Goal: Task Accomplishment & Management: Use online tool/utility

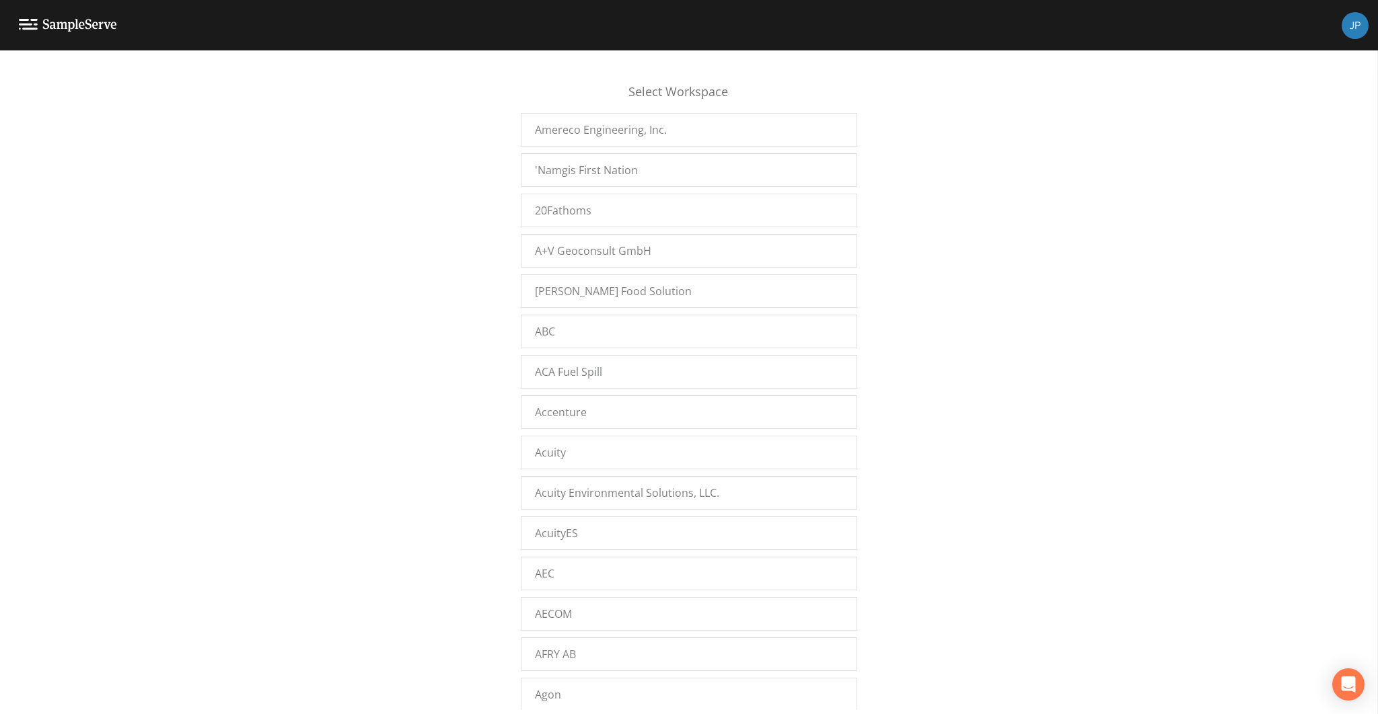
click at [466, 165] on div "Select Workspace Amereco Engineering, Inc. 'Namgis First Nation 20Fathoms A+V G…" at bounding box center [689, 386] width 1378 height 647
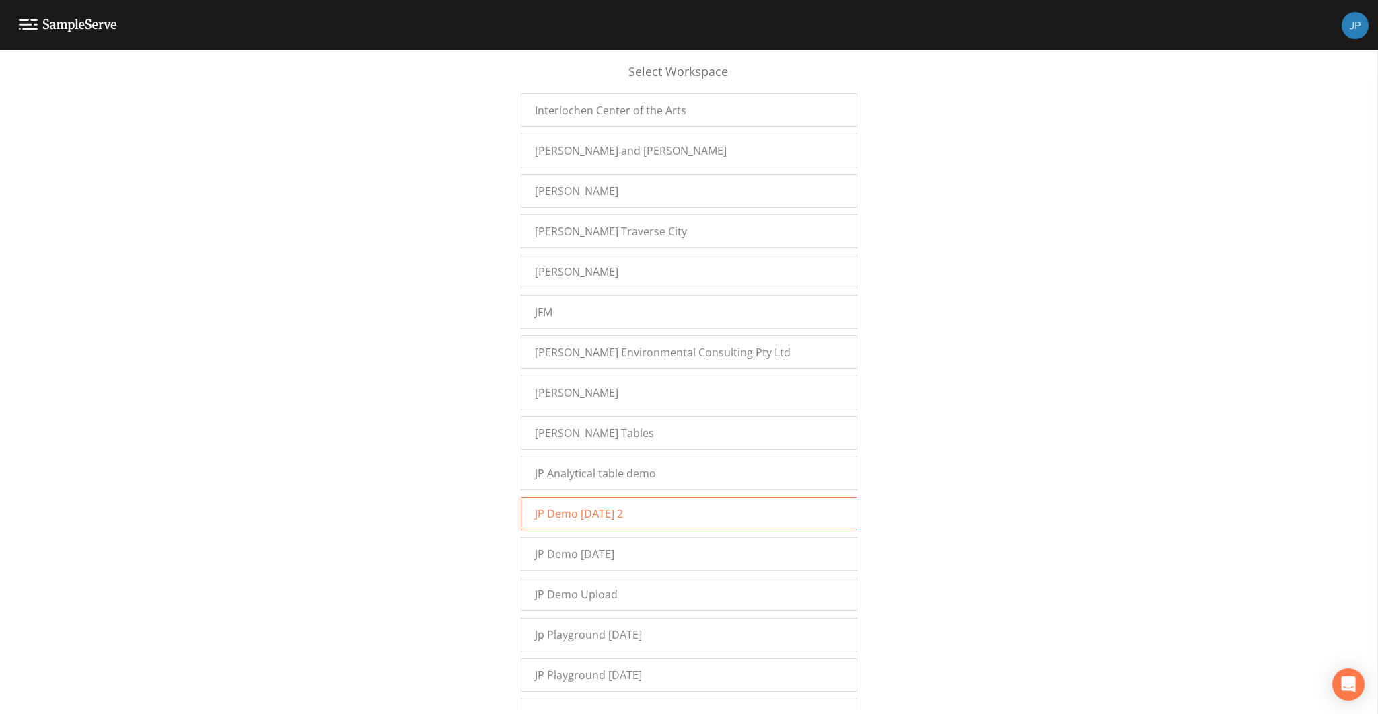
click at [561, 506] on span "JP Demo 12/7/2022 2" at bounding box center [579, 514] width 88 height 16
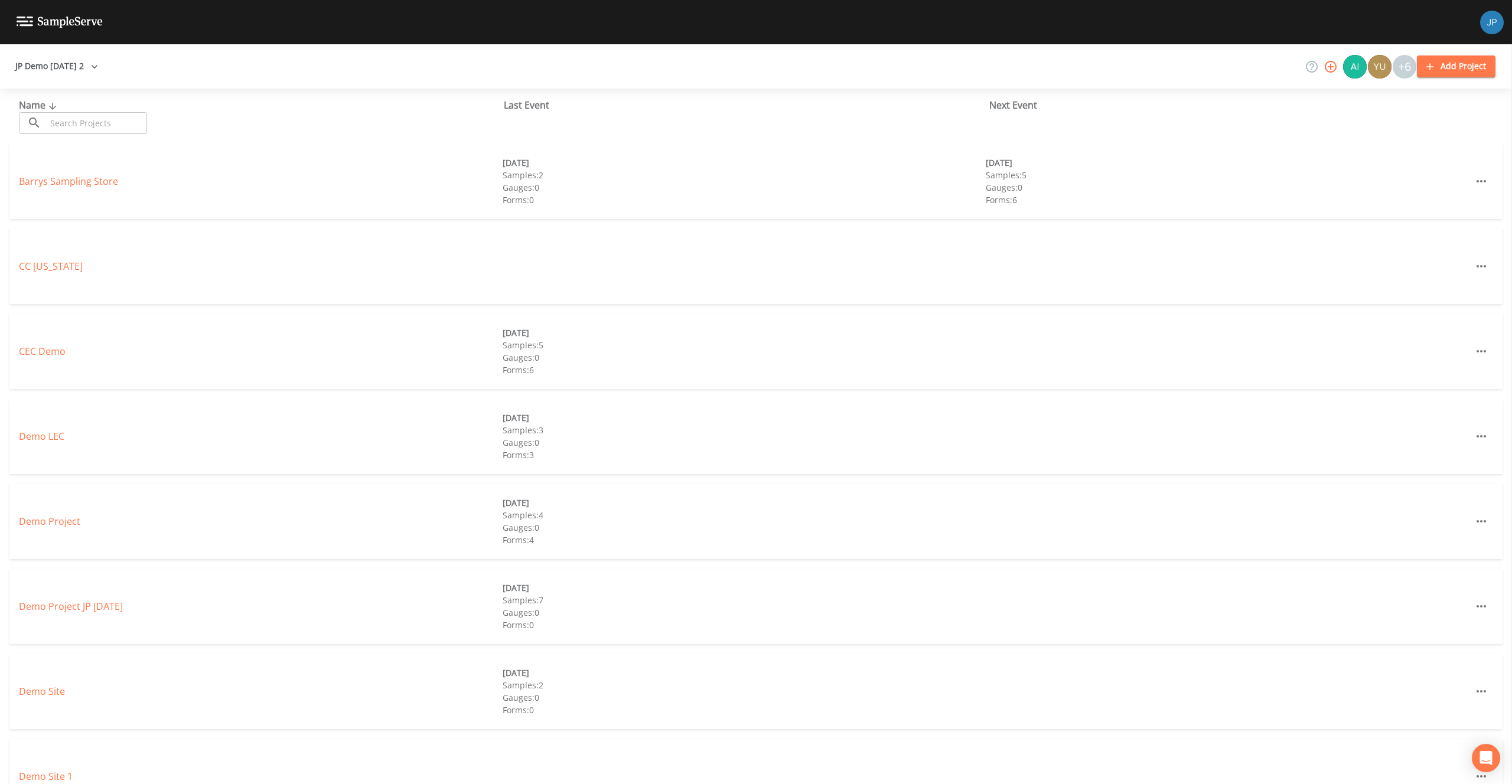
click at [79, 68] on button "JP Demo [DATE] 2" at bounding box center [56, 66] width 92 height 22
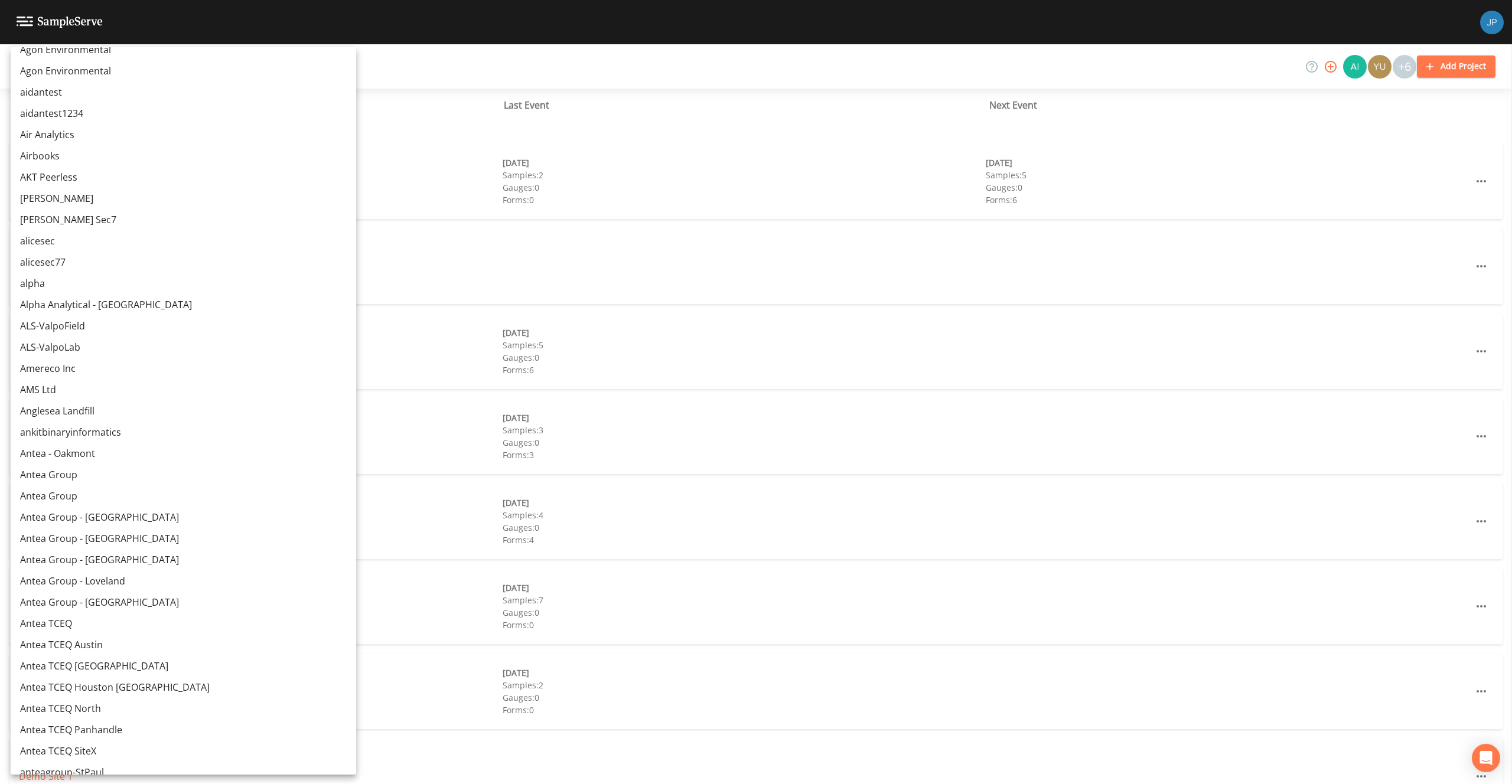
scroll to position [5859, 0]
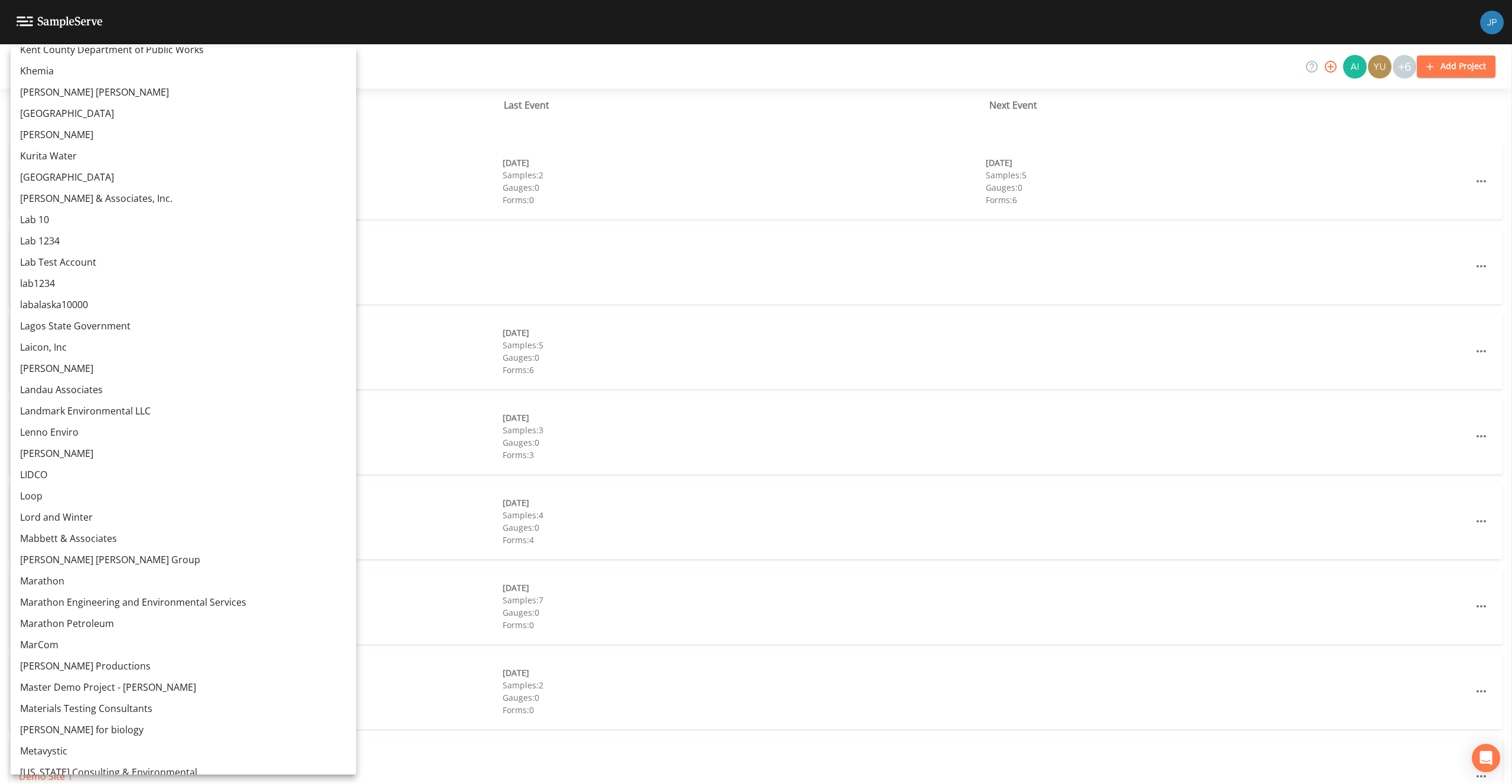
click at [104, 405] on link "Landmark Environmental LLC" at bounding box center [184, 411] width 346 height 21
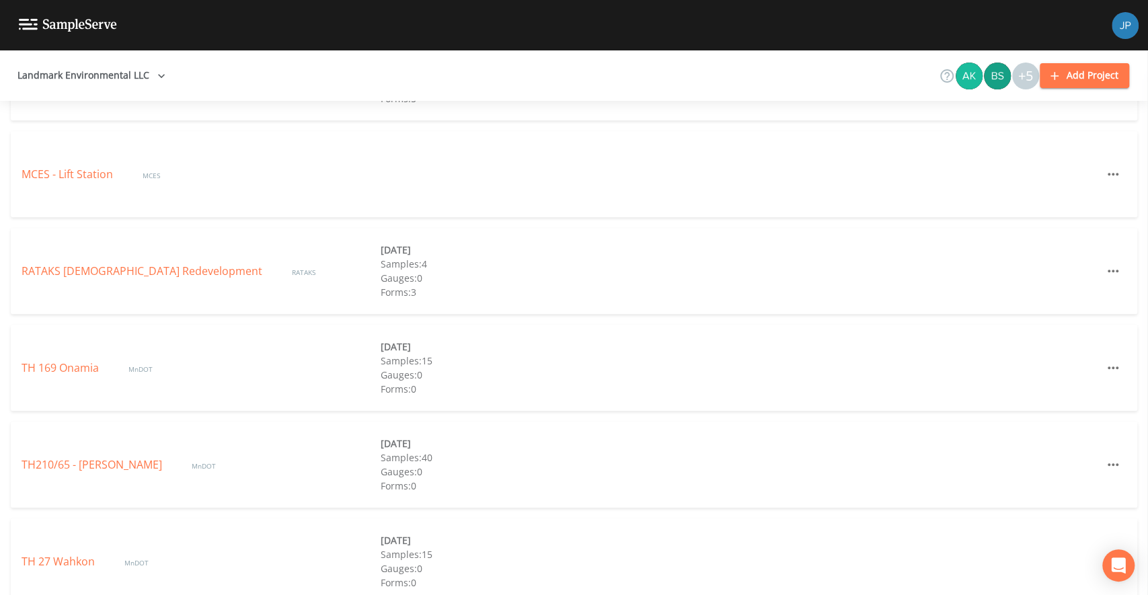
scroll to position [634, 0]
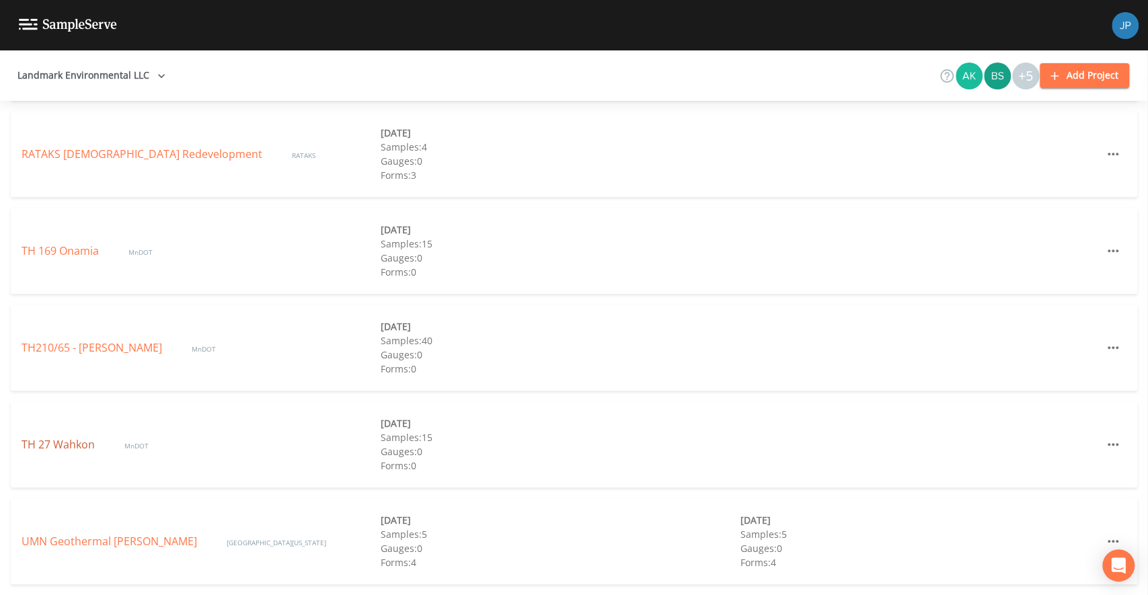
click at [81, 445] on link "TH 27 Wahkon" at bounding box center [60, 444] width 76 height 15
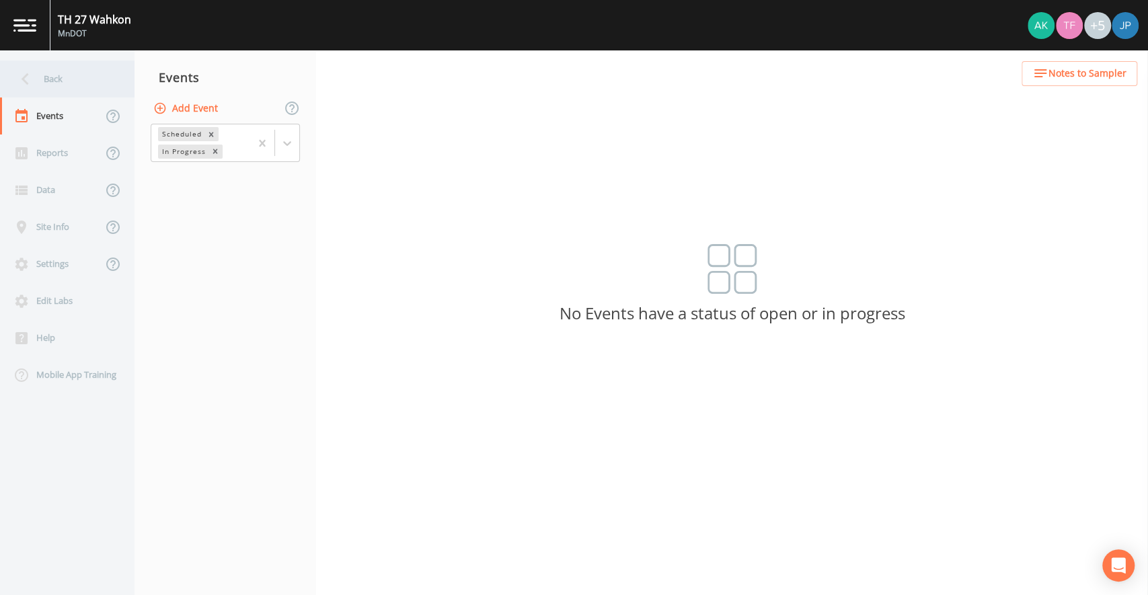
click at [64, 91] on div "Back" at bounding box center [60, 79] width 121 height 37
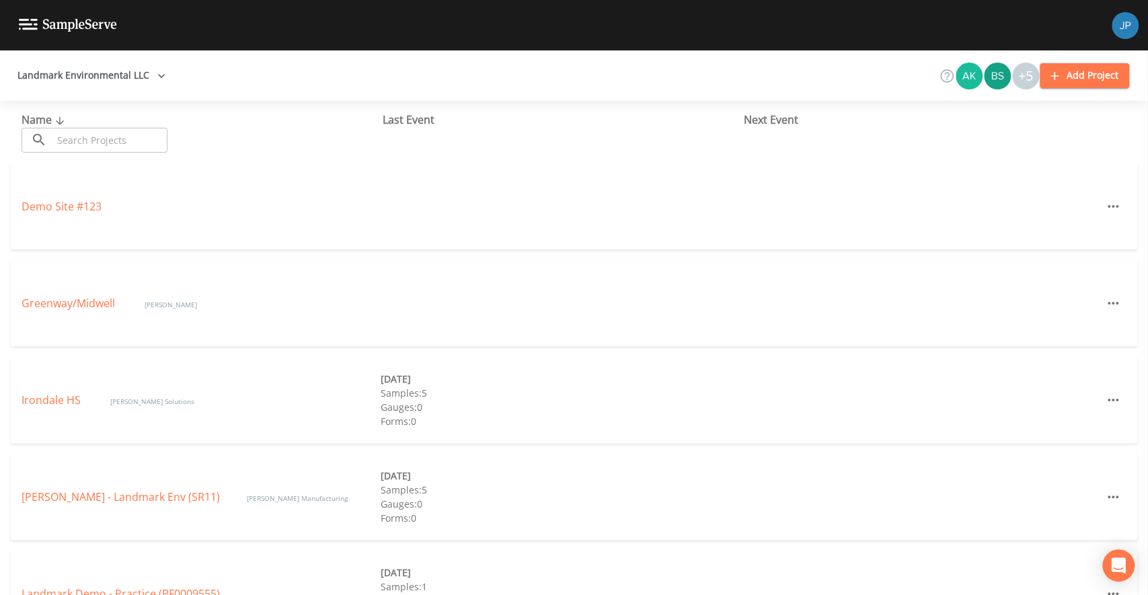
click at [410, 126] on div "Last Event" at bounding box center [563, 120] width 361 height 16
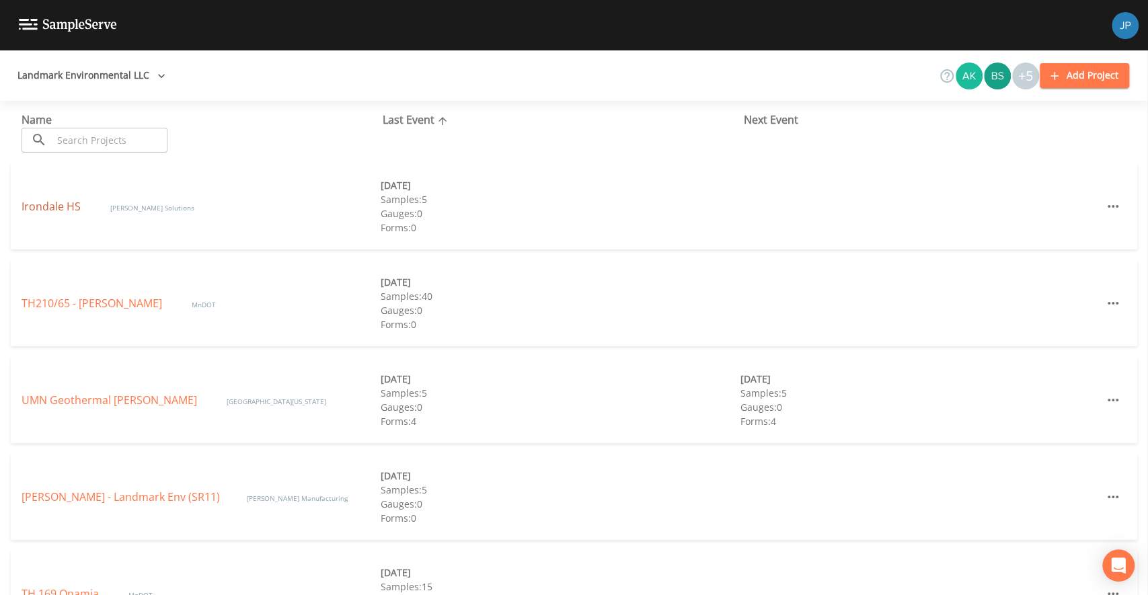
click at [50, 205] on link "Irondale HS" at bounding box center [53, 206] width 62 height 15
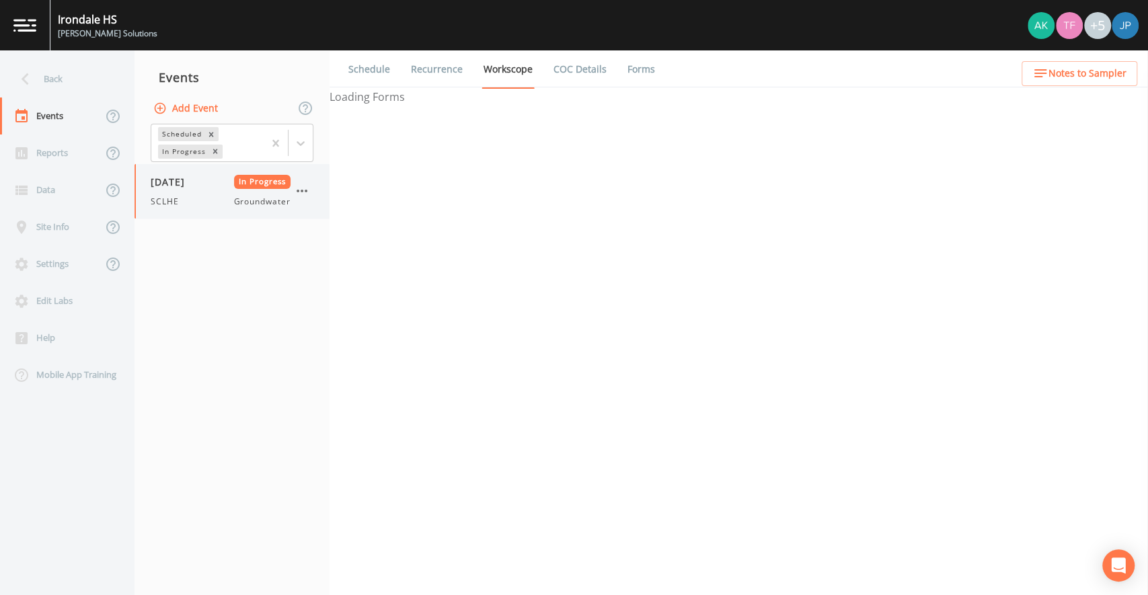
select select "4f082be6-97a7-4f70-a81f-c26a4e896ad7"
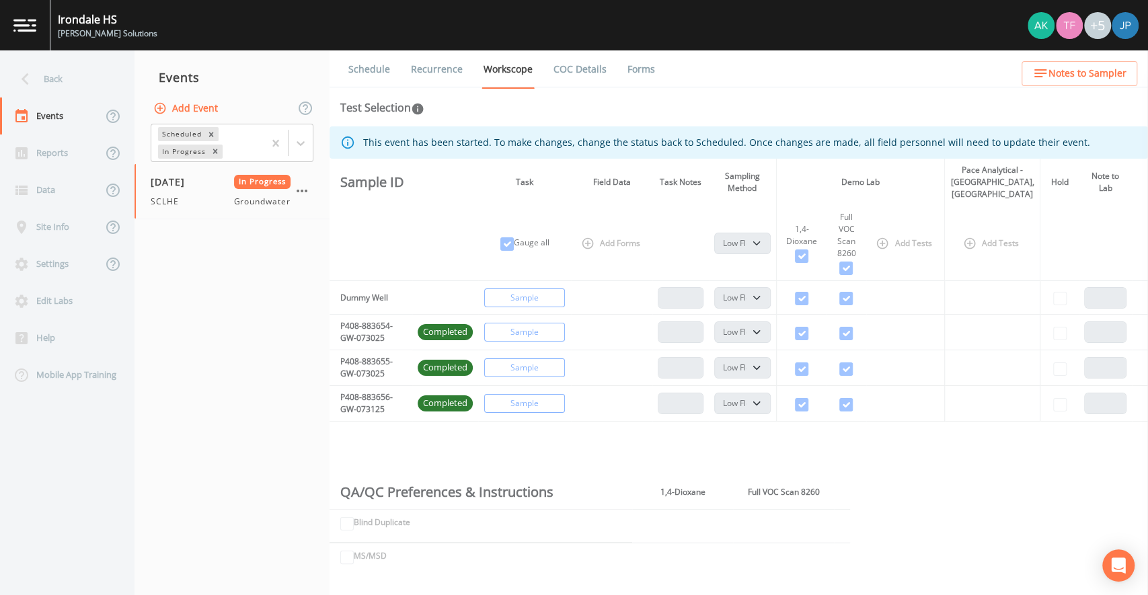
click at [626, 72] on link "Forms" at bounding box center [642, 69] width 32 height 38
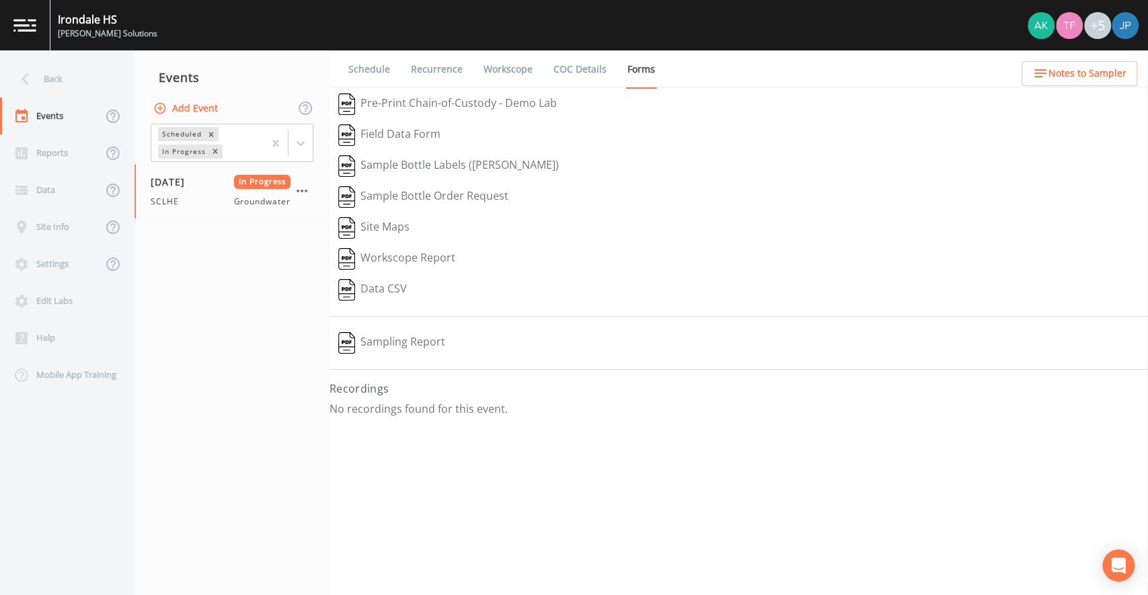
click at [496, 79] on link "Workscope" at bounding box center [508, 69] width 53 height 38
select select "4f082be6-97a7-4f70-a81f-c26a4e896ad7"
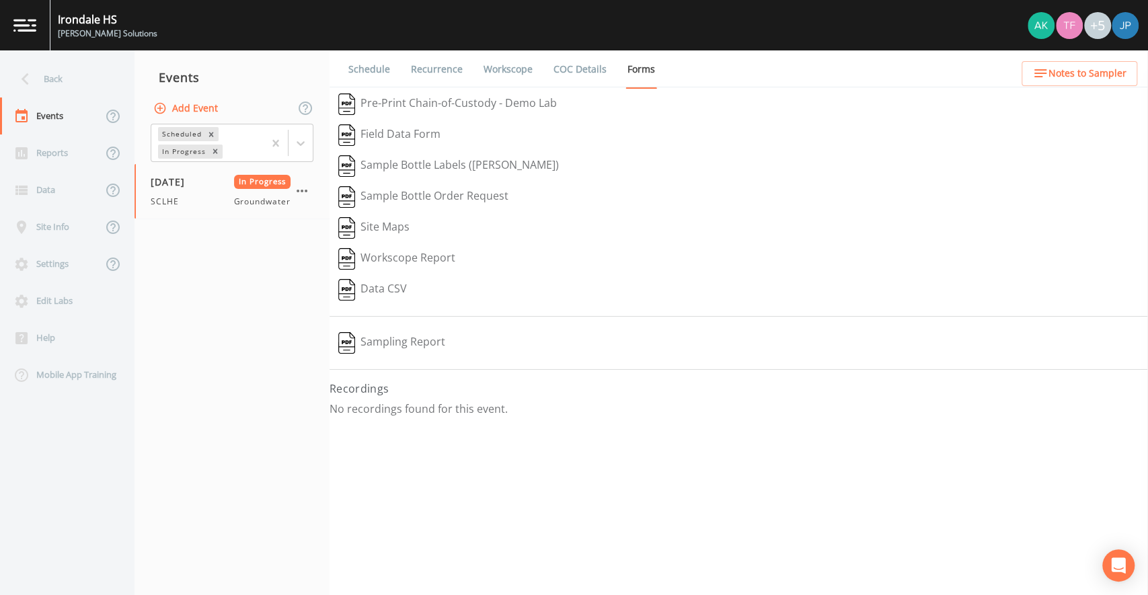
select select "4f082be6-97a7-4f70-a81f-c26a4e896ad7"
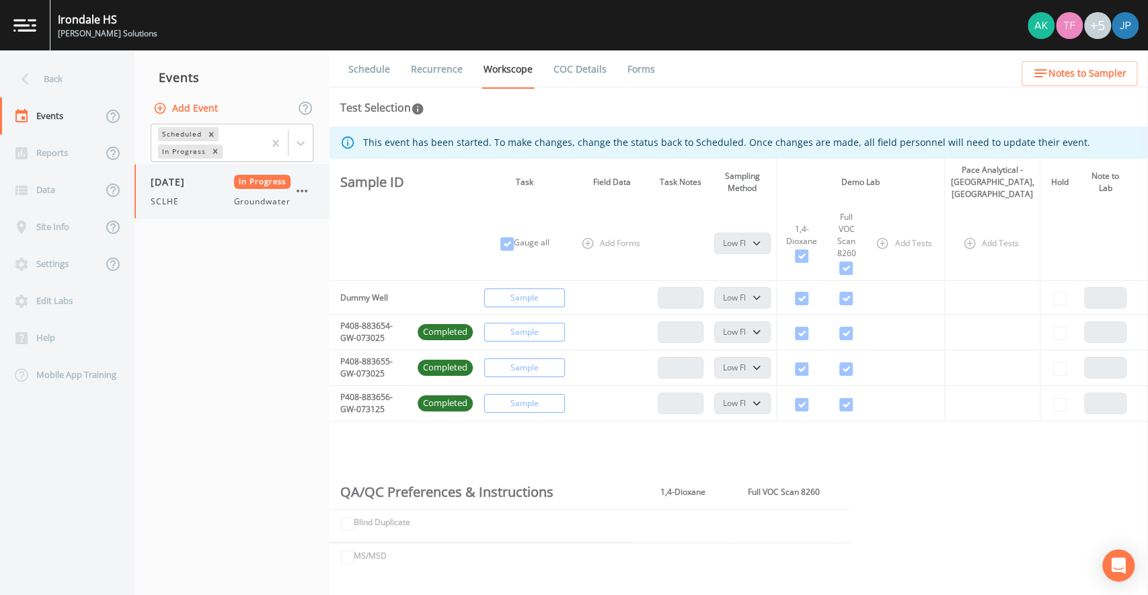
click at [222, 203] on div "SCLHE Groundwater" at bounding box center [221, 202] width 140 height 12
select select "4f082be6-97a7-4f70-a81f-c26a4e896ad7"
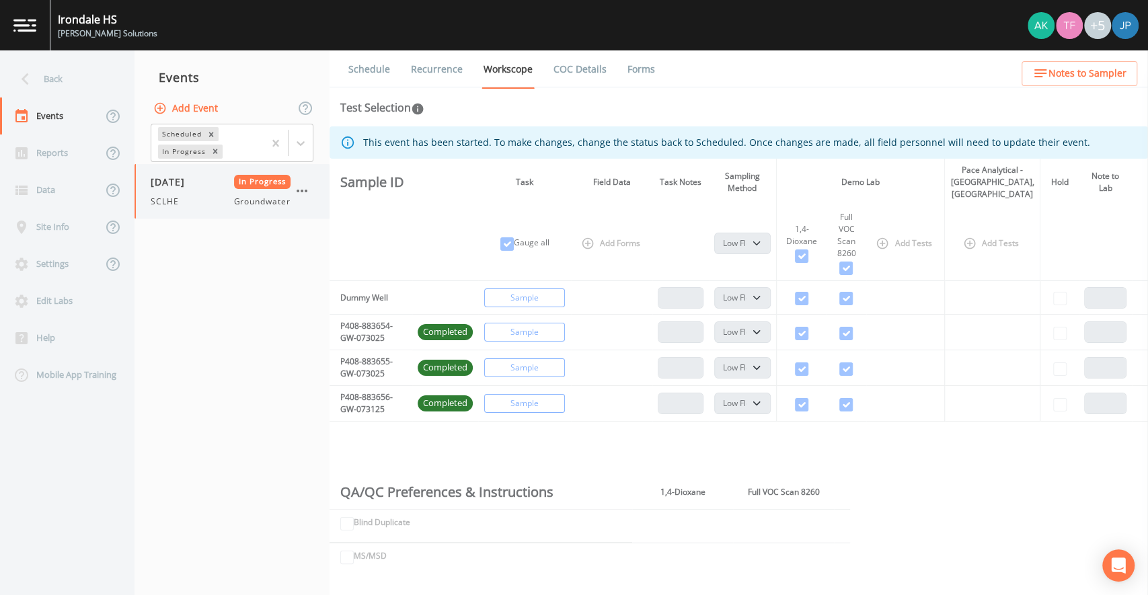
select select "4f082be6-97a7-4f70-a81f-c26a4e896ad7"
click at [447, 75] on link "Recurrence" at bounding box center [437, 69] width 56 height 38
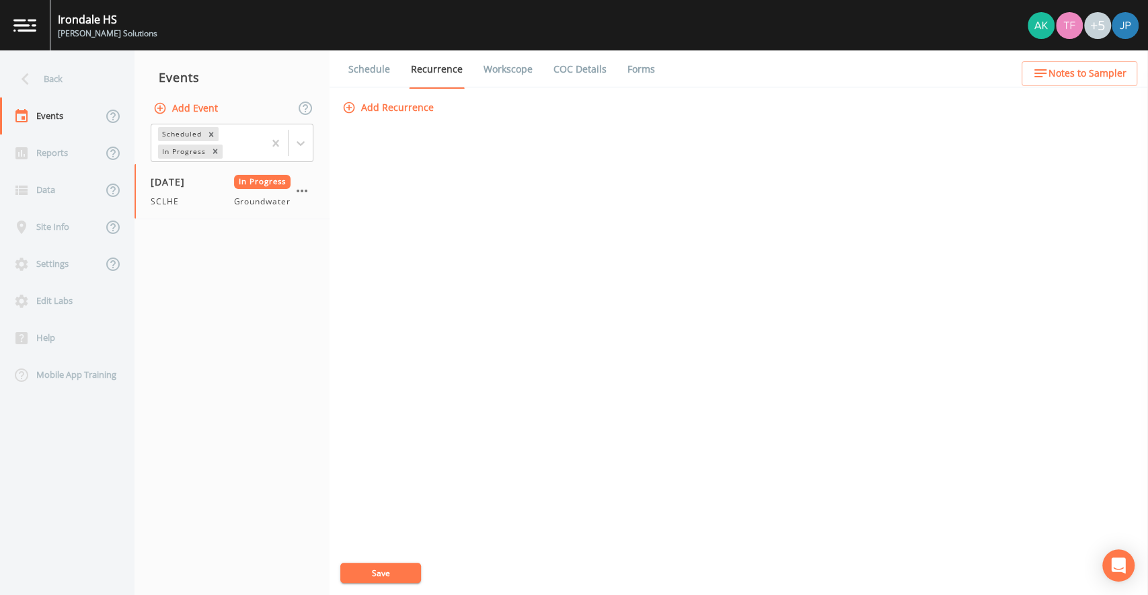
click at [492, 69] on link "Workscope" at bounding box center [508, 69] width 53 height 38
select select "4f082be6-97a7-4f70-a81f-c26a4e896ad7"
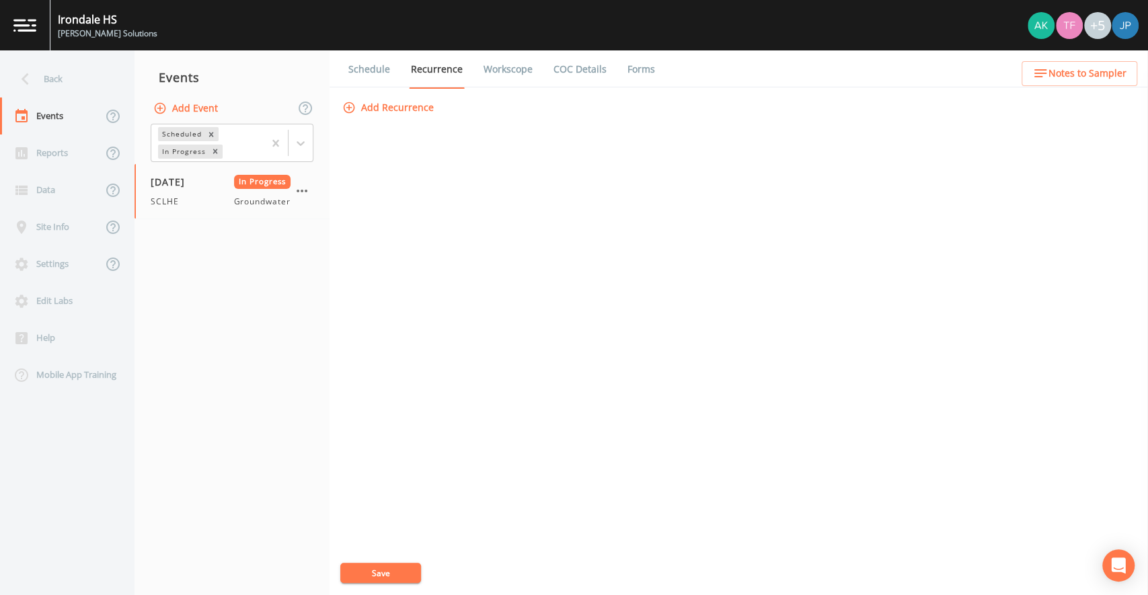
select select "4f082be6-97a7-4f70-a81f-c26a4e896ad7"
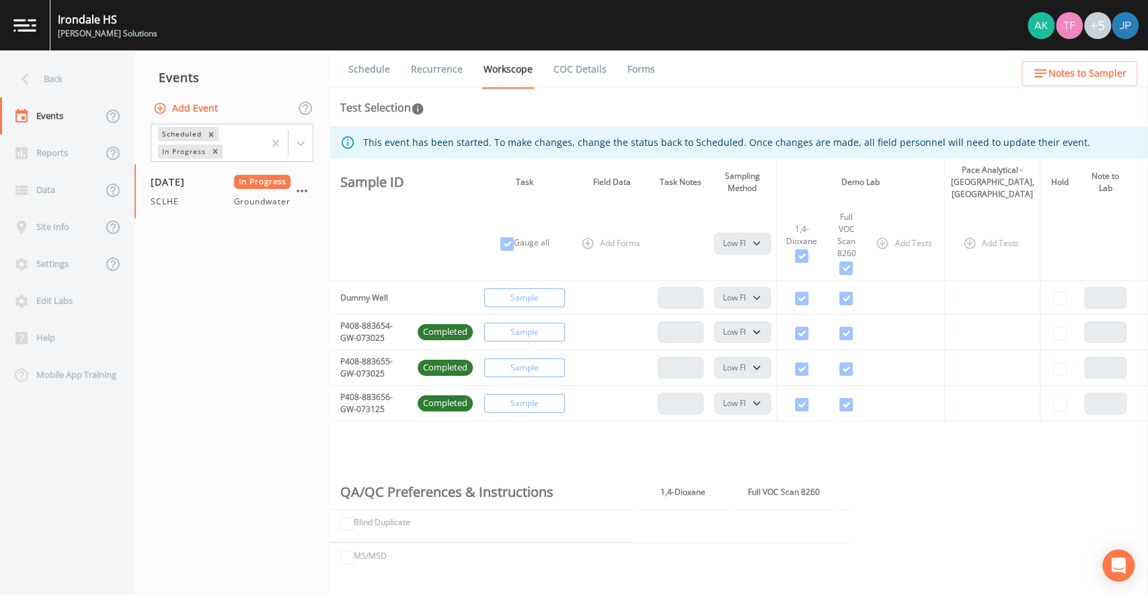
click at [560, 67] on link "COC Details" at bounding box center [580, 69] width 57 height 38
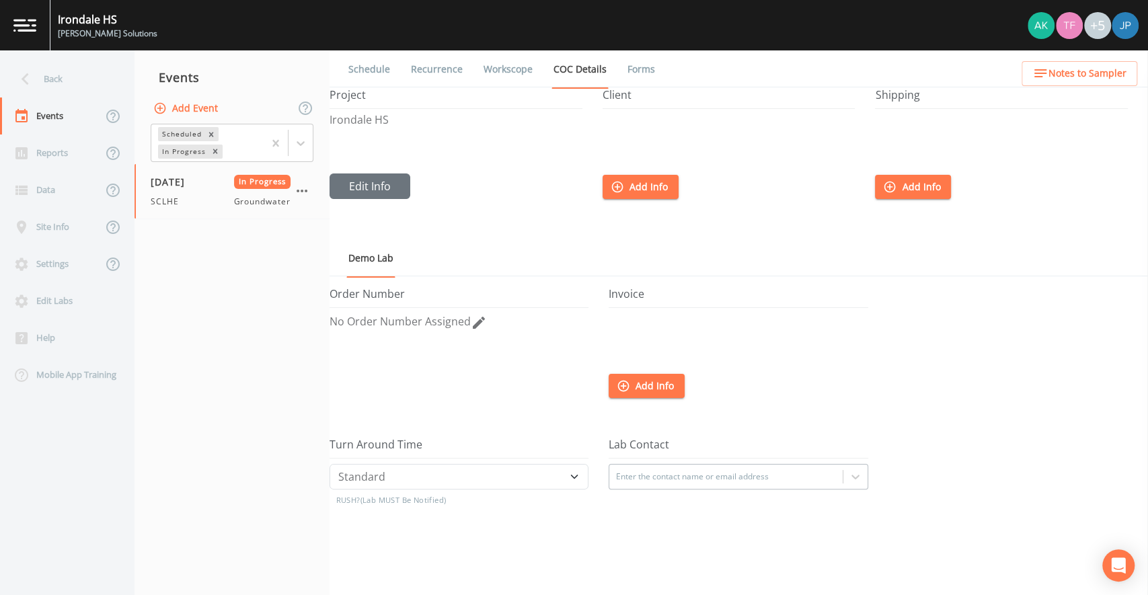
click at [502, 71] on link "Workscope" at bounding box center [508, 69] width 53 height 38
select select "4f082be6-97a7-4f70-a81f-c26a4e896ad7"
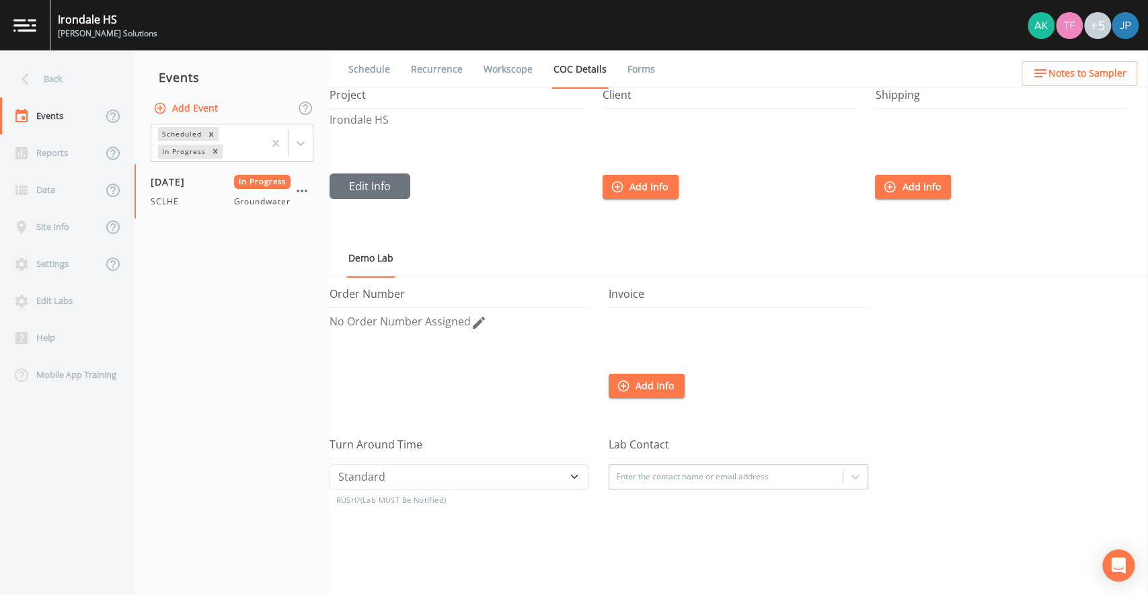
select select "4f082be6-97a7-4f70-a81f-c26a4e896ad7"
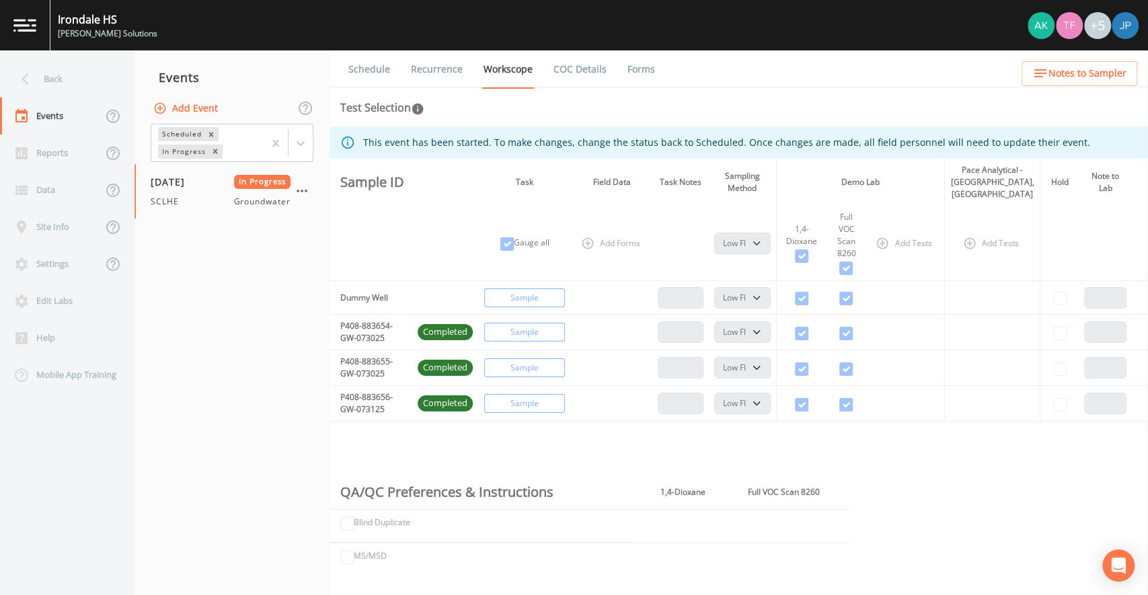
click at [435, 73] on link "Recurrence" at bounding box center [437, 69] width 56 height 38
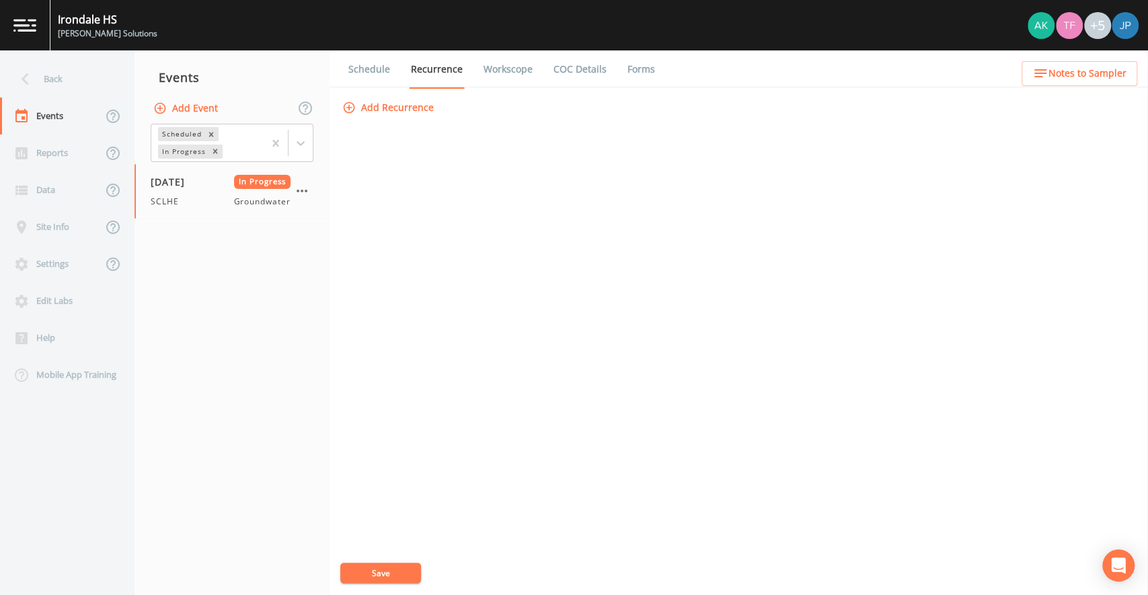
click at [494, 70] on link "Workscope" at bounding box center [508, 69] width 53 height 38
select select "4f082be6-97a7-4f70-a81f-c26a4e896ad7"
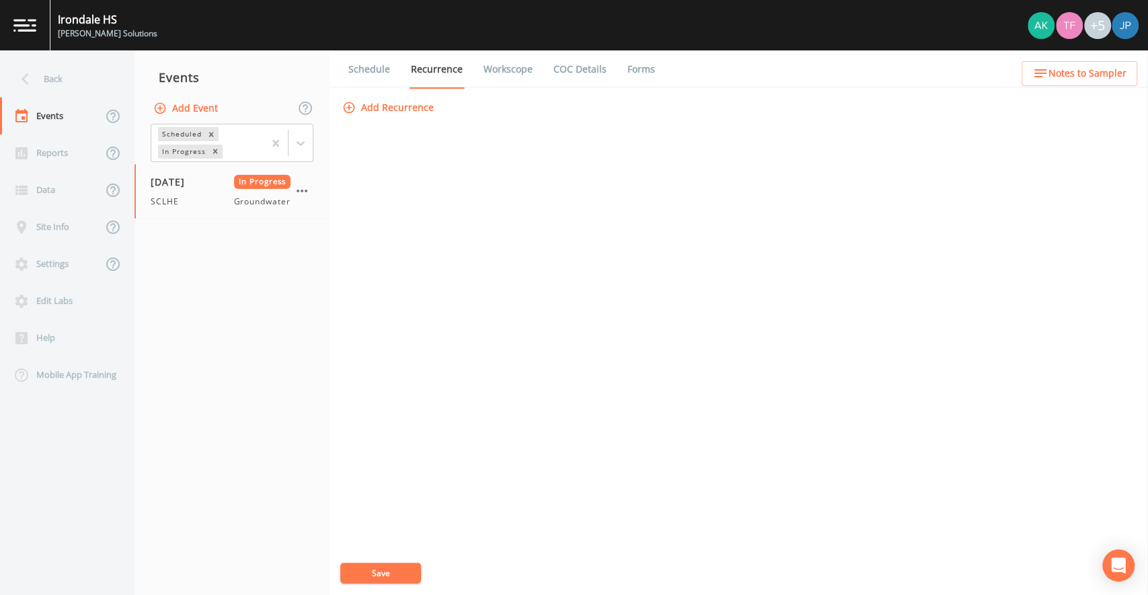
select select "4f082be6-97a7-4f70-a81f-c26a4e896ad7"
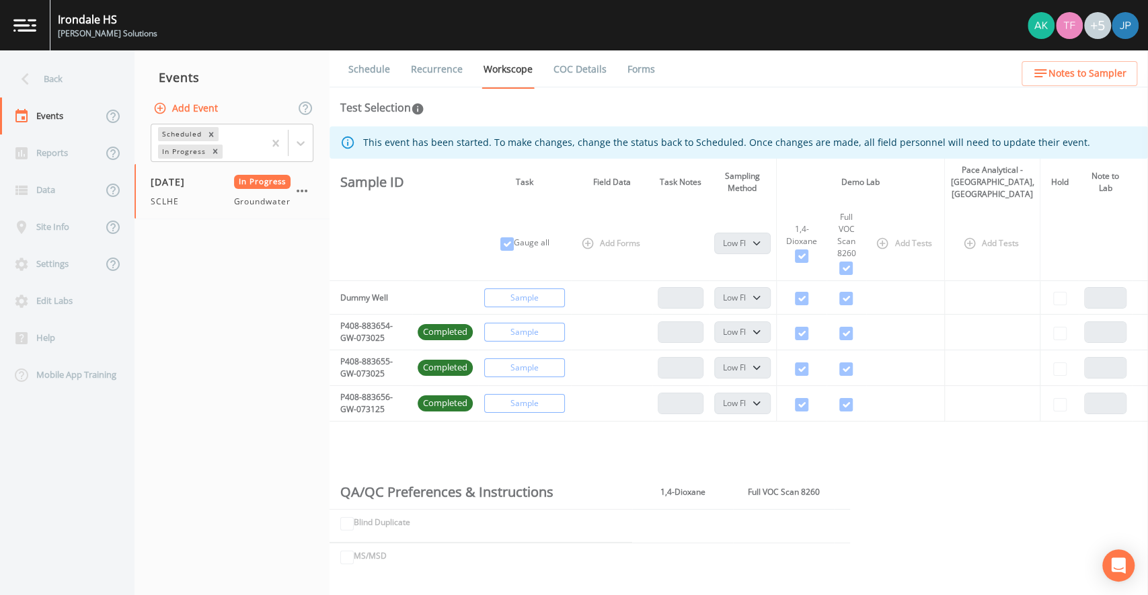
click at [443, 69] on link "Recurrence" at bounding box center [437, 69] width 56 height 38
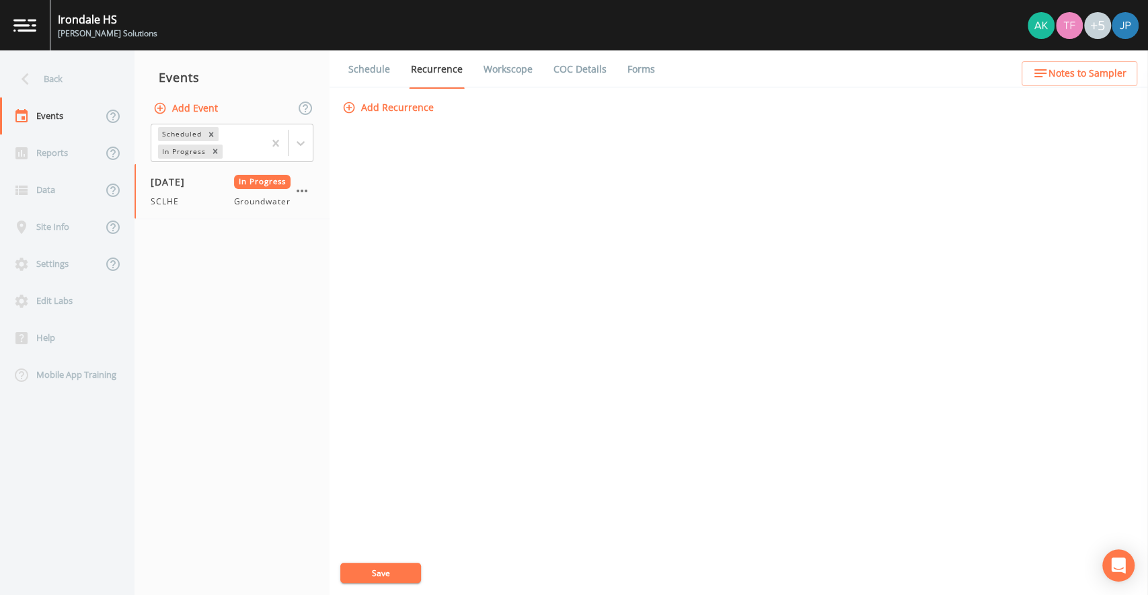
click at [503, 70] on link "Workscope" at bounding box center [508, 69] width 53 height 38
select select "4f082be6-97a7-4f70-a81f-c26a4e896ad7"
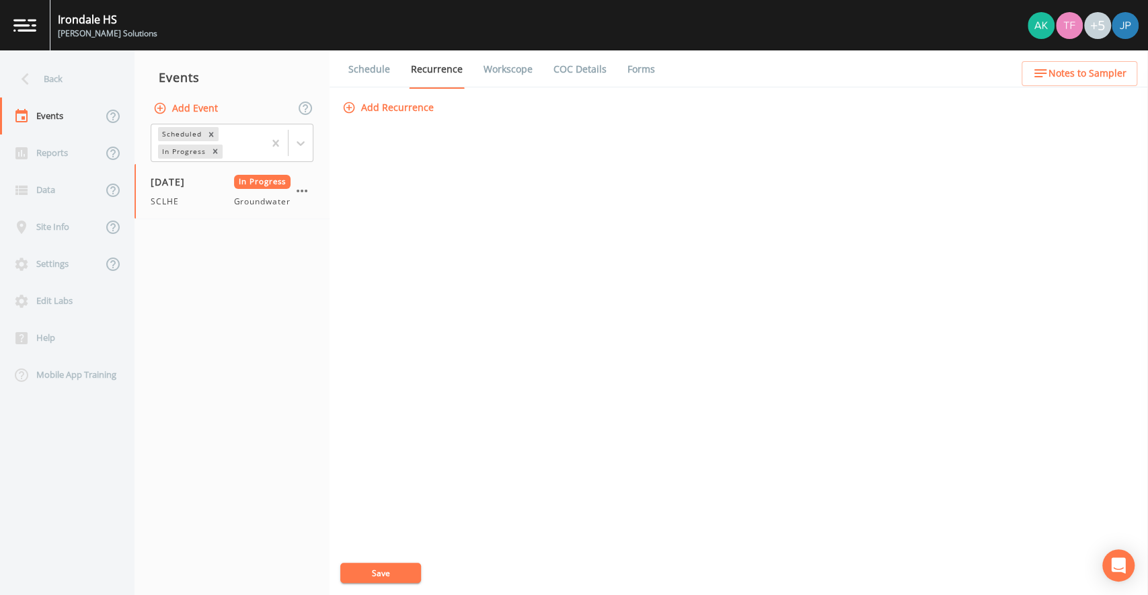
select select "4f082be6-97a7-4f70-a81f-c26a4e896ad7"
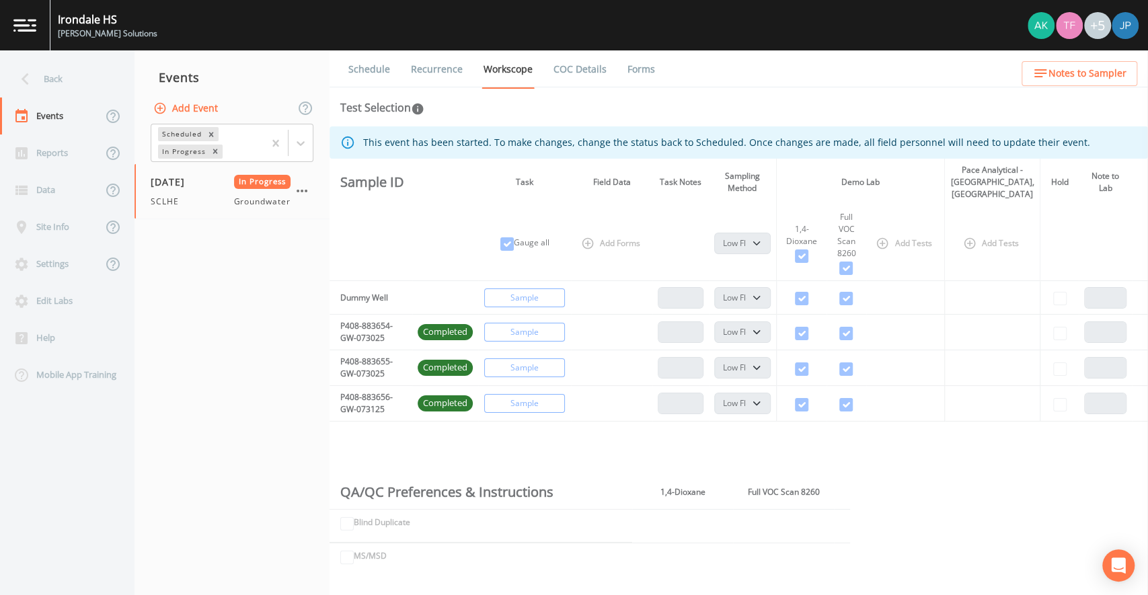
click at [458, 75] on link "Recurrence" at bounding box center [437, 69] width 56 height 38
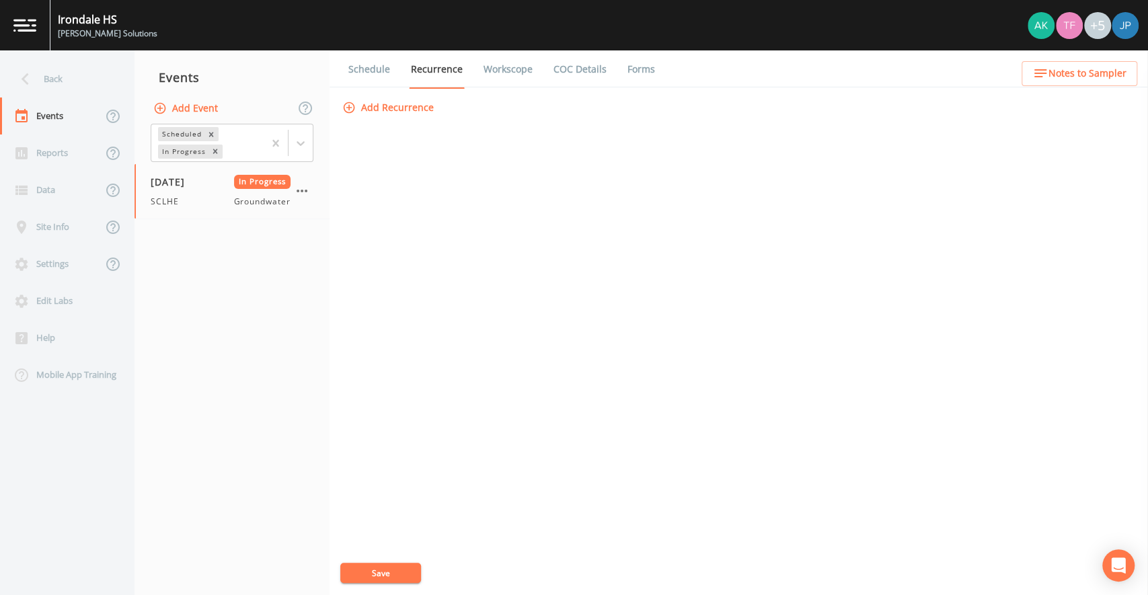
click at [487, 75] on link "Workscope" at bounding box center [508, 69] width 53 height 38
select select "4f082be6-97a7-4f70-a81f-c26a4e896ad7"
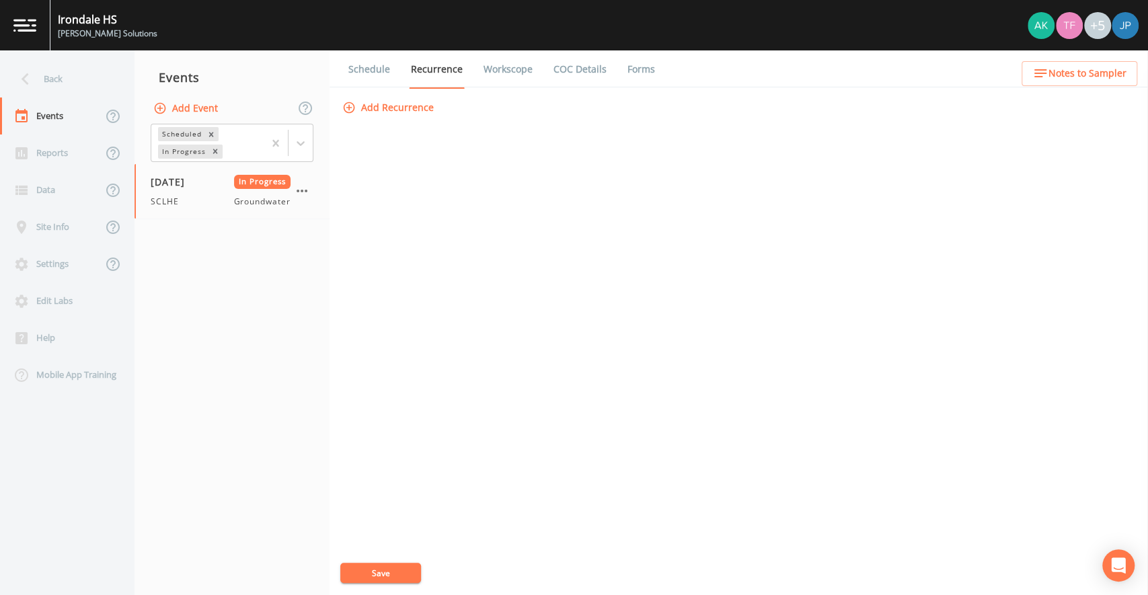
select select "4f082be6-97a7-4f70-a81f-c26a4e896ad7"
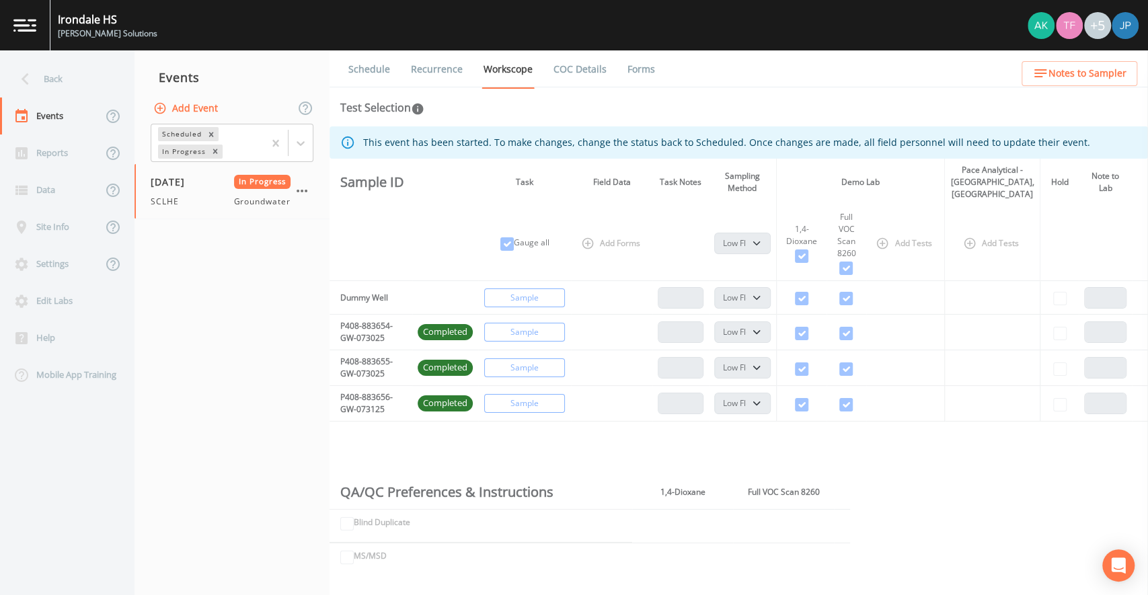
click at [439, 76] on link "Recurrence" at bounding box center [437, 69] width 56 height 38
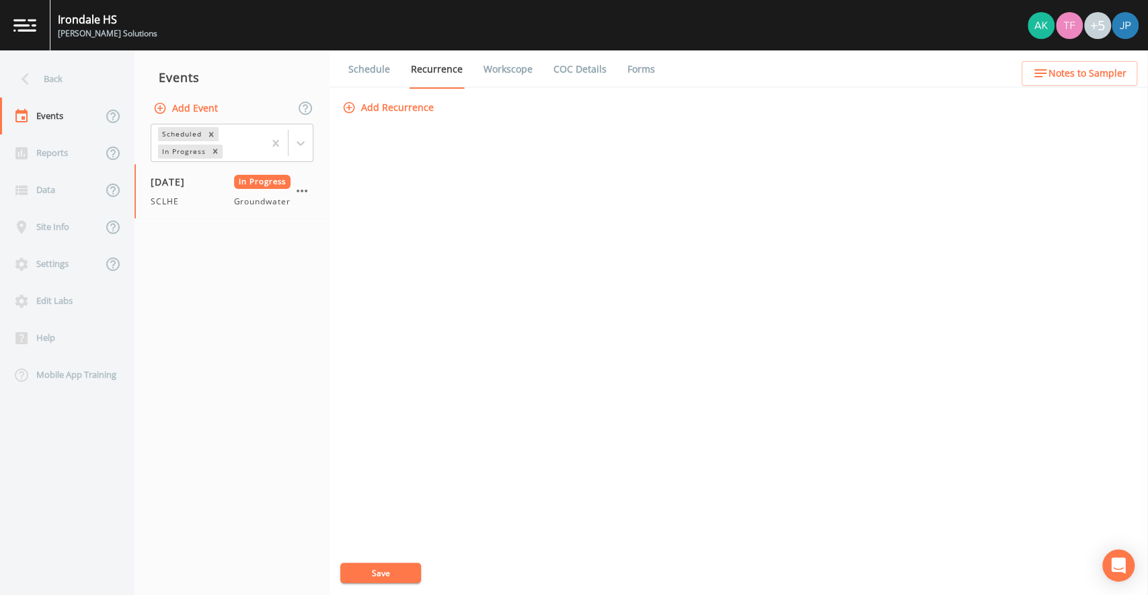
click at [485, 73] on link "Workscope" at bounding box center [508, 69] width 53 height 38
select select "4f082be6-97a7-4f70-a81f-c26a4e896ad7"
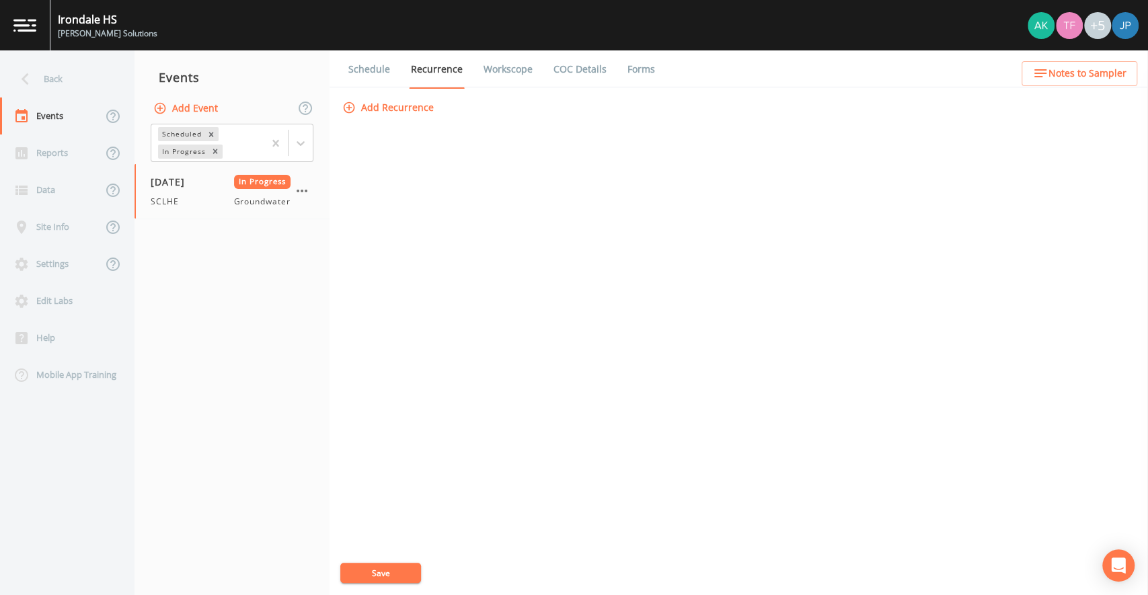
select select "4f082be6-97a7-4f70-a81f-c26a4e896ad7"
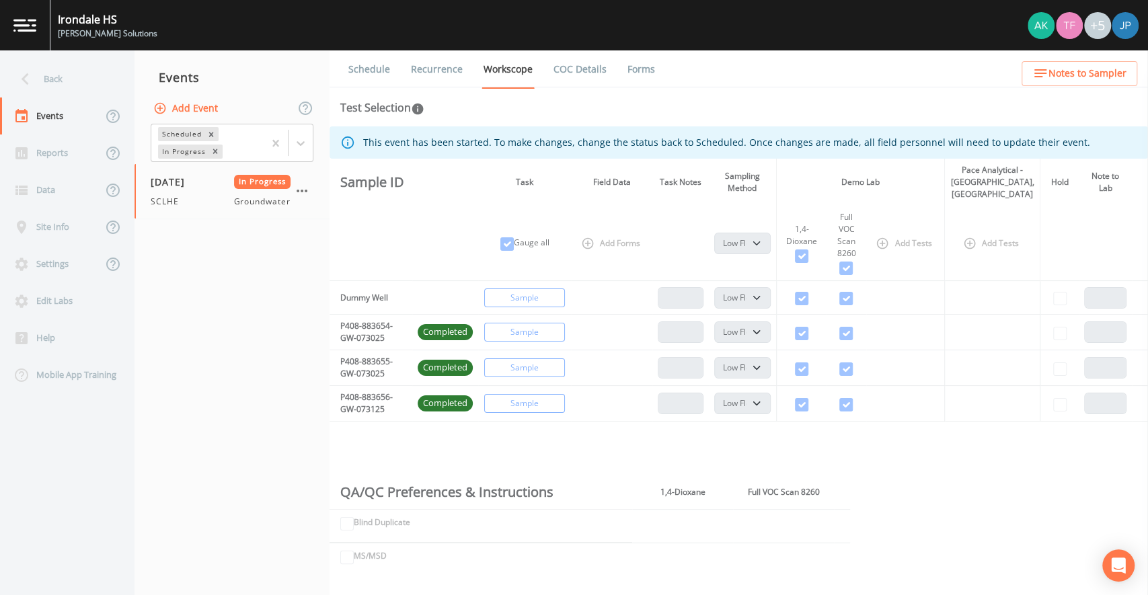
click at [433, 75] on link "Recurrence" at bounding box center [437, 69] width 56 height 38
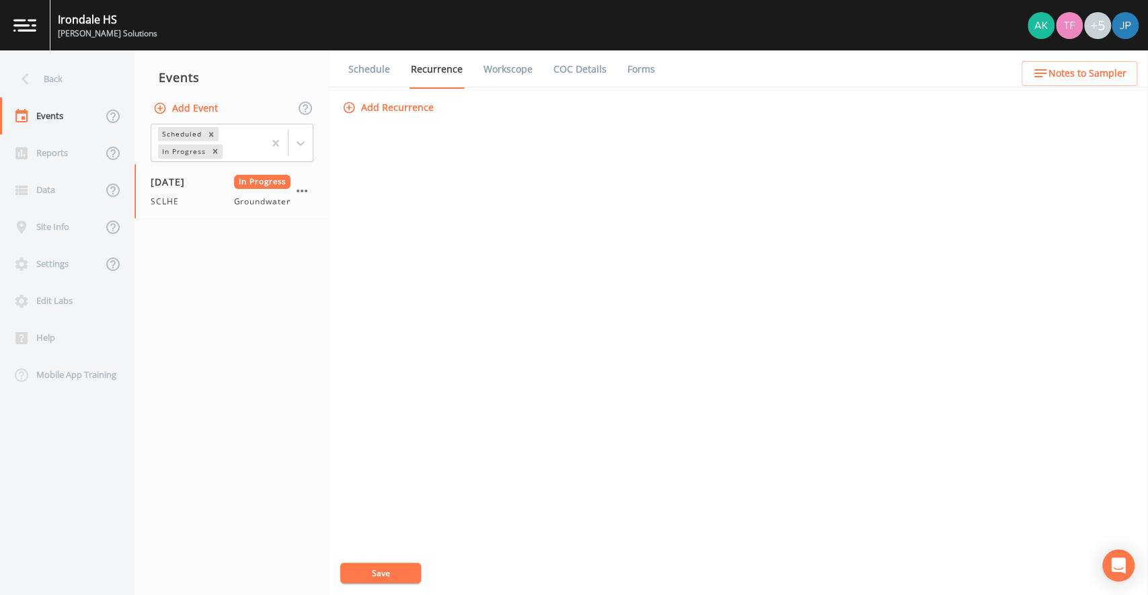
click at [500, 71] on link "Workscope" at bounding box center [508, 69] width 53 height 38
select select "4f082be6-97a7-4f70-a81f-c26a4e896ad7"
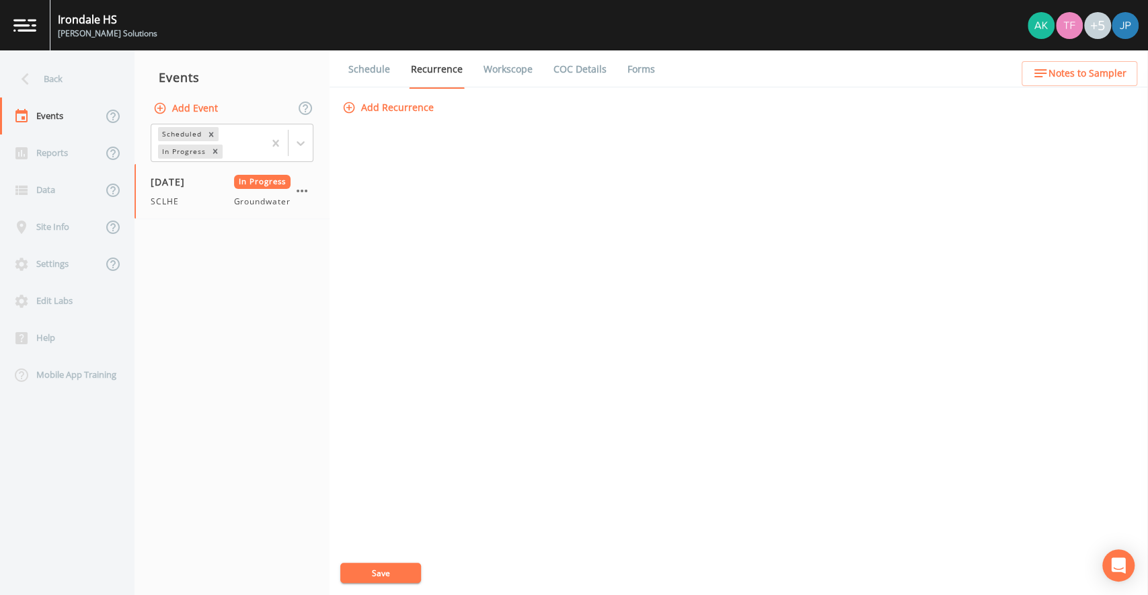
select select "4f082be6-97a7-4f70-a81f-c26a4e896ad7"
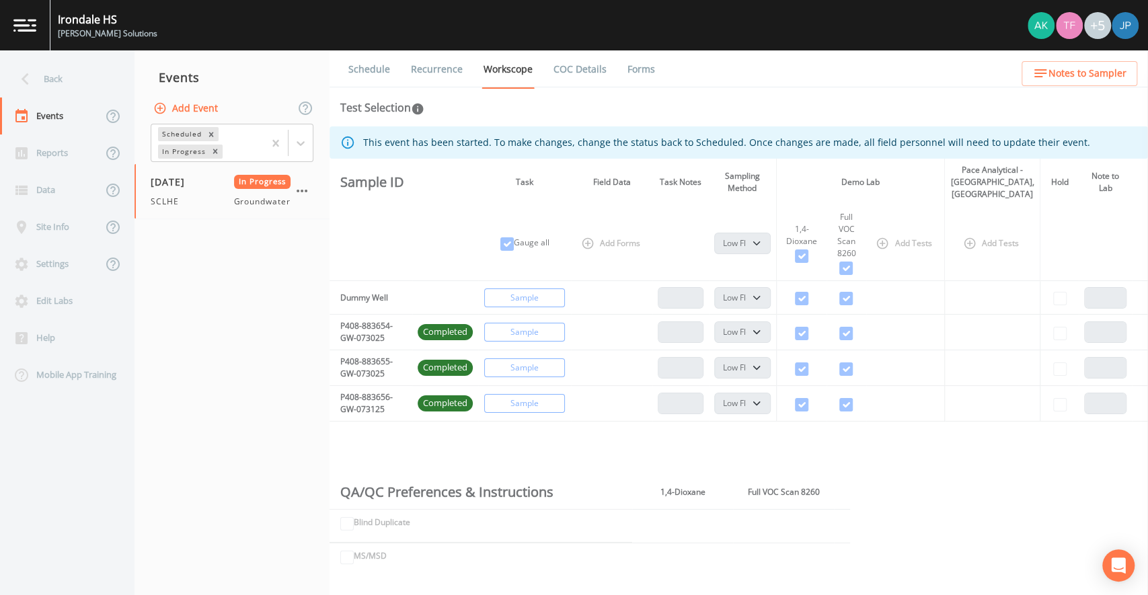
click at [580, 74] on link "COC Details" at bounding box center [580, 69] width 57 height 38
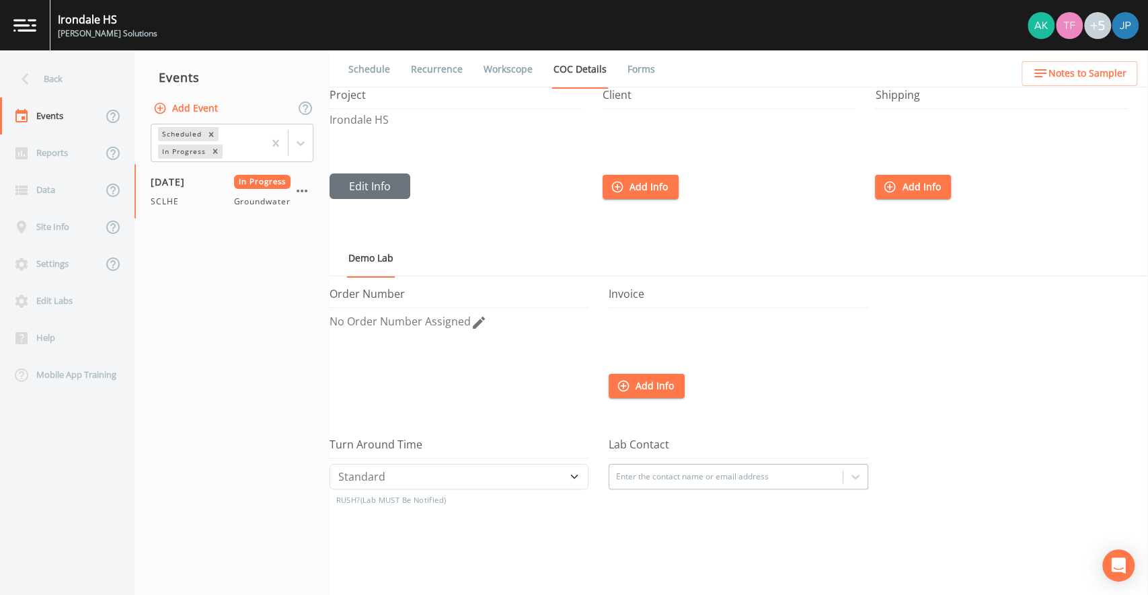
click at [515, 72] on link "Workscope" at bounding box center [508, 69] width 53 height 38
select select "4f082be6-97a7-4f70-a81f-c26a4e896ad7"
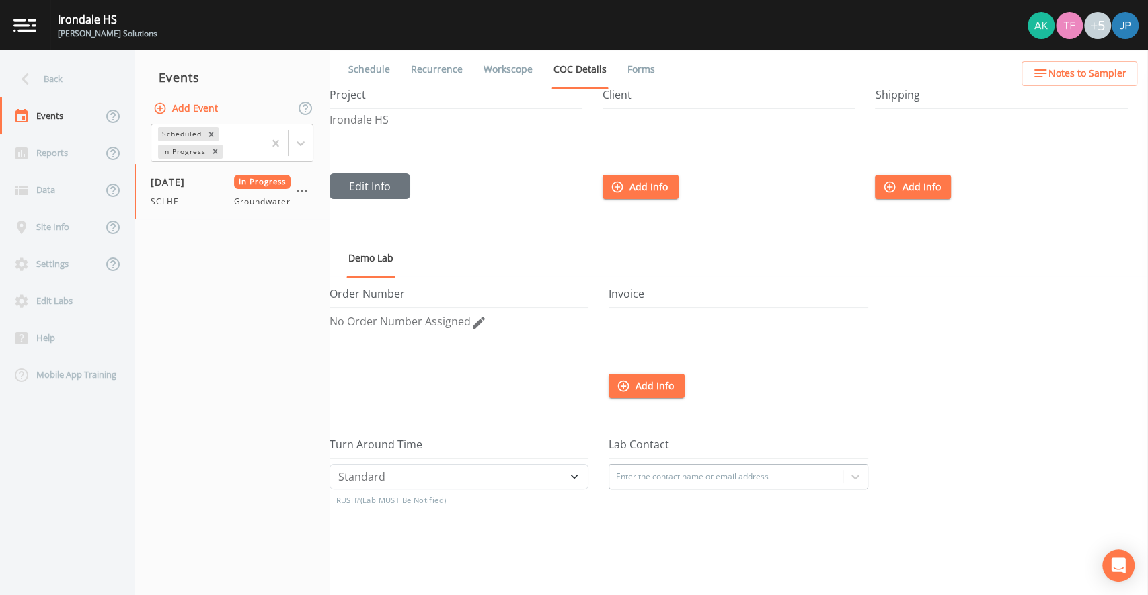
select select "4f082be6-97a7-4f70-a81f-c26a4e896ad7"
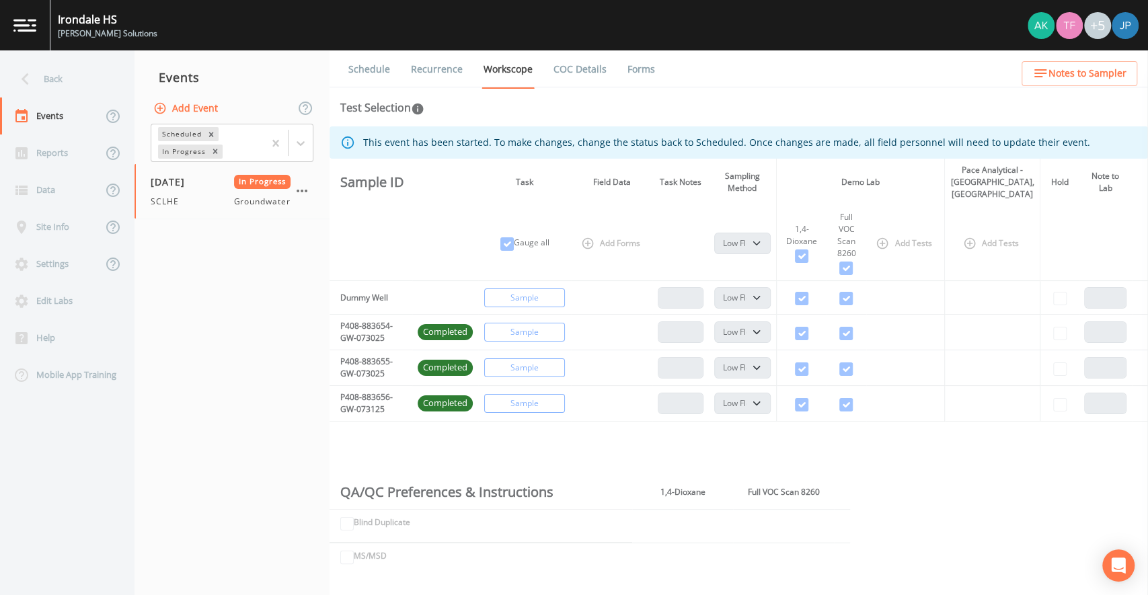
click at [552, 74] on link "COC Details" at bounding box center [580, 69] width 57 height 38
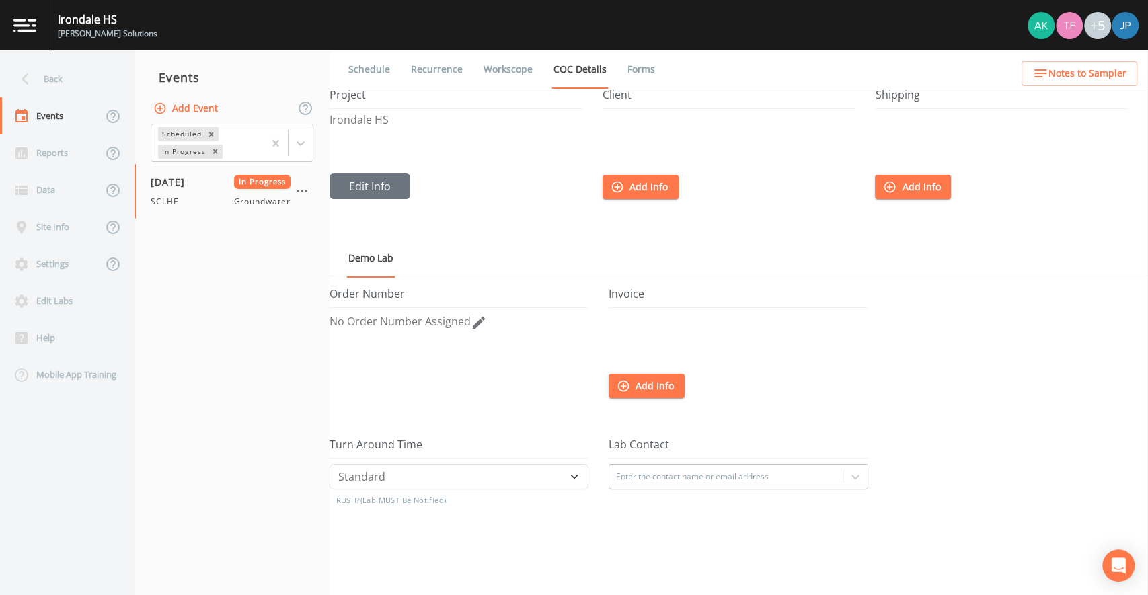
click at [634, 70] on link "Forms" at bounding box center [642, 69] width 32 height 38
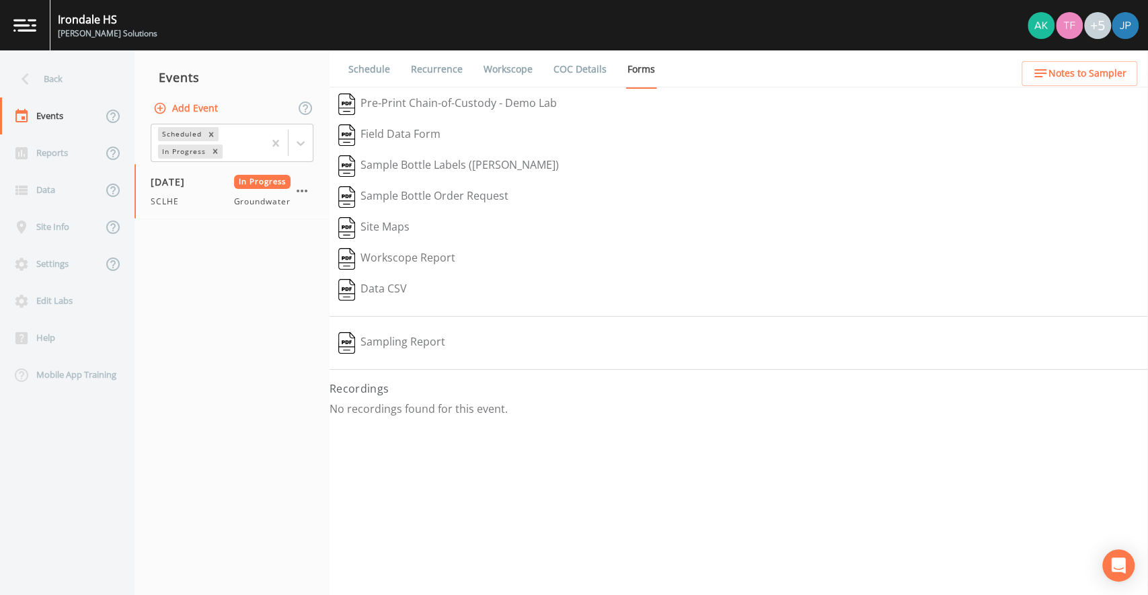
click at [406, 344] on button "Sampling Report" at bounding box center [392, 343] width 124 height 31
click at [46, 85] on div "Back" at bounding box center [60, 79] width 121 height 37
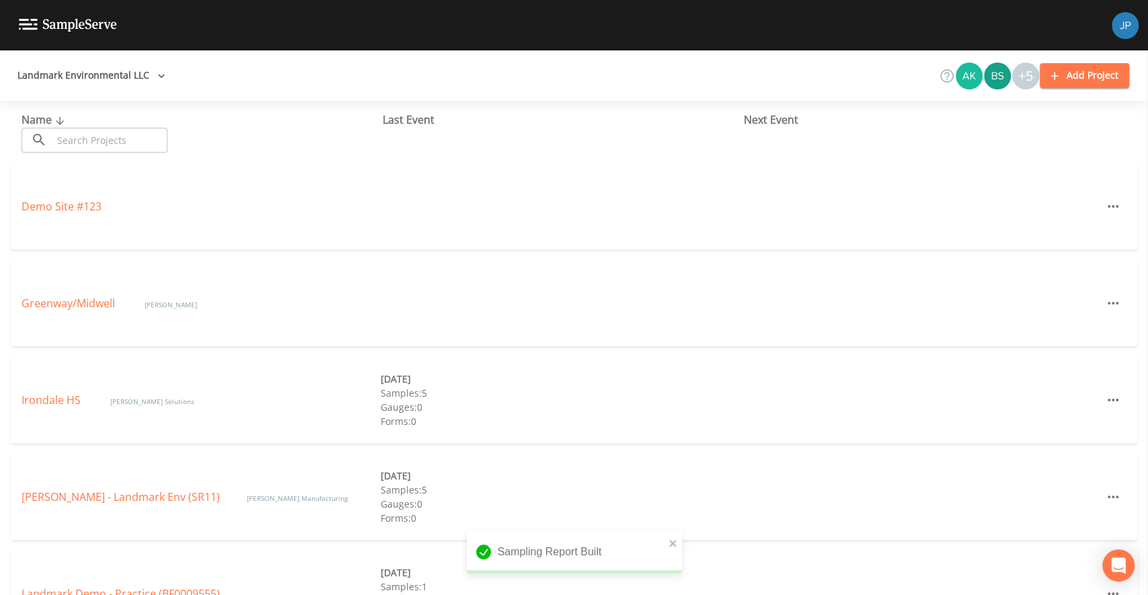
click at [418, 116] on div "Last Event" at bounding box center [563, 120] width 361 height 16
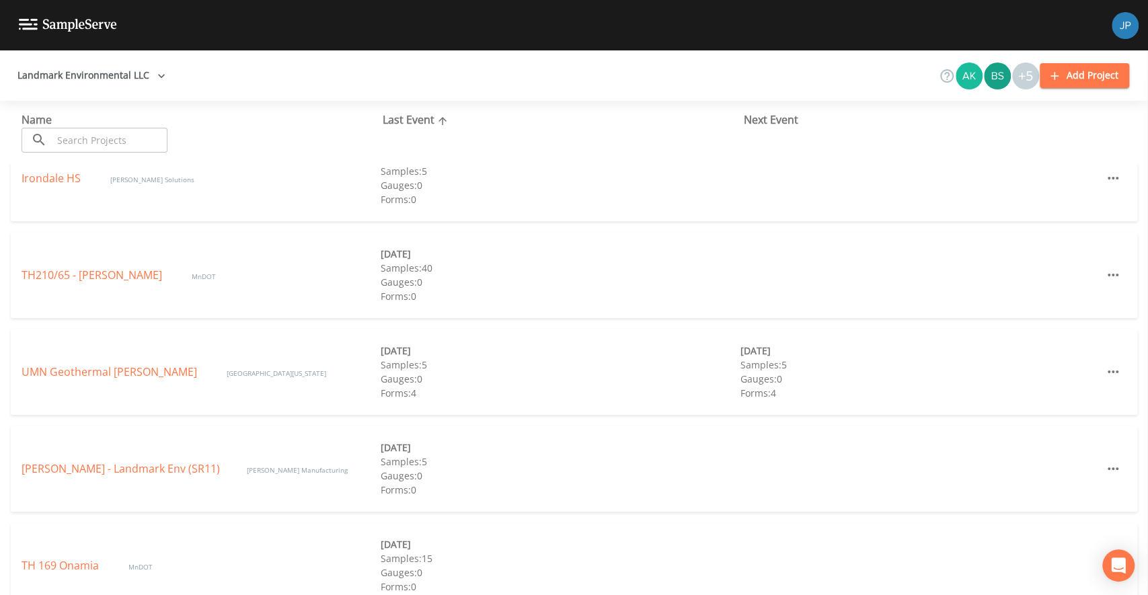
scroll to position [34, 0]
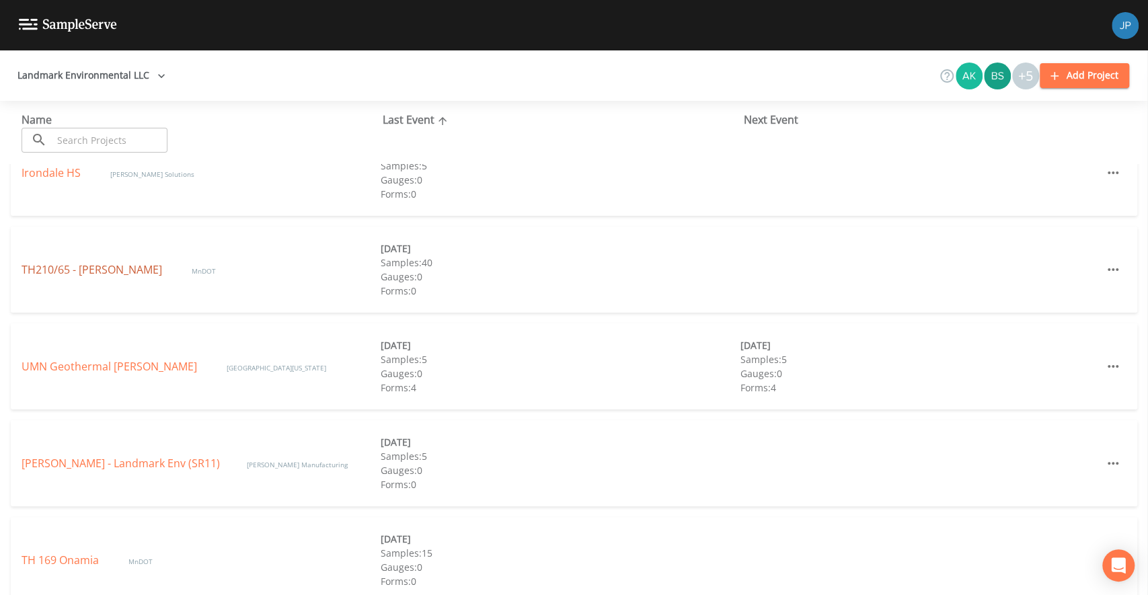
click at [81, 275] on link "TH210/65 - McGregor" at bounding box center [93, 269] width 143 height 15
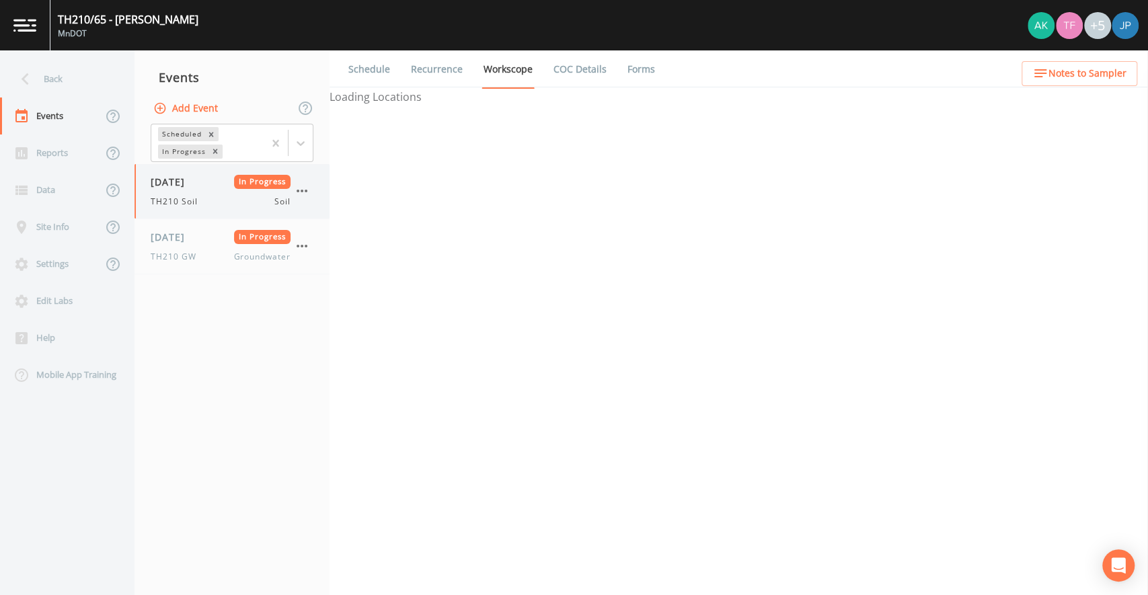
click at [229, 198] on div "TH210 Soil Soil" at bounding box center [221, 202] width 140 height 12
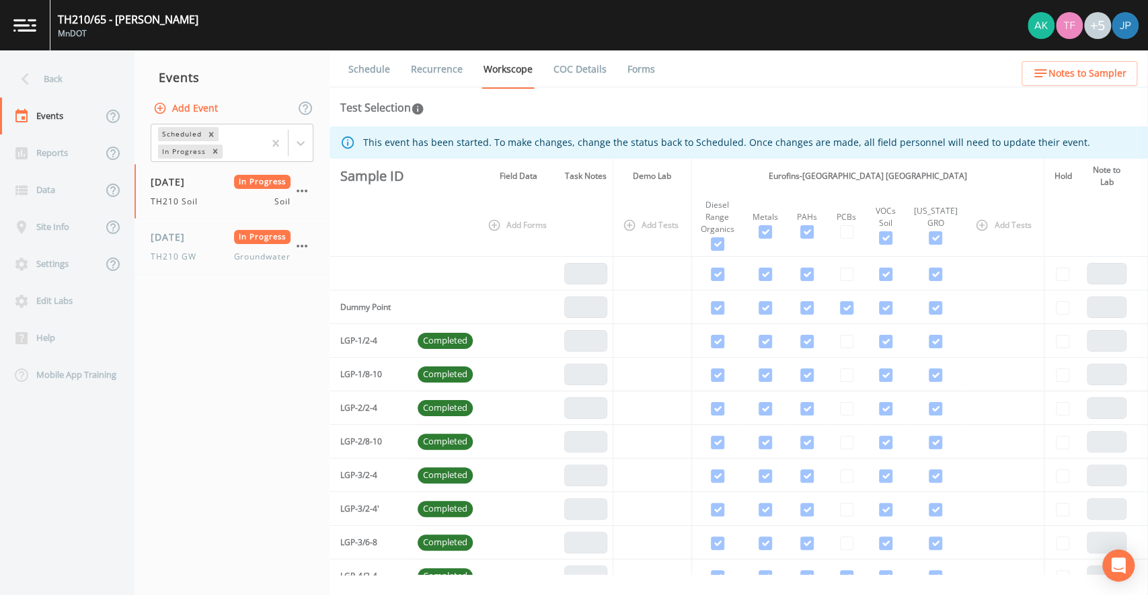
click at [580, 75] on link "COC Details" at bounding box center [580, 69] width 57 height 38
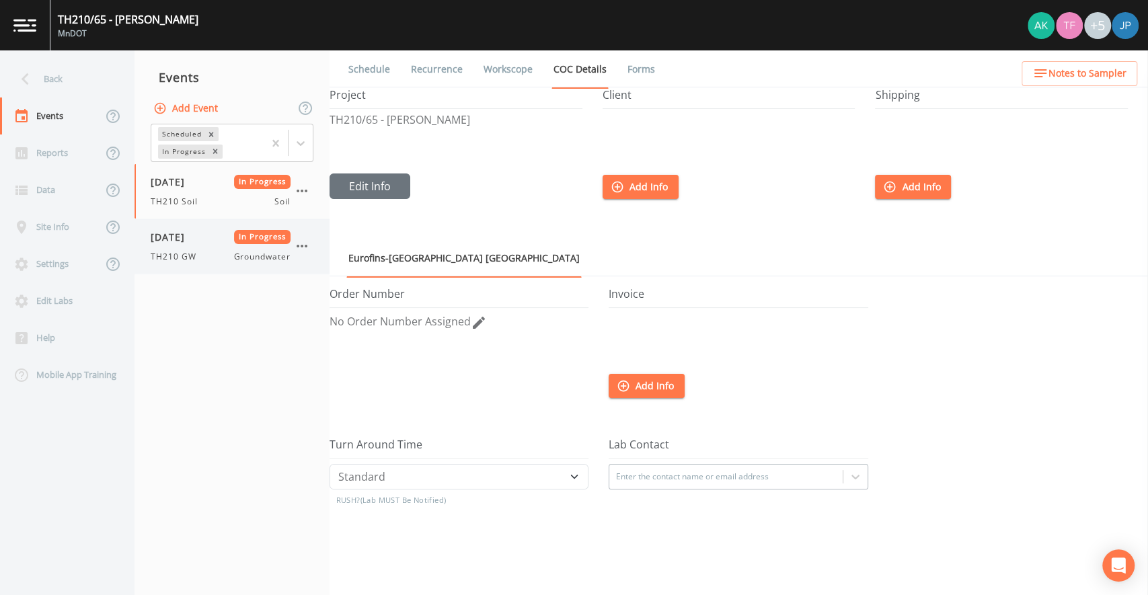
click at [237, 258] on span "Groundwater" at bounding box center [261, 257] width 57 height 12
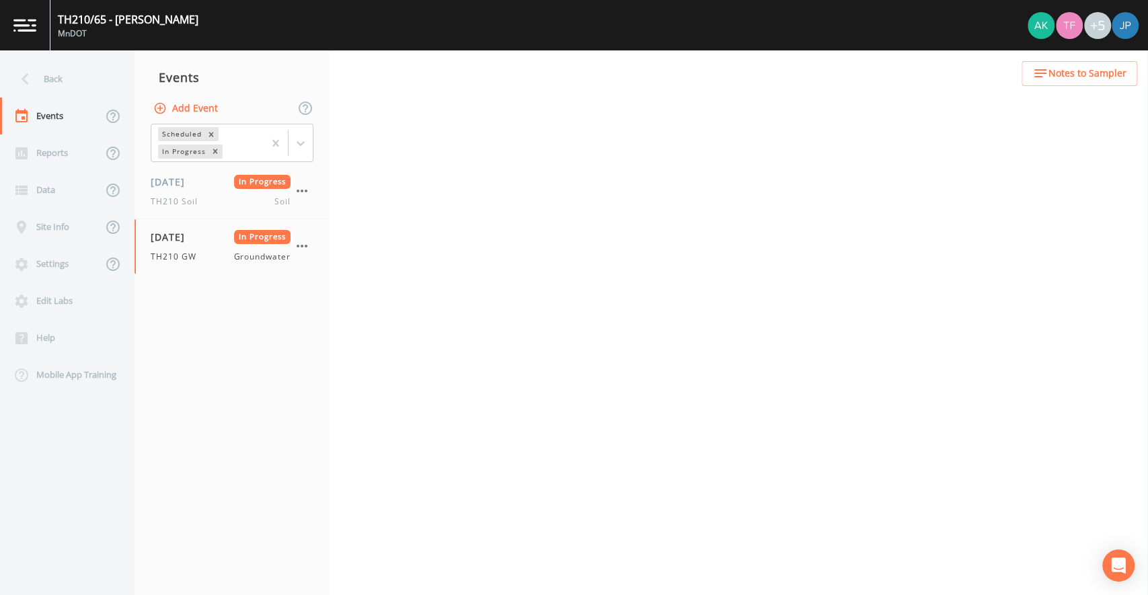
select select "d1353bd6-e69c-47f2-b562-038a0934dacb"
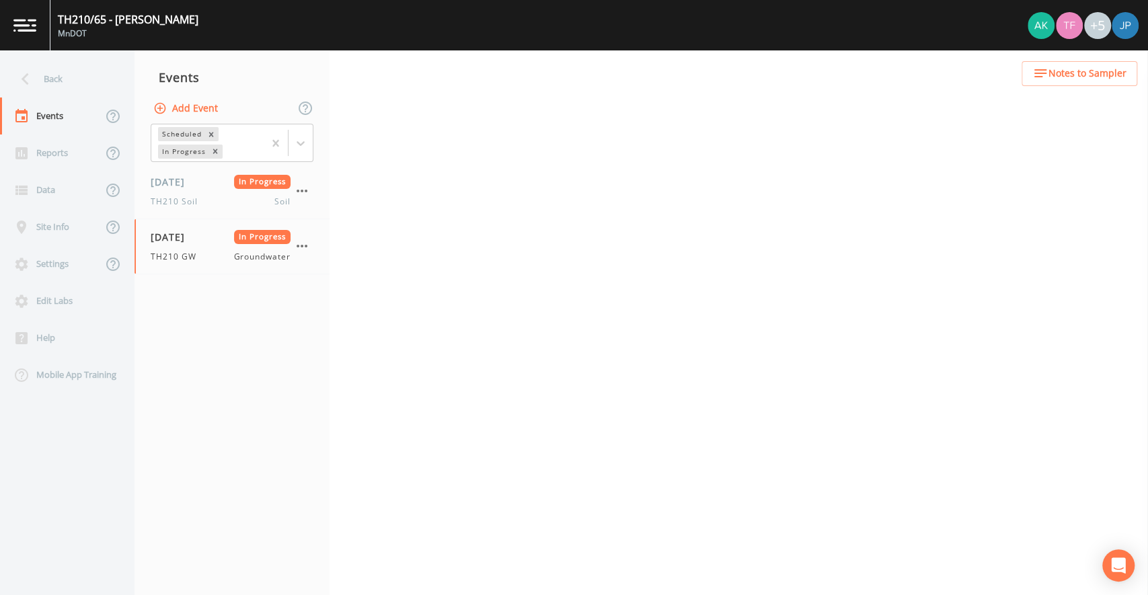
select select "d1353bd6-e69c-47f2-b562-038a0934dacb"
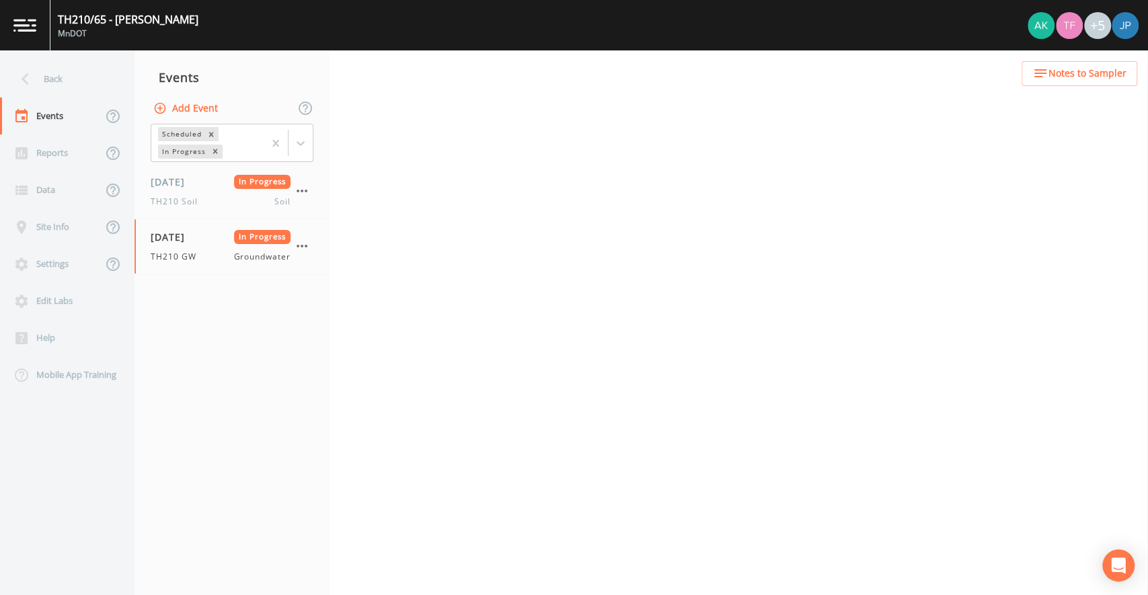
select select "d1353bd6-e69c-47f2-b562-038a0934dacb"
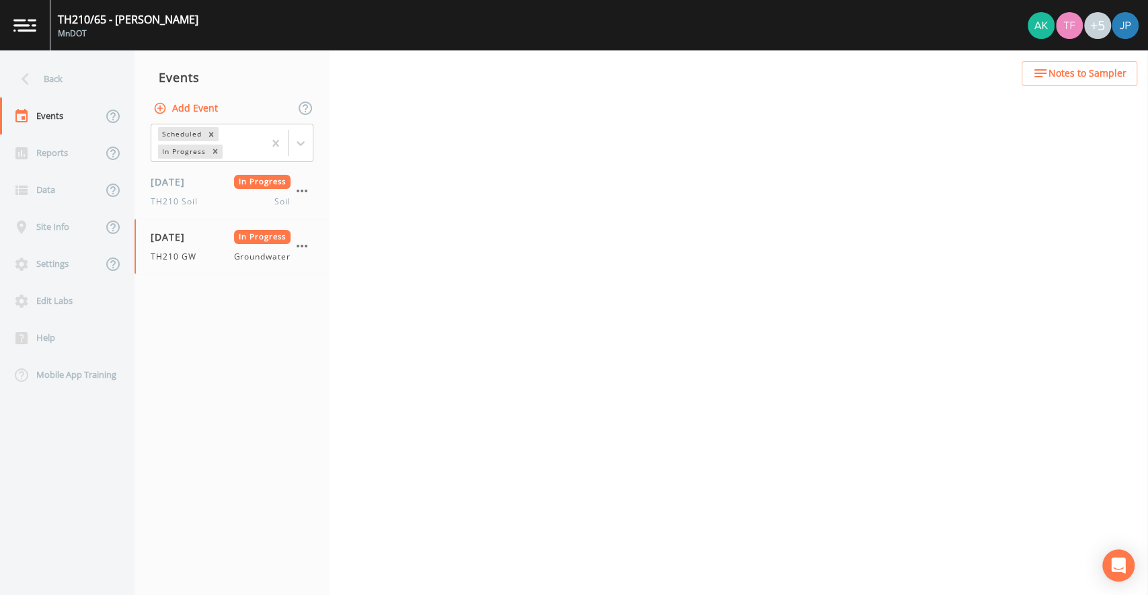
select select "d1353bd6-e69c-47f2-b562-038a0934dacb"
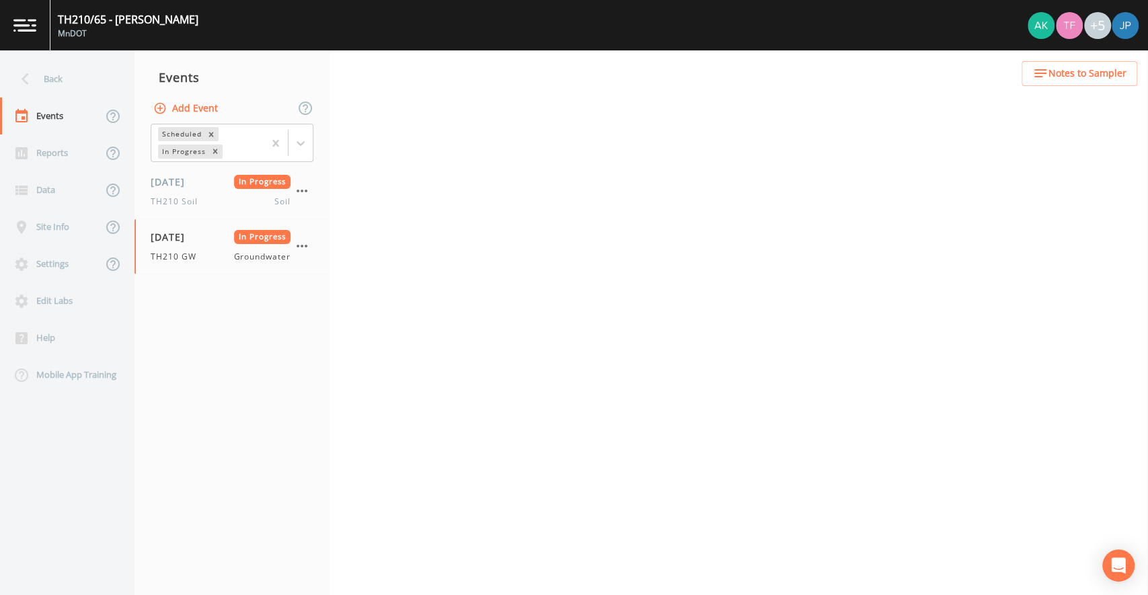
select select "6c066f20-a793-4ada-b8d6-503825db5deb"
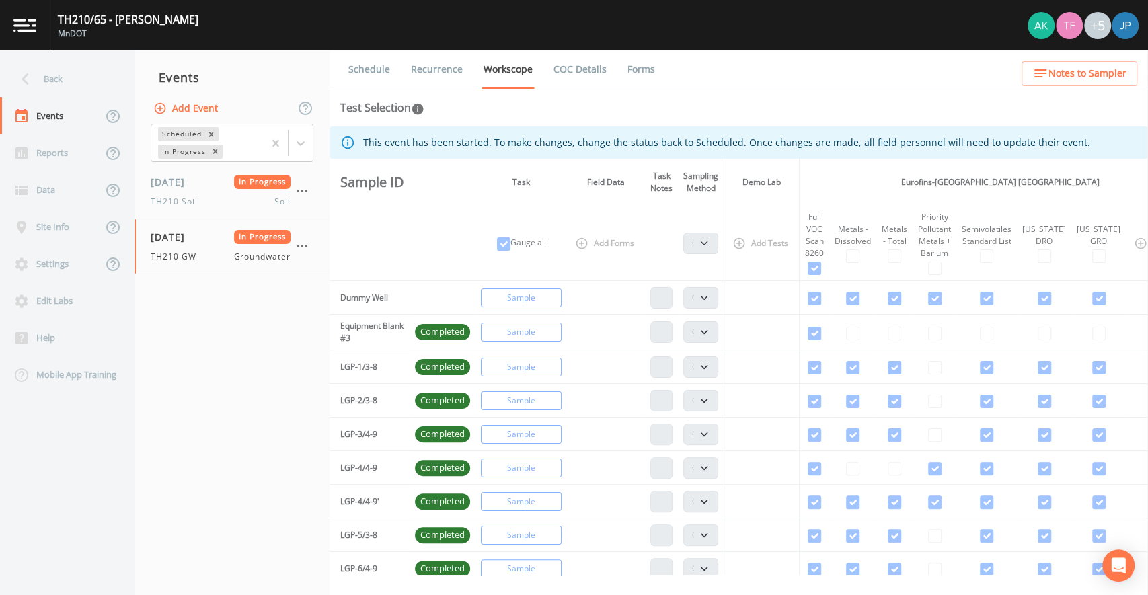
click at [628, 275] on th "Add Forms" at bounding box center [606, 243] width 78 height 75
click at [456, 72] on link "Recurrence" at bounding box center [437, 69] width 56 height 38
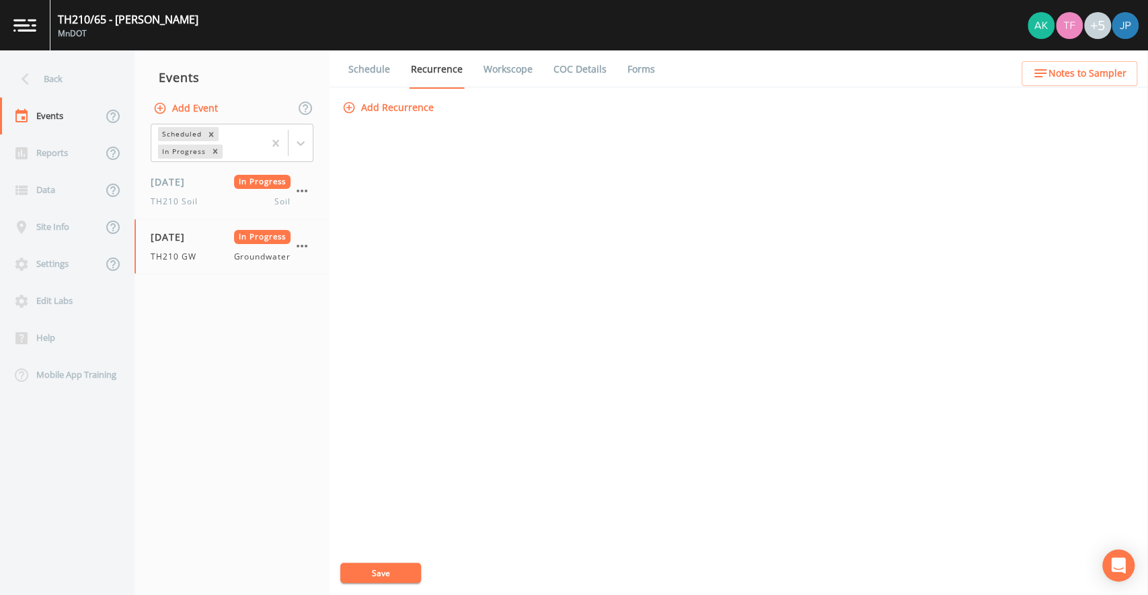
click at [500, 70] on link "Workscope" at bounding box center [508, 69] width 53 height 38
select select "d1353bd6-e69c-47f2-b562-038a0934dacb"
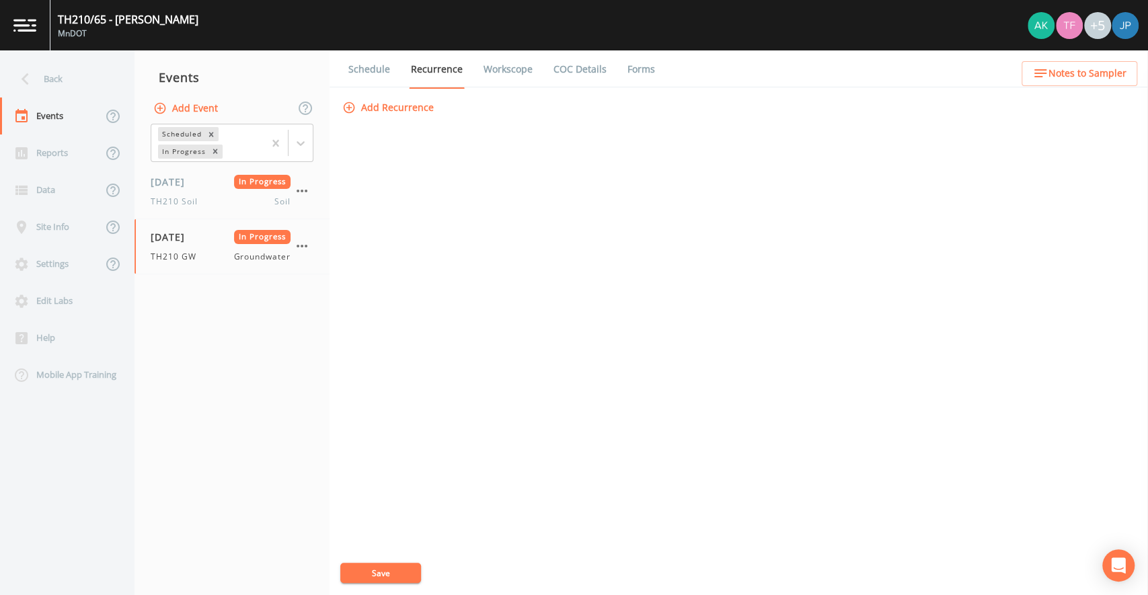
select select "d1353bd6-e69c-47f2-b562-038a0934dacb"
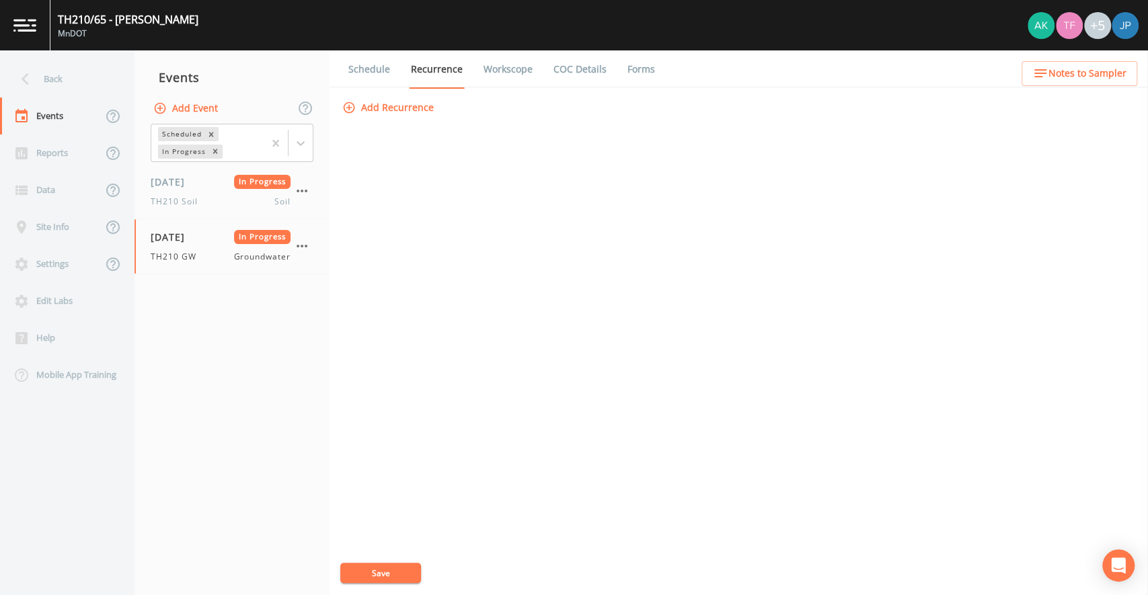
select select "d1353bd6-e69c-47f2-b562-038a0934dacb"
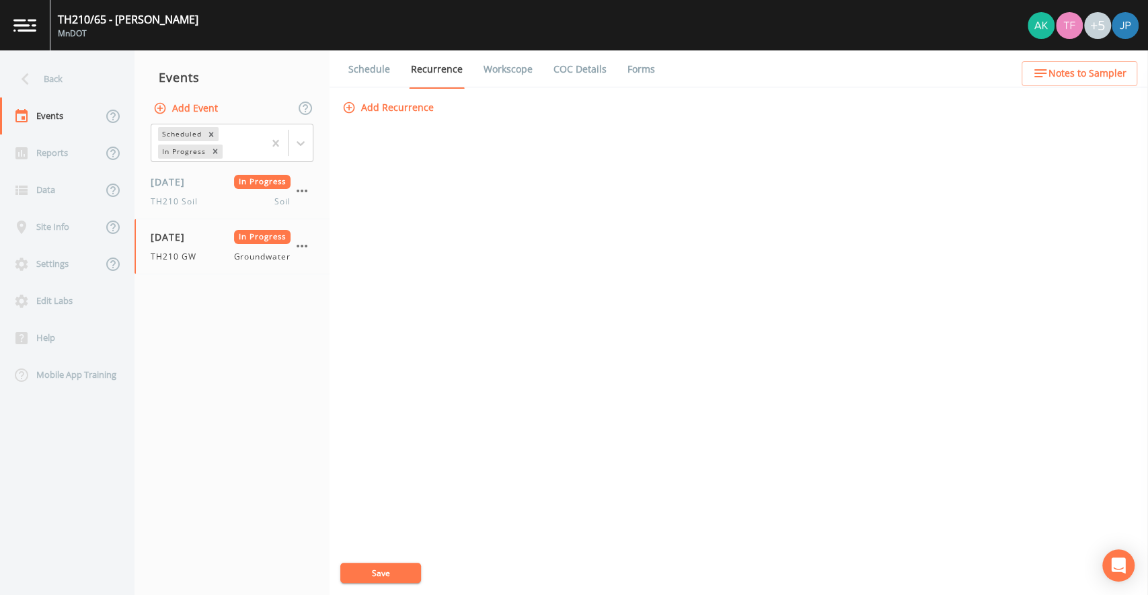
select select "d1353bd6-e69c-47f2-b562-038a0934dacb"
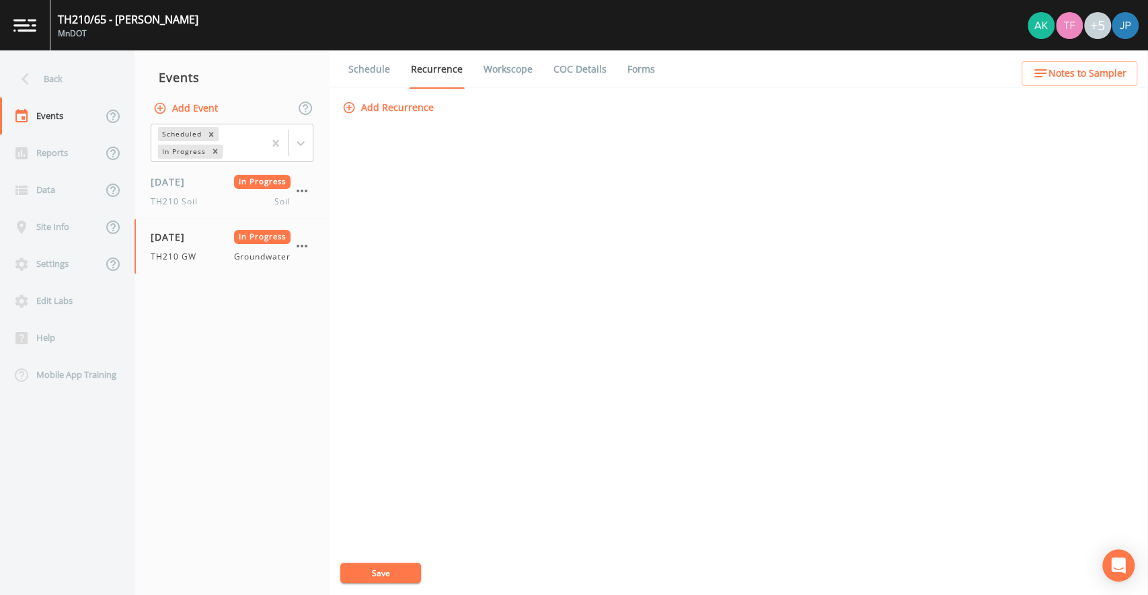
select select "d1353bd6-e69c-47f2-b562-038a0934dacb"
select select "6c066f20-a793-4ada-b8d6-503825db5deb"
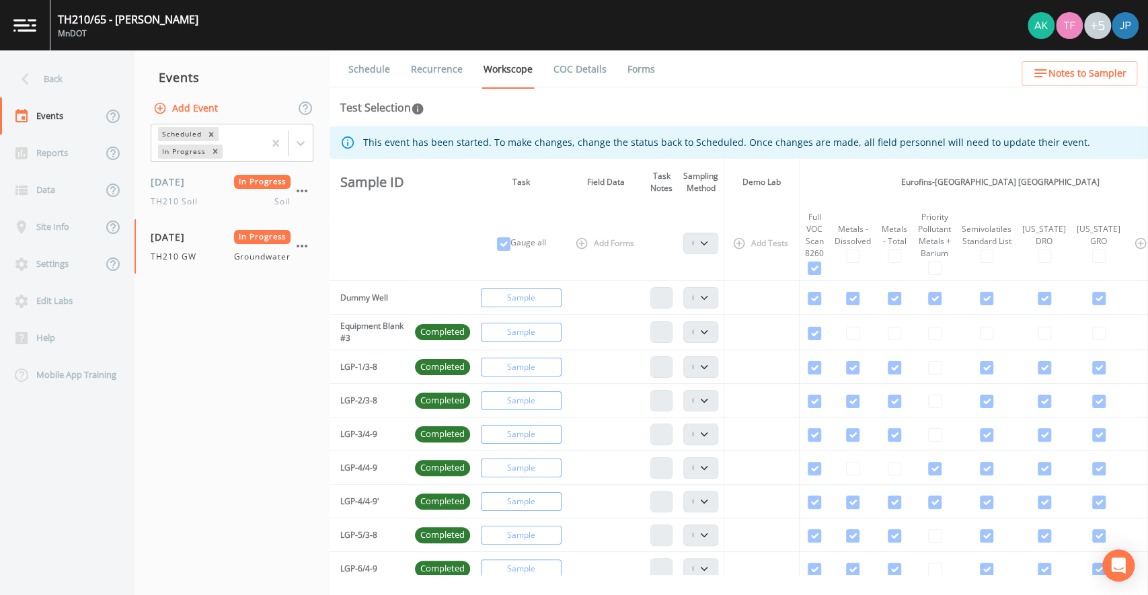
click at [566, 71] on link "COC Details" at bounding box center [580, 69] width 57 height 38
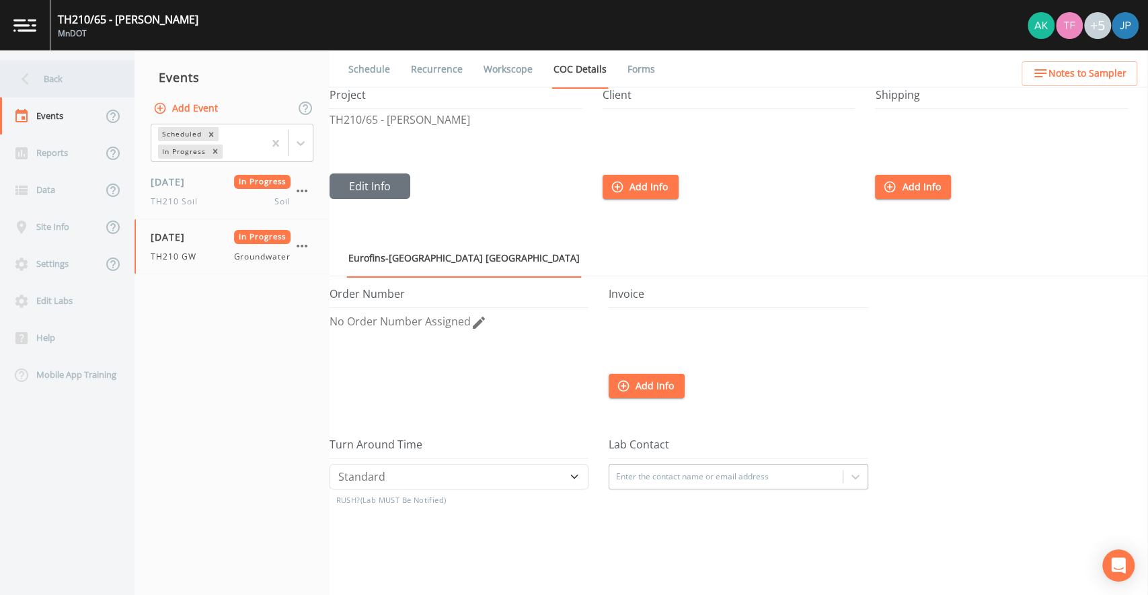
click at [96, 79] on div "Back" at bounding box center [60, 79] width 121 height 37
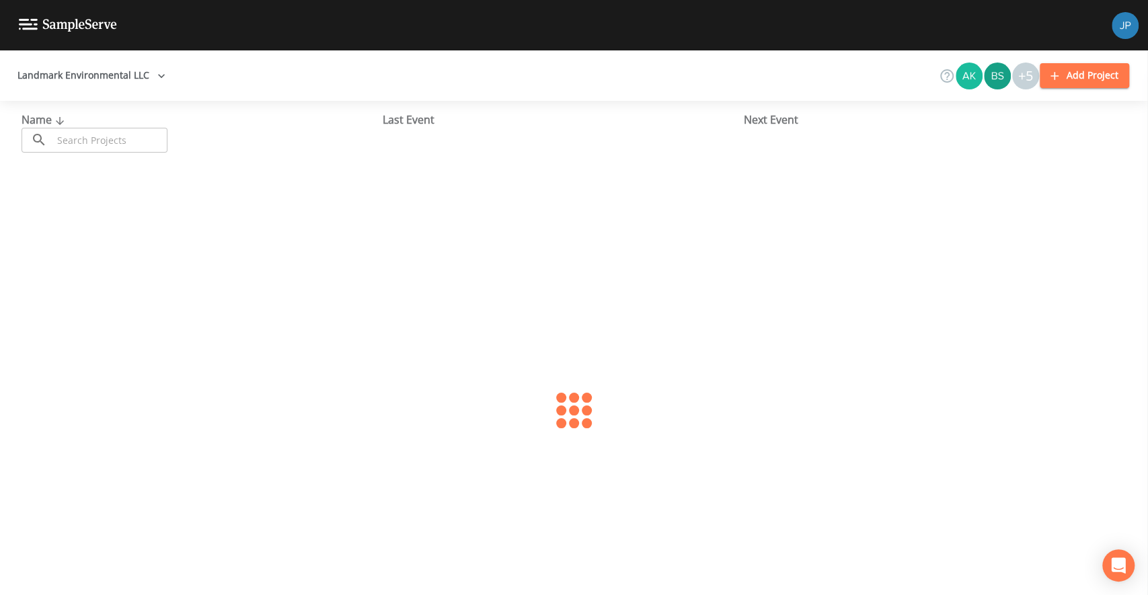
click at [90, 76] on button "Landmark Environmental LLC" at bounding box center [91, 75] width 159 height 25
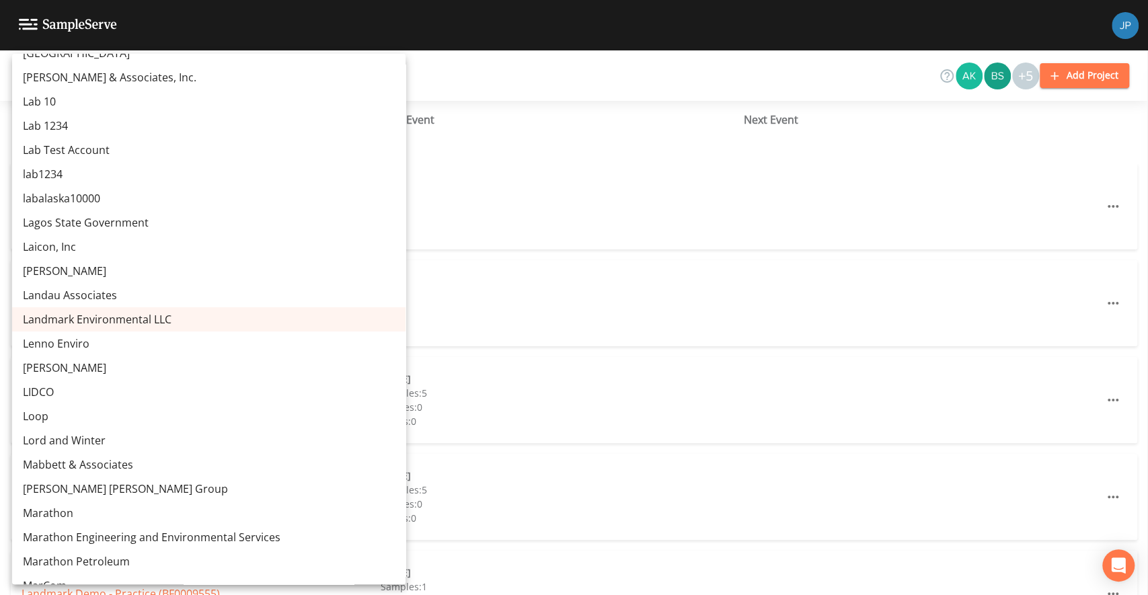
scroll to position [6072, 0]
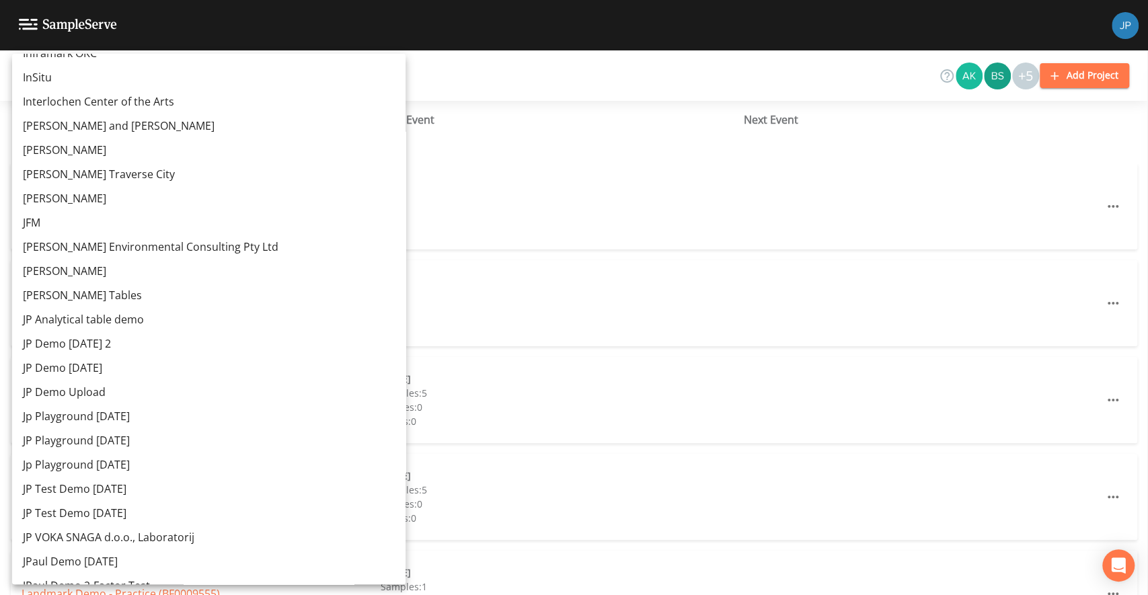
click at [102, 343] on link "JP Demo [DATE] 2" at bounding box center [209, 344] width 394 height 24
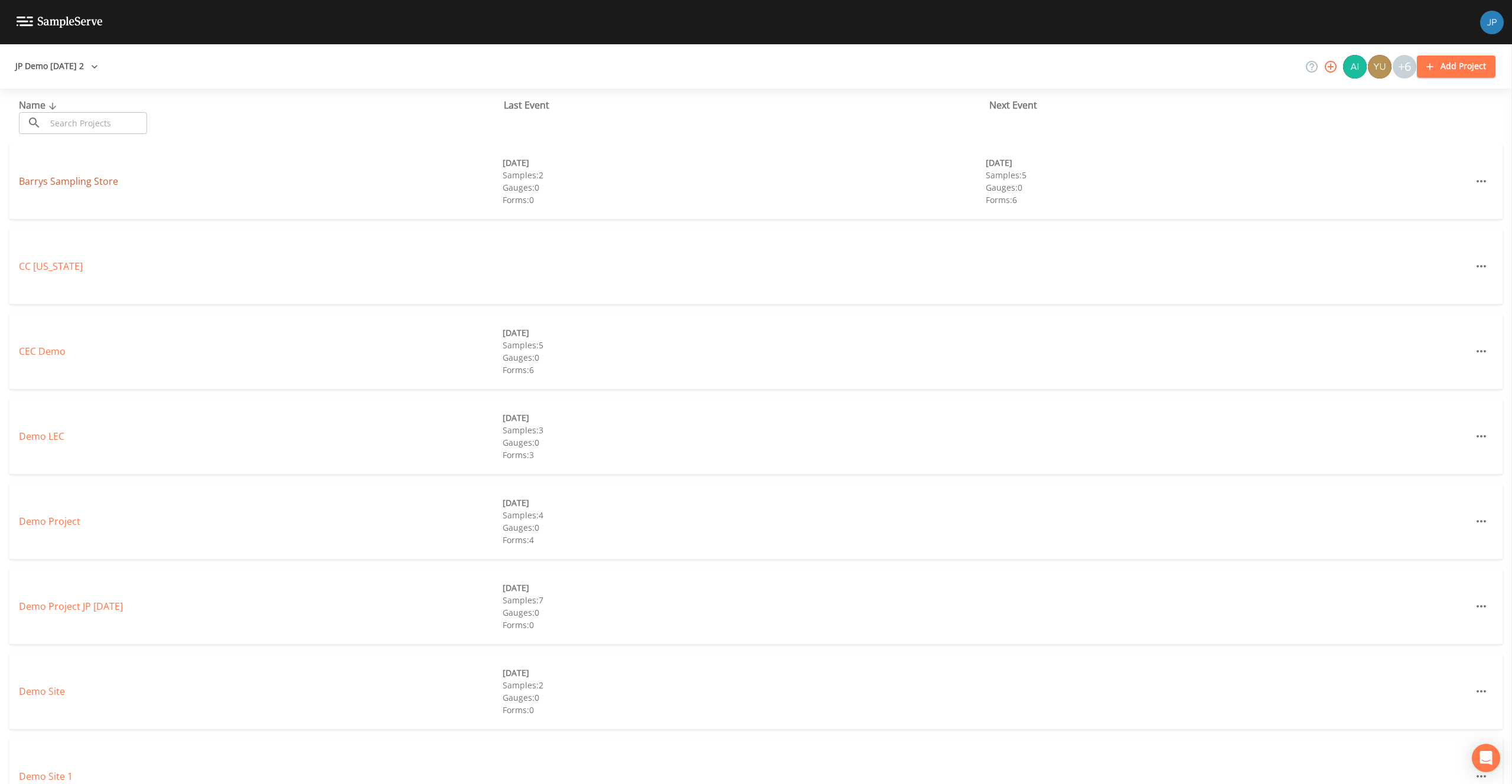
click at [93, 176] on link "Barrys Sampling Store" at bounding box center [68, 181] width 99 height 13
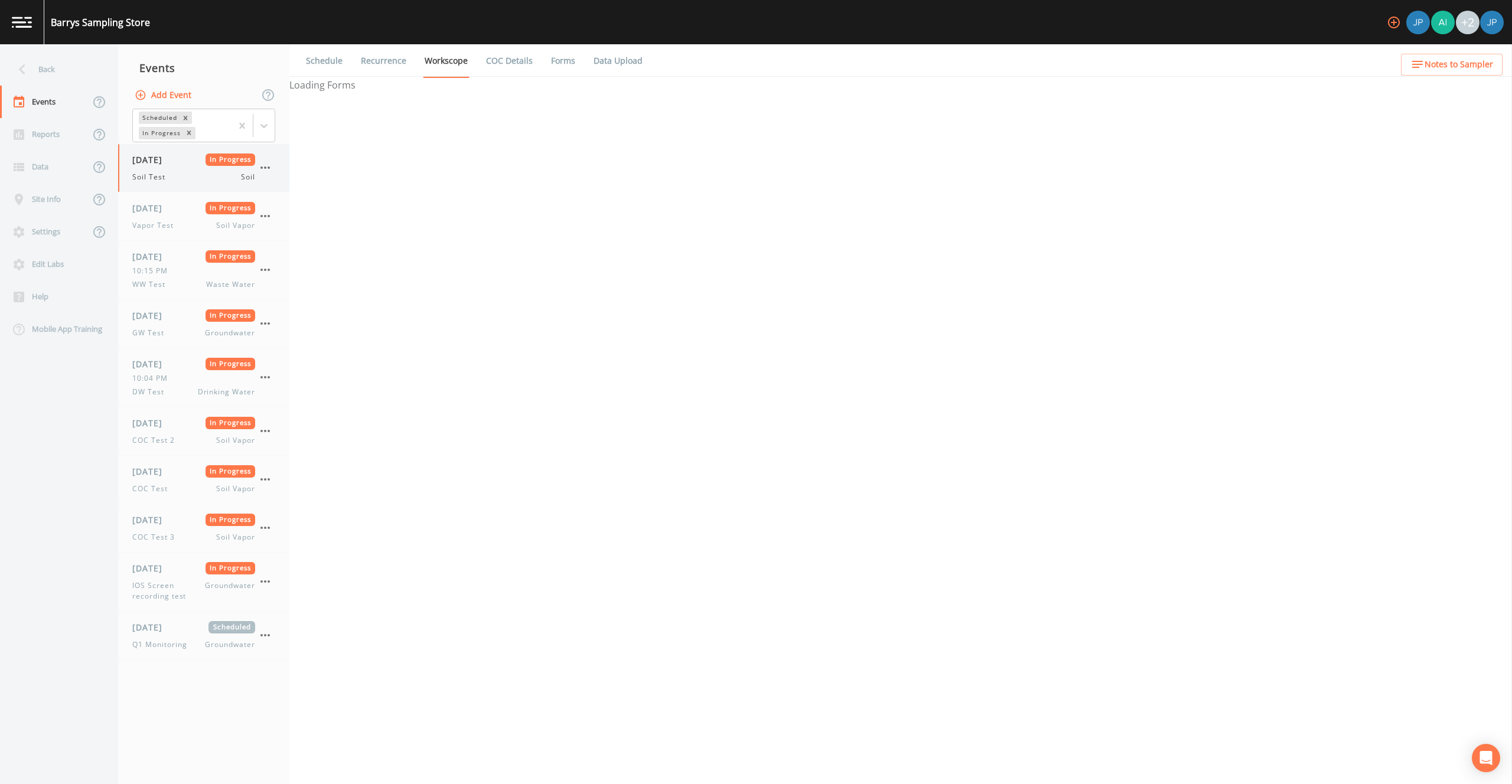
select select "81f74fd7-e6e8-40d9-9112-20912b776671"
select select "bd59903d-d878-48f2-a48b-25dbed2cbb1f"
select select "81f74fd7-e6e8-40d9-9112-20912b776671"
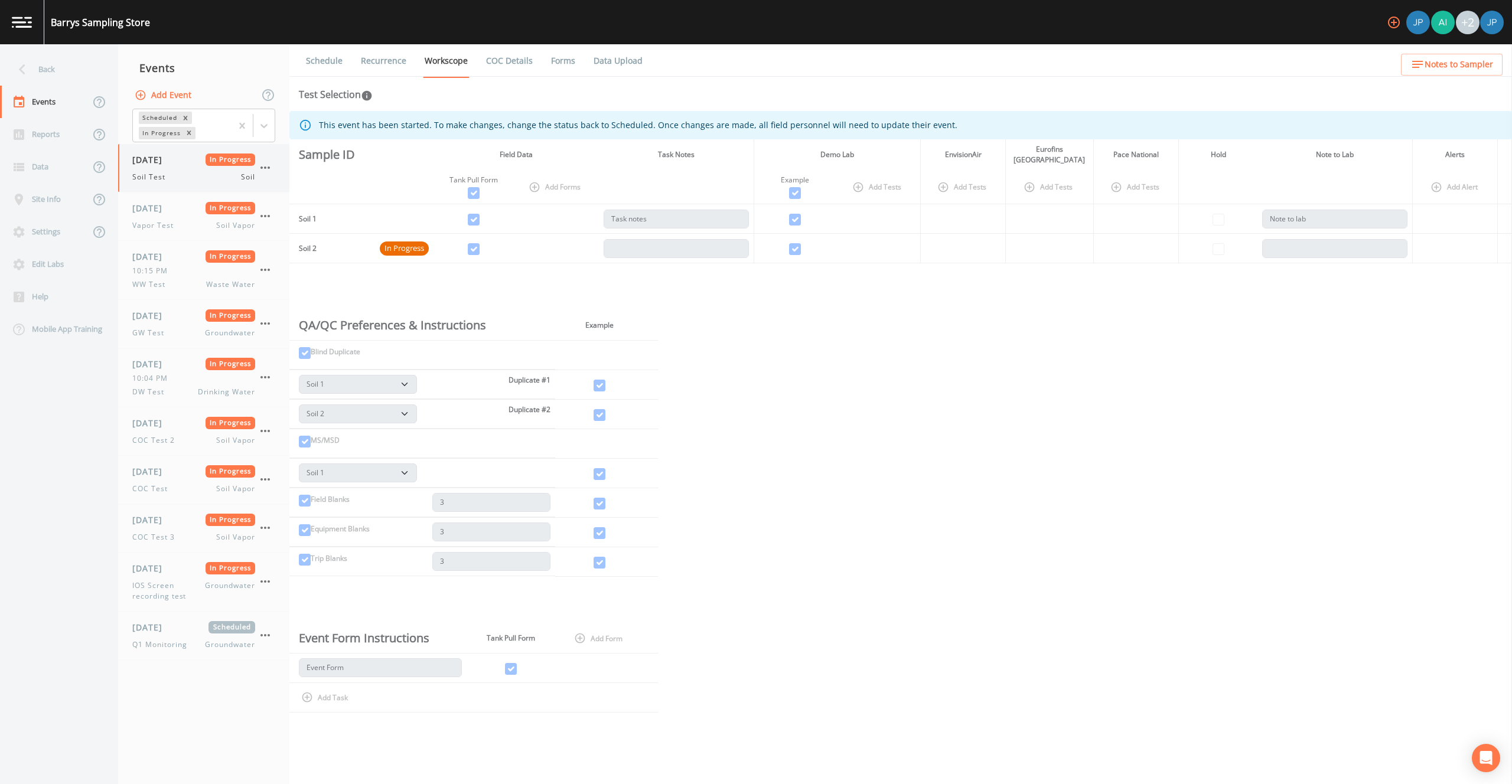
click at [162, 168] on div "07/29/2025 In Progress Soil Test Soil" at bounding box center [194, 168] width 123 height 29
select select "81f74fd7-e6e8-40d9-9112-20912b776671"
select select "bd59903d-d878-48f2-a48b-25dbed2cbb1f"
select select "81f74fd7-e6e8-40d9-9112-20912b776671"
click at [555, 61] on link "Forms" at bounding box center [564, 61] width 28 height 33
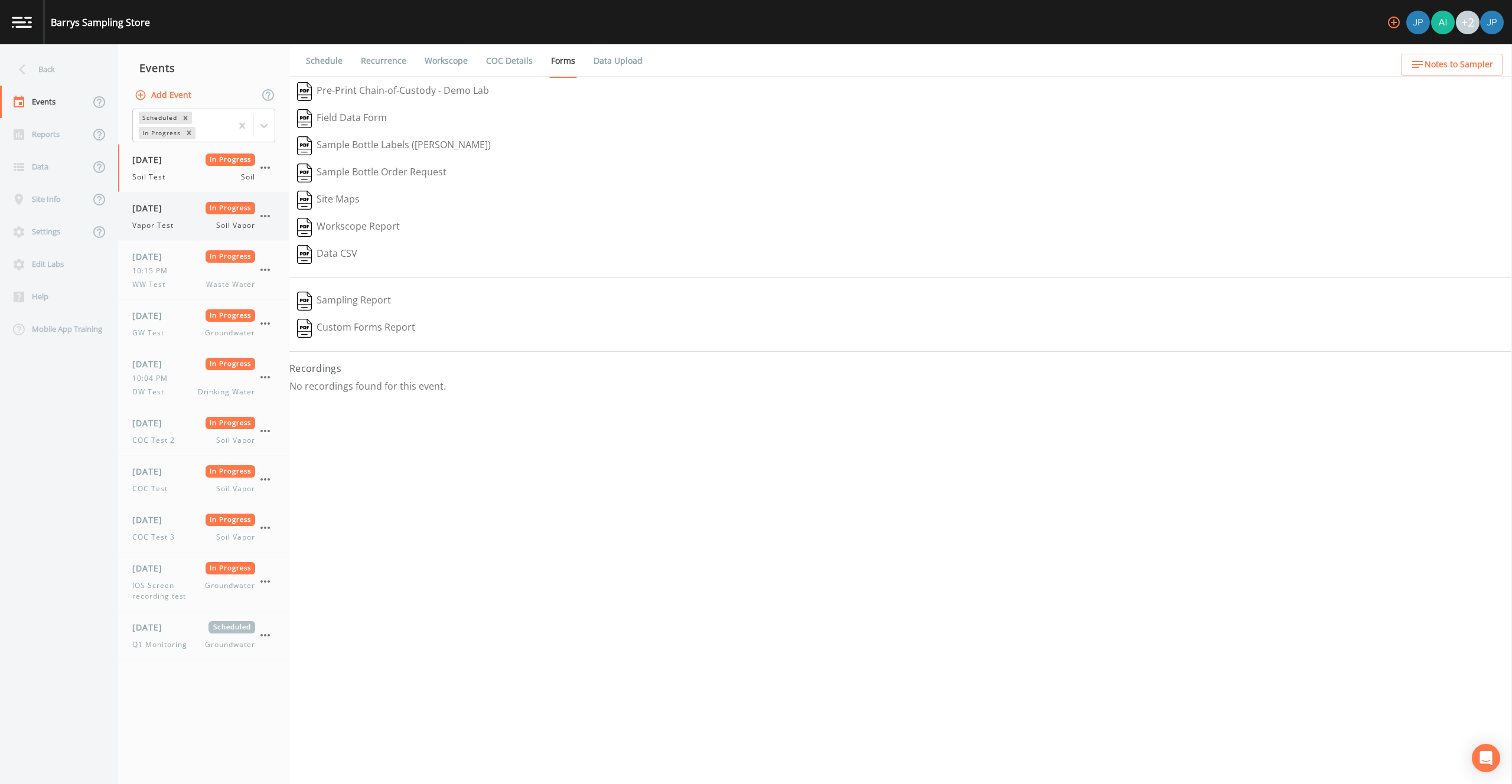
click at [162, 223] on span "Vapor Test" at bounding box center [156, 226] width 48 height 11
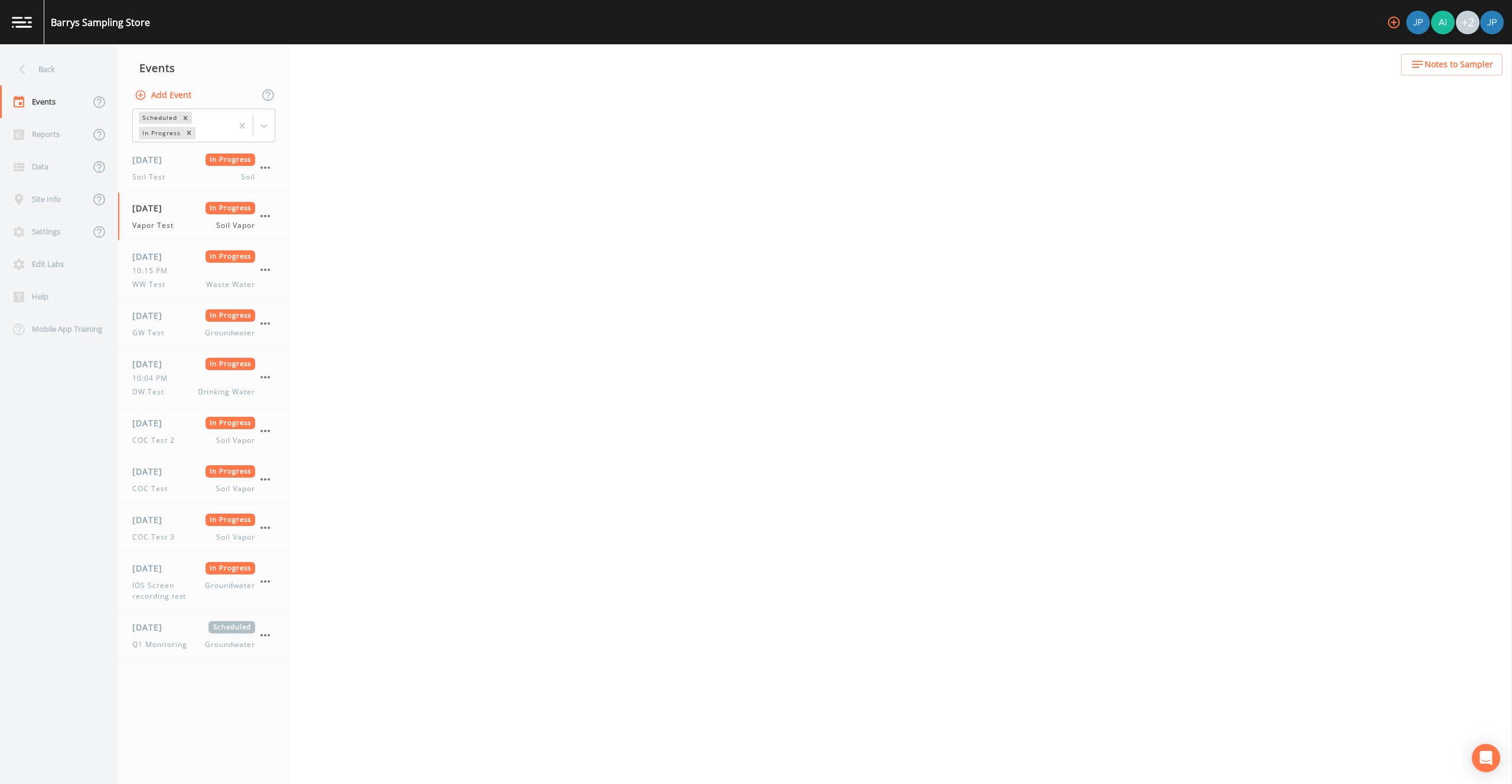
select select "c5bfc0a2-8365-4ab6-a941-dacac289f9c5"
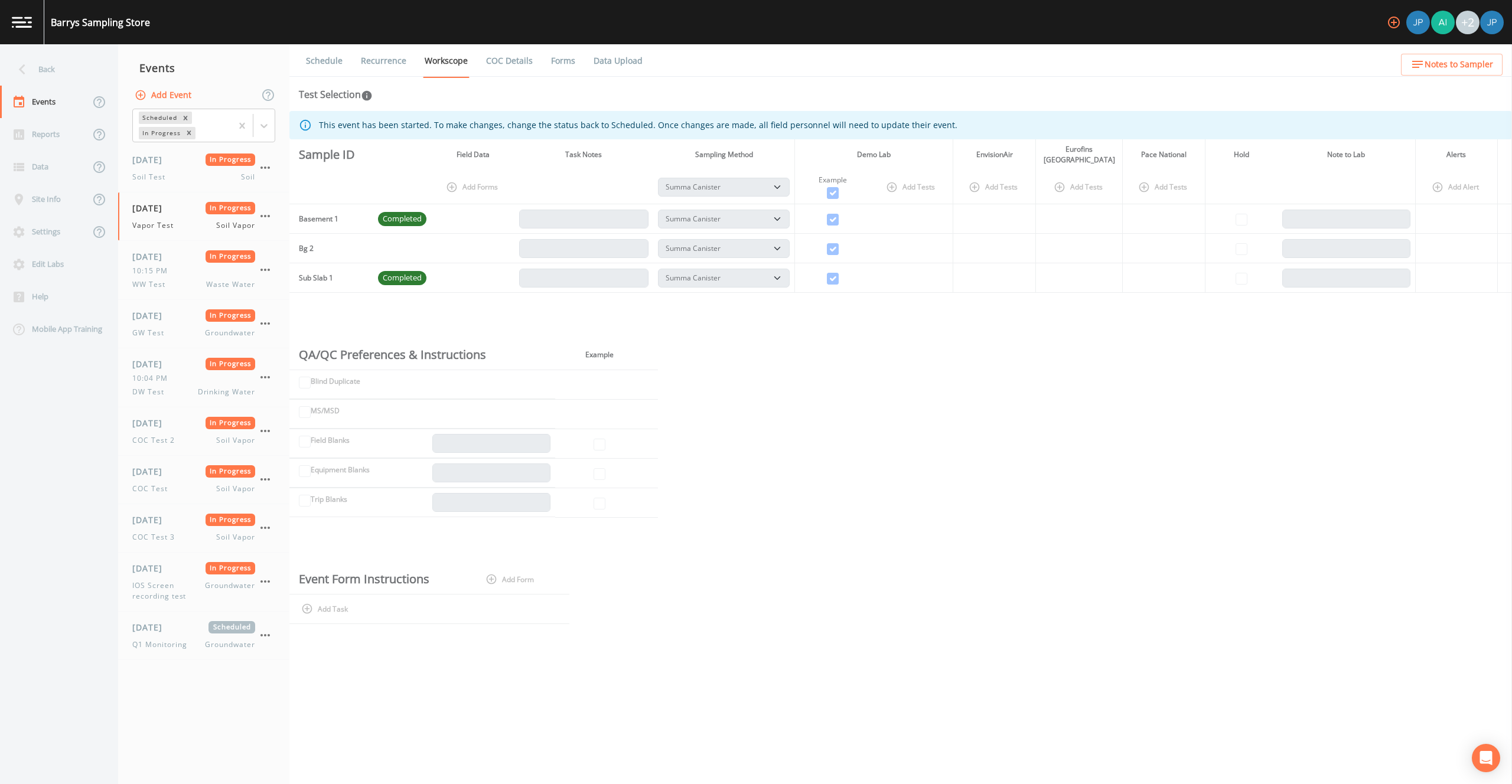
click at [550, 63] on link "Forms" at bounding box center [564, 61] width 28 height 33
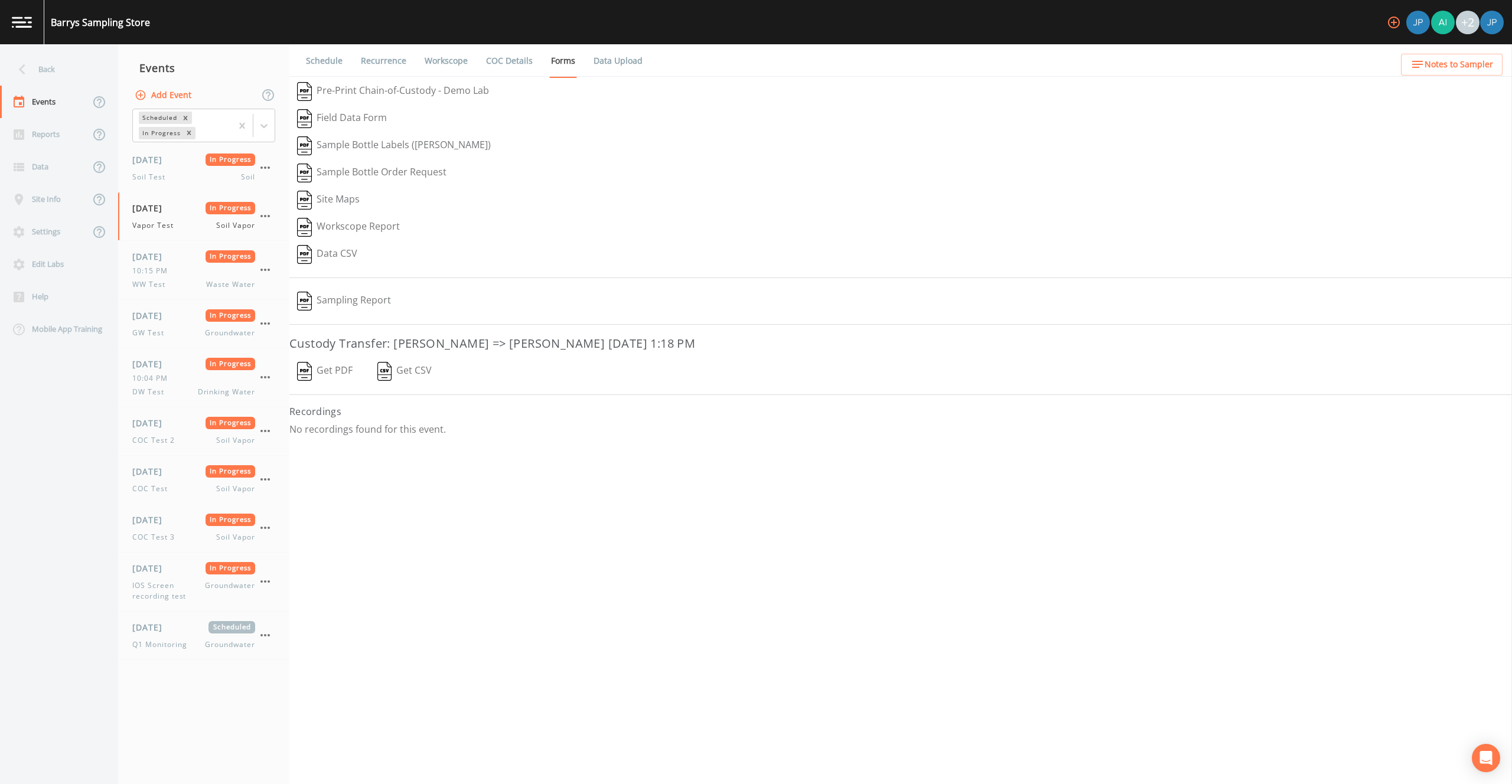
click at [331, 378] on button "Get PDF" at bounding box center [325, 371] width 71 height 27
click at [172, 535] on span "COC Test 3" at bounding box center [157, 537] width 50 height 11
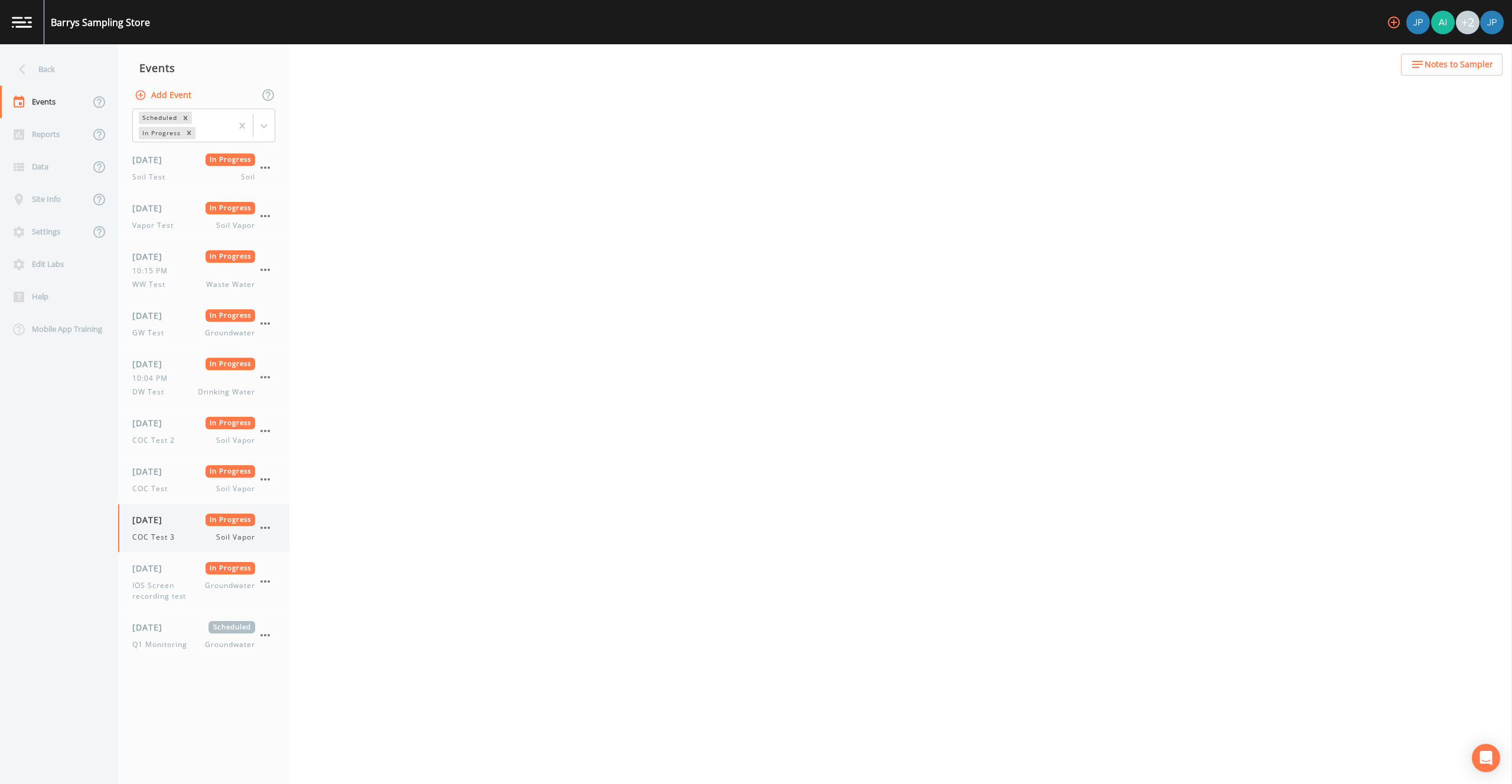
select select "c5bfc0a2-8365-4ab6-a941-dacac289f9c5"
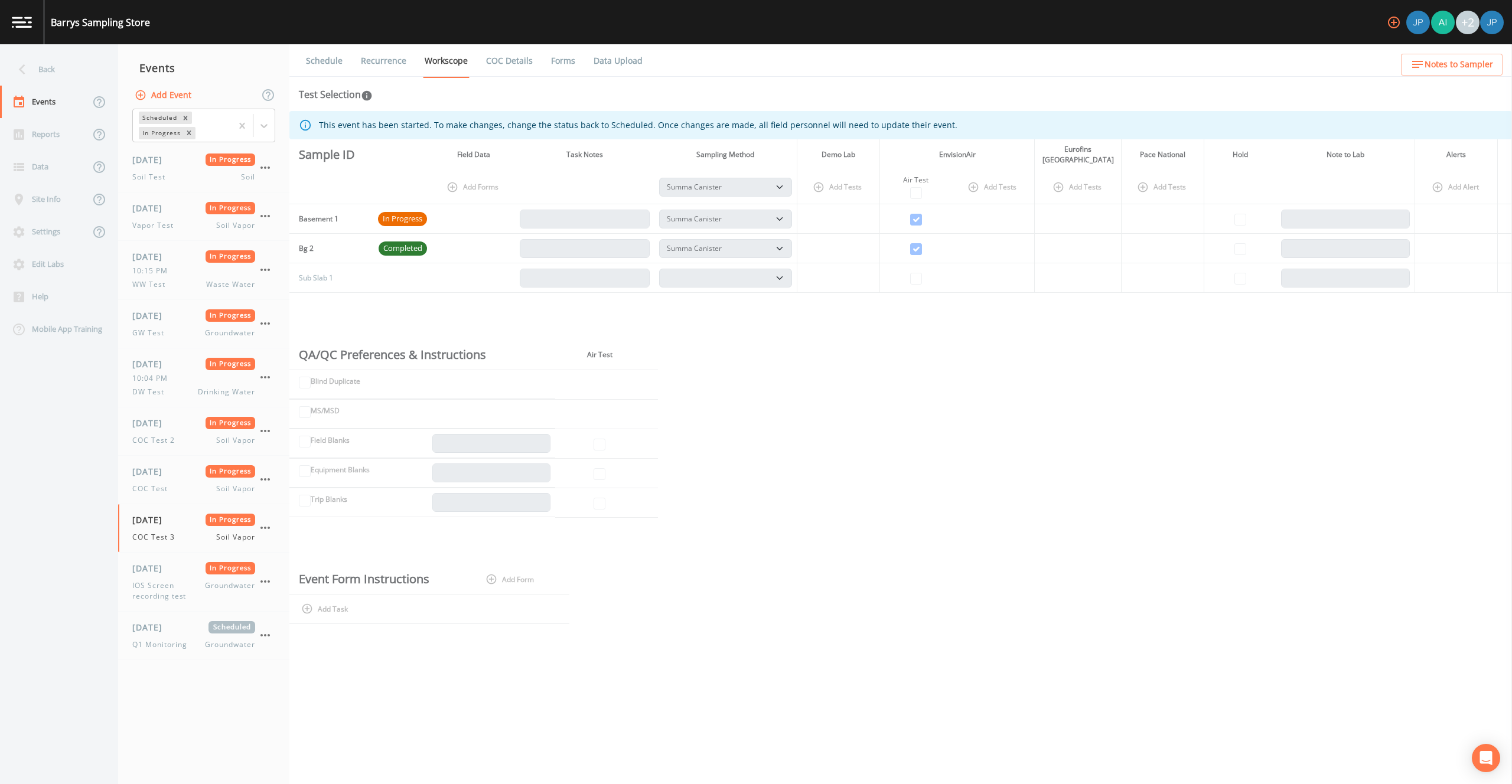
click at [566, 61] on link "Forms" at bounding box center [564, 61] width 28 height 33
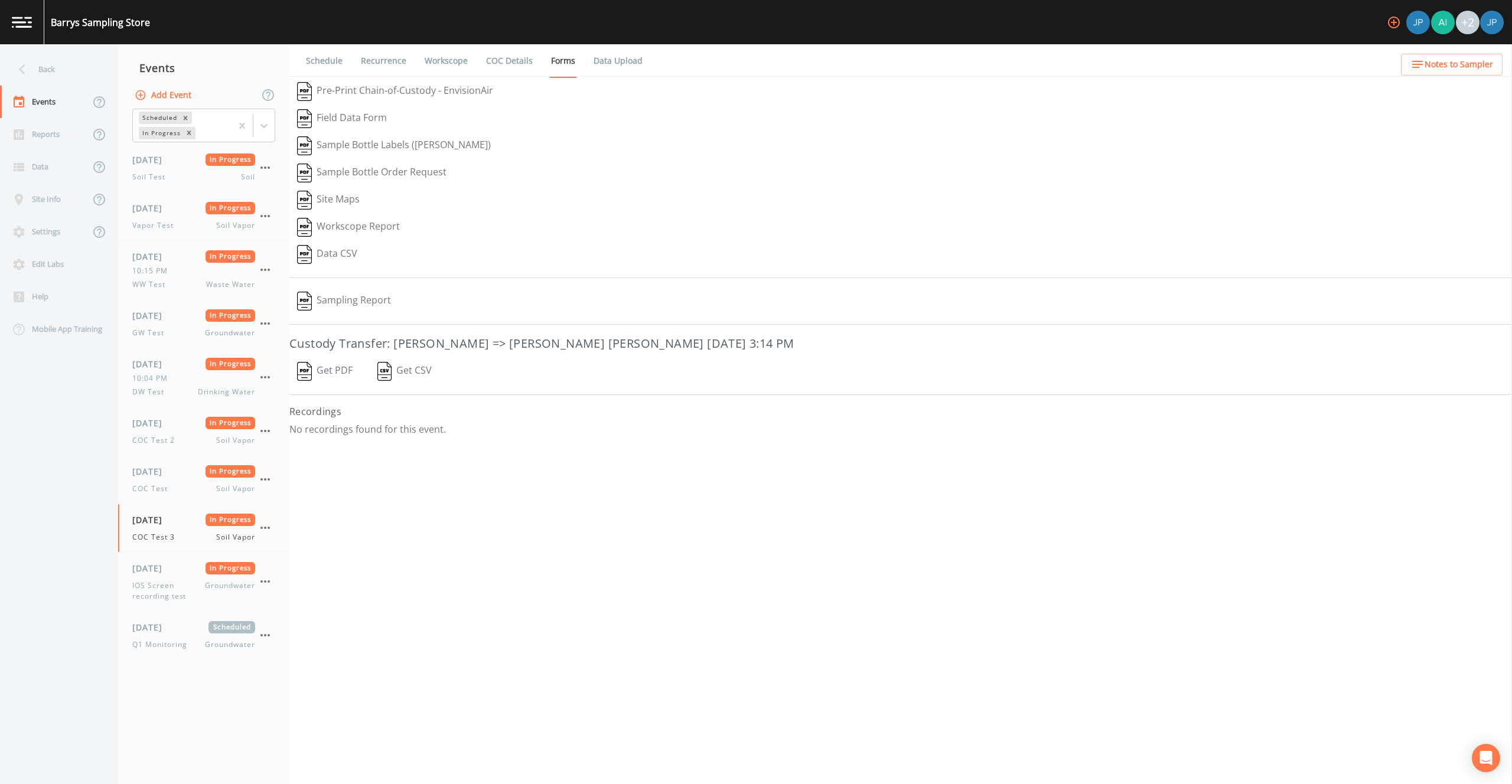
click at [335, 369] on button "Get PDF" at bounding box center [325, 371] width 71 height 27
click at [47, 138] on div "Reports" at bounding box center [45, 134] width 90 height 32
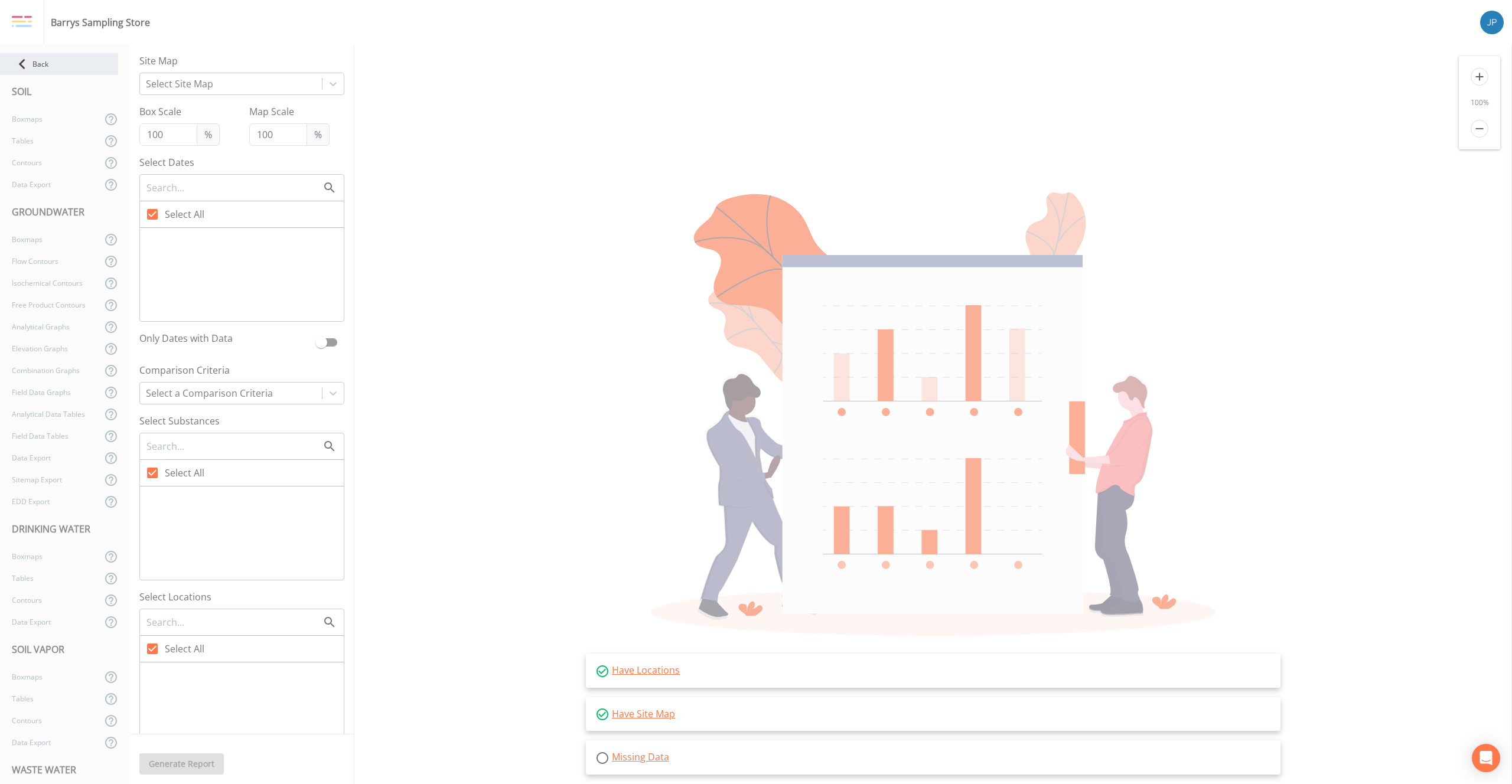
click at [33, 63] on div "Back" at bounding box center [59, 64] width 119 height 22
select select "81f74fd7-e6e8-40d9-9112-20912b776671"
select select "bd59903d-d878-48f2-a48b-25dbed2cbb1f"
select select "81f74fd7-e6e8-40d9-9112-20912b776671"
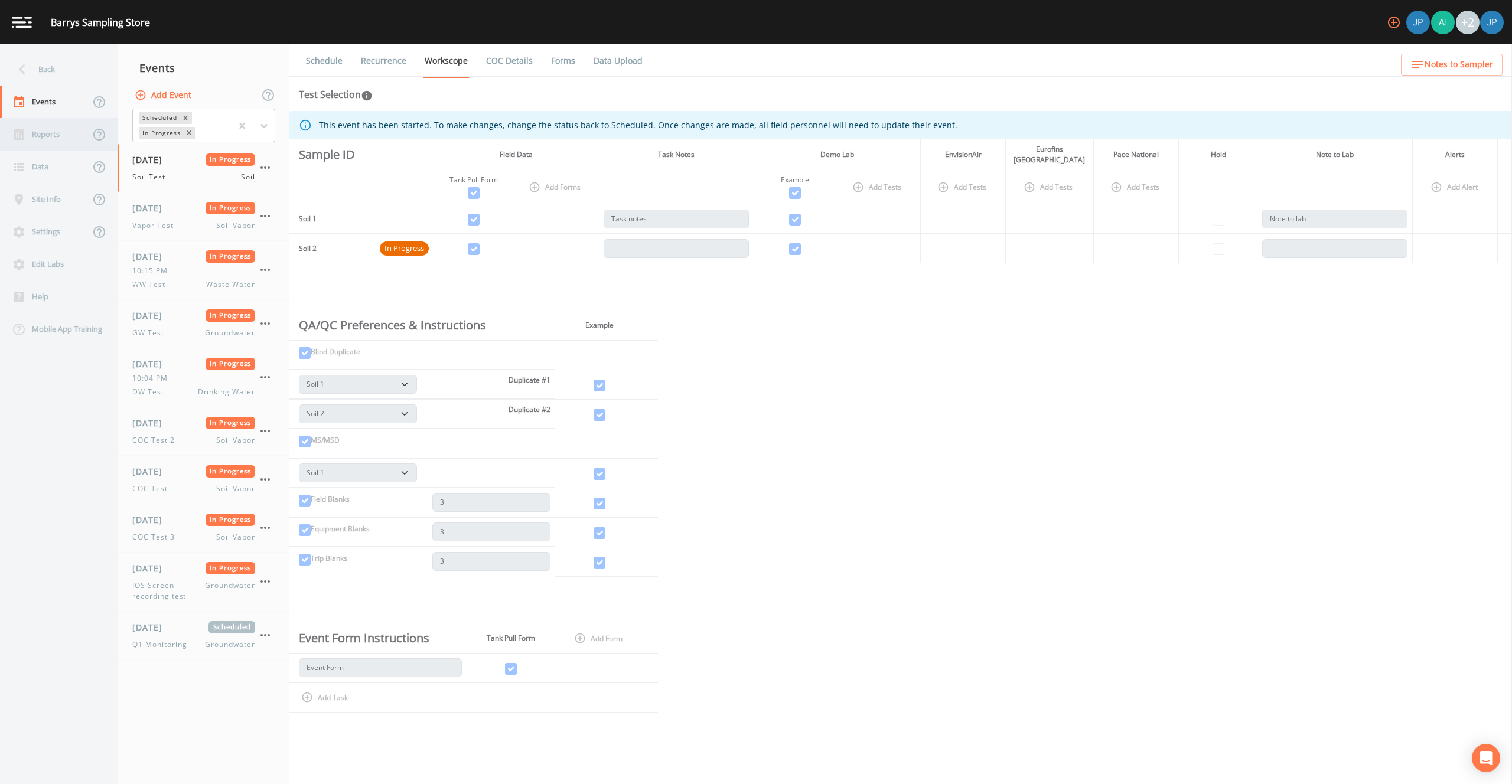
click at [50, 137] on div "Reports" at bounding box center [45, 134] width 90 height 32
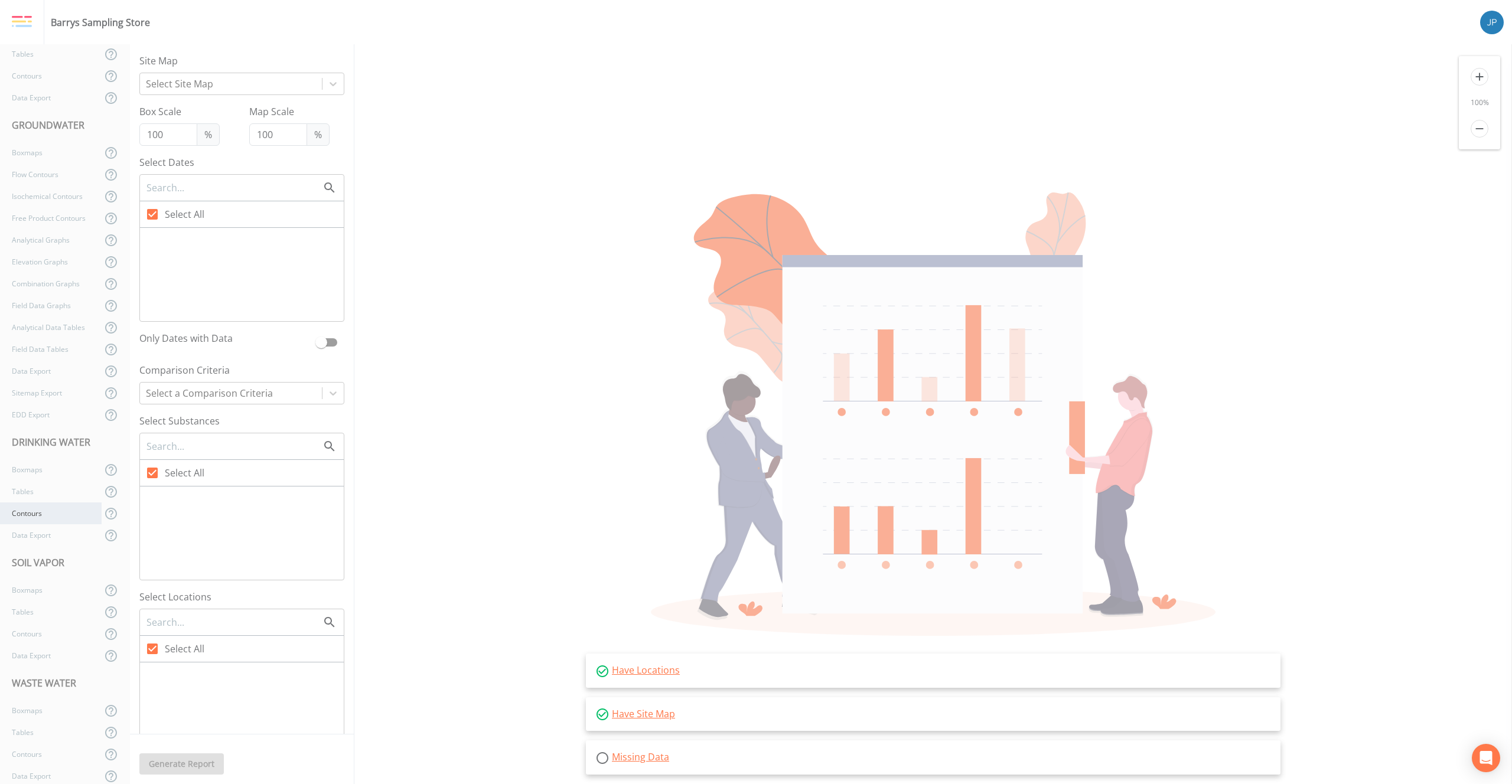
scroll to position [102, 0]
click at [47, 385] on div "Sitemap Export" at bounding box center [51, 378] width 102 height 22
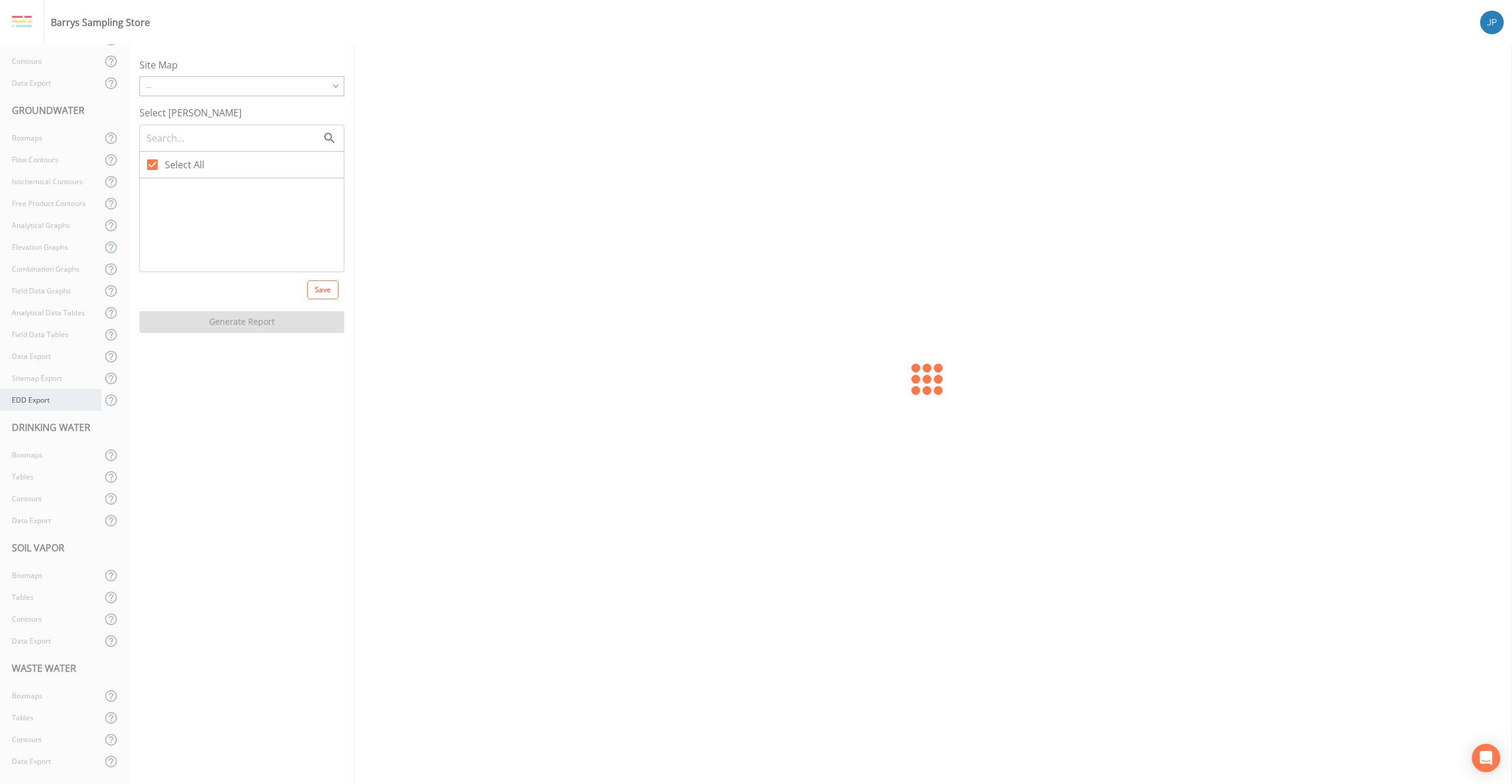
click at [47, 399] on div "EDD Export" at bounding box center [51, 399] width 102 height 22
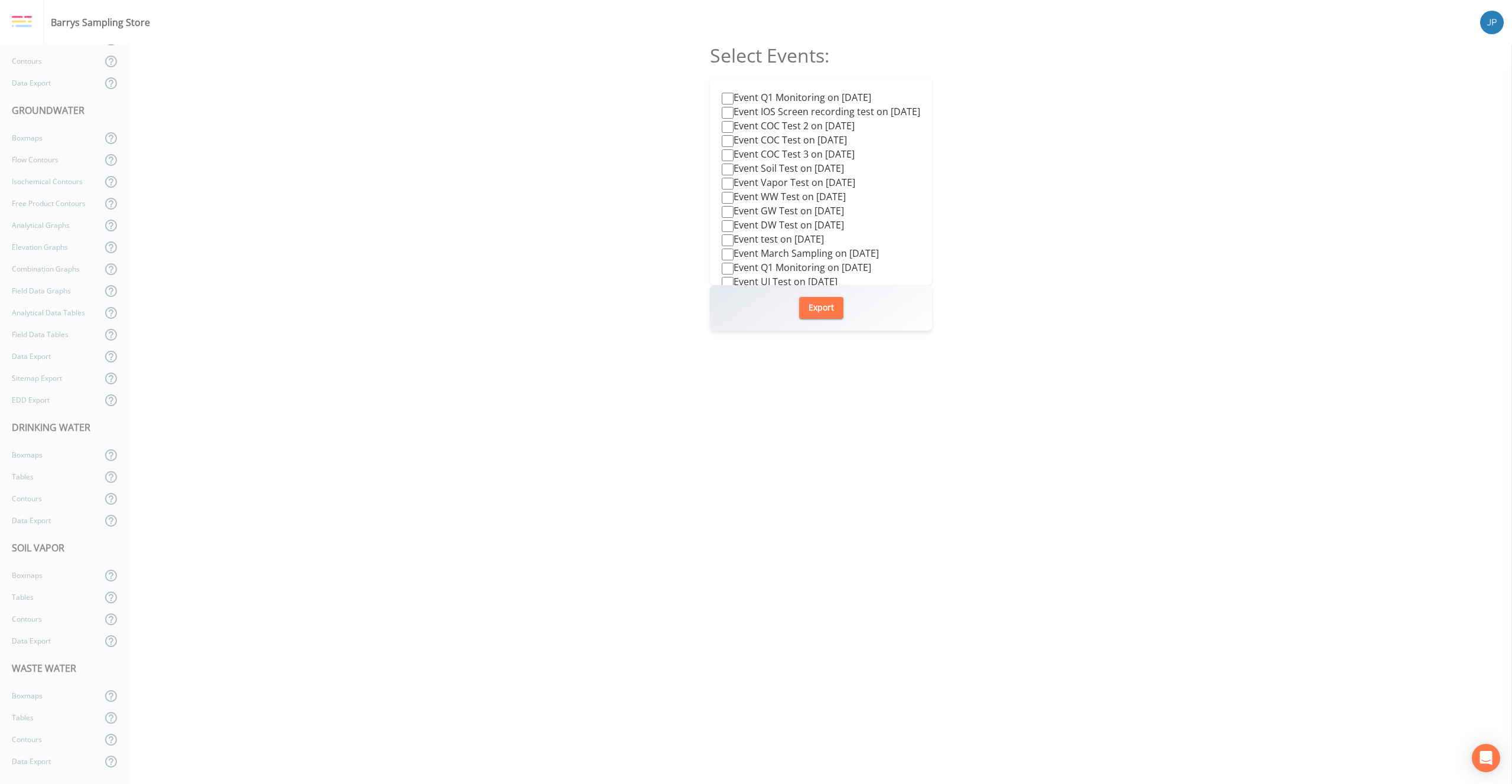
click at [722, 97] on input "Event Q1 Monitoring on 2025-08-13" at bounding box center [727, 98] width 11 height 11
checkbox input "true"
click at [820, 307] on button "Export" at bounding box center [821, 307] width 44 height 22
click at [1035, 301] on div "Select Events: Event Q1 Monitoring on 2025-08-13 Event IOS Screen recording tes…" at bounding box center [821, 414] width 1382 height 740
click at [619, 214] on div "Select Events: Event Q1 Monitoring on 2025-08-13 Event IOS Screen recording tes…" at bounding box center [821, 414] width 1382 height 740
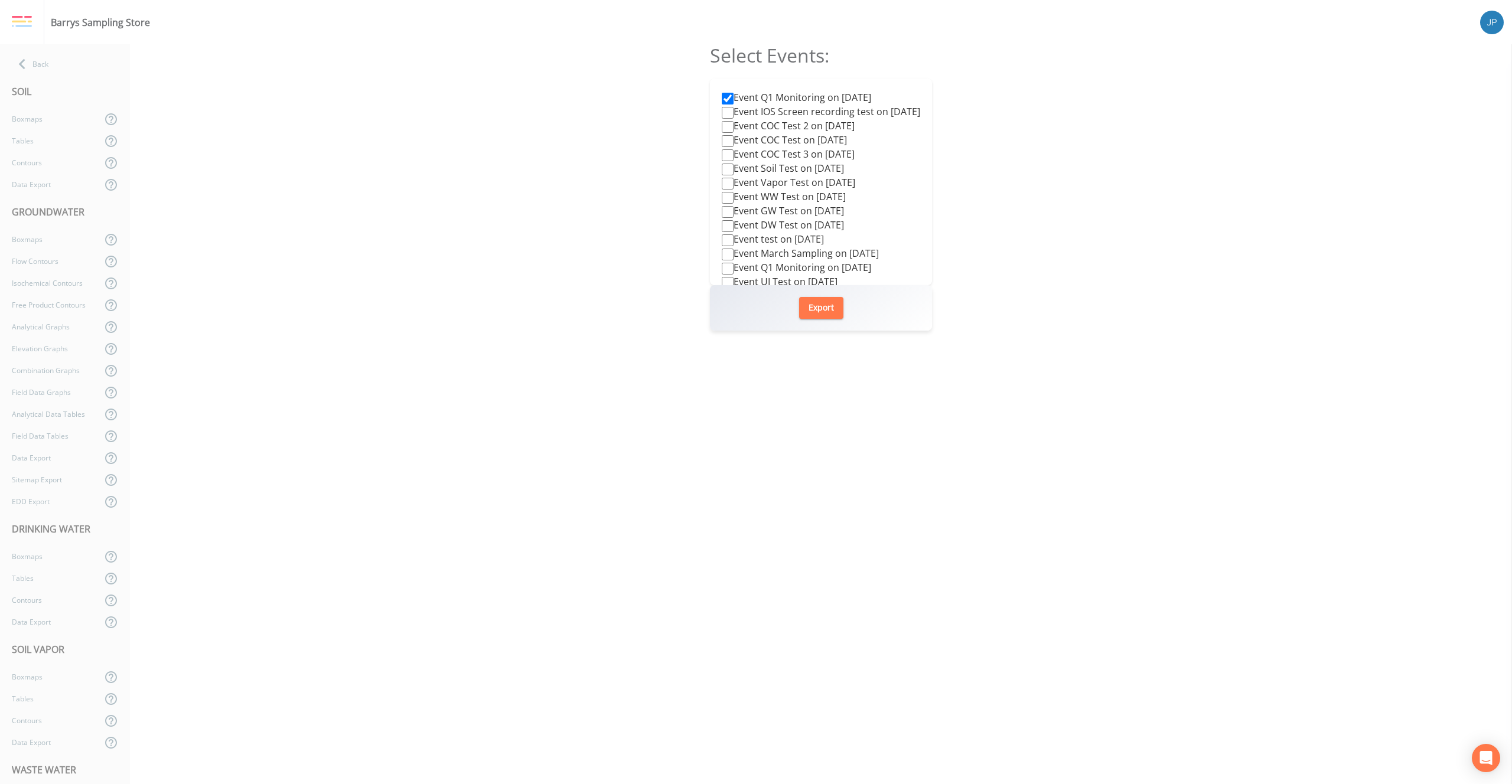
click at [248, 208] on div "Select Events: Event Q1 Monitoring on 2025-08-13 Event IOS Screen recording tes…" at bounding box center [821, 414] width 1382 height 740
click at [55, 73] on div "Back" at bounding box center [59, 64] width 119 height 22
select select "81f74fd7-e6e8-40d9-9112-20912b776671"
select select "bd59903d-d878-48f2-a48b-25dbed2cbb1f"
select select "81f74fd7-e6e8-40d9-9112-20912b776671"
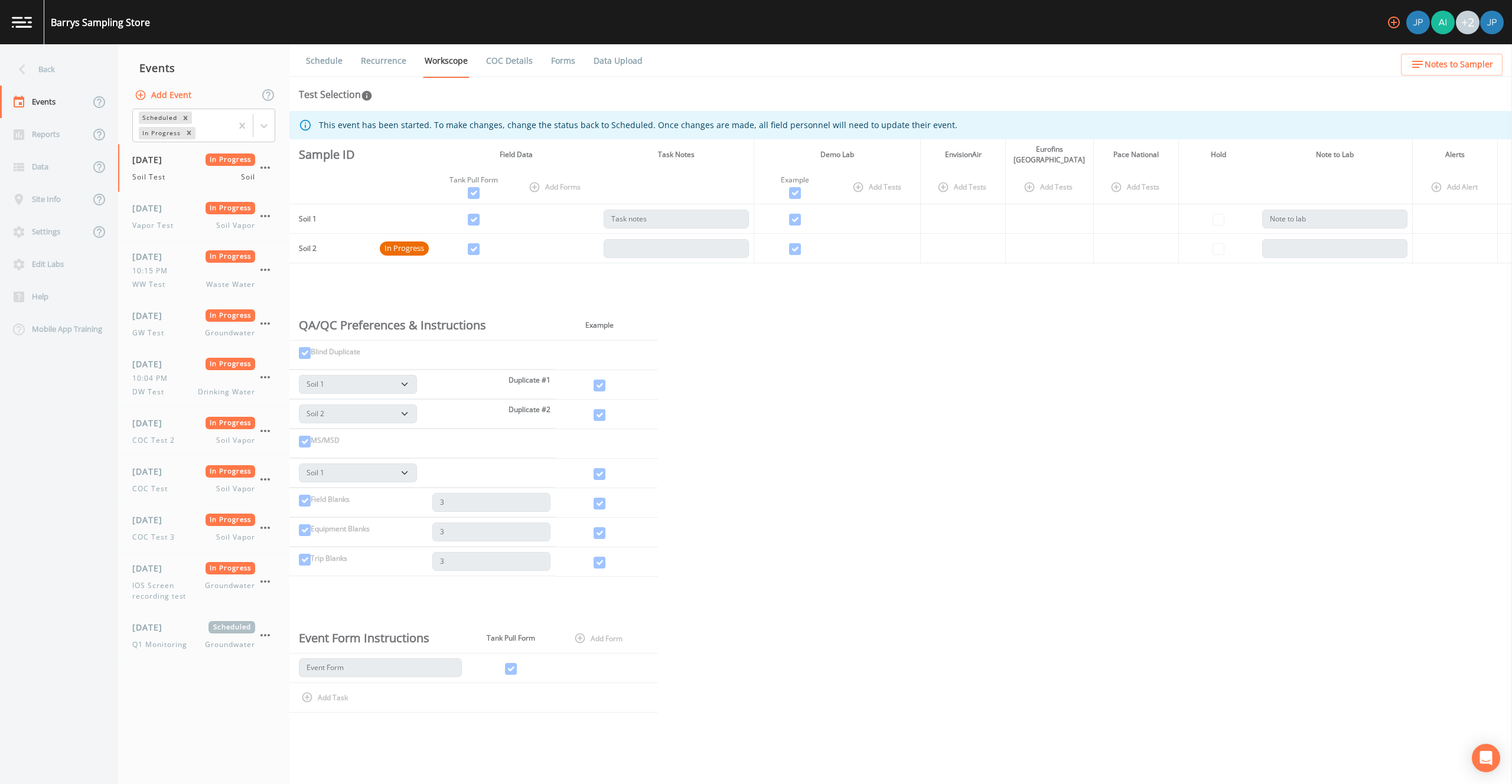
click at [570, 88] on div "Test Selection" at bounding box center [900, 95] width 1204 height 14
click at [571, 88] on div "Test Selection" at bounding box center [900, 95] width 1204 height 14
click at [852, 279] on div "This event has been started. To make changes, change the status back to Schedul…" at bounding box center [901, 438] width 1222 height 656
click at [858, 293] on div "This event has been started. To make changes, change the status back to Schedul…" at bounding box center [901, 438] width 1222 height 656
click at [856, 288] on div "This event has been started. To make changes, change the status back to Schedul…" at bounding box center [901, 438] width 1222 height 656
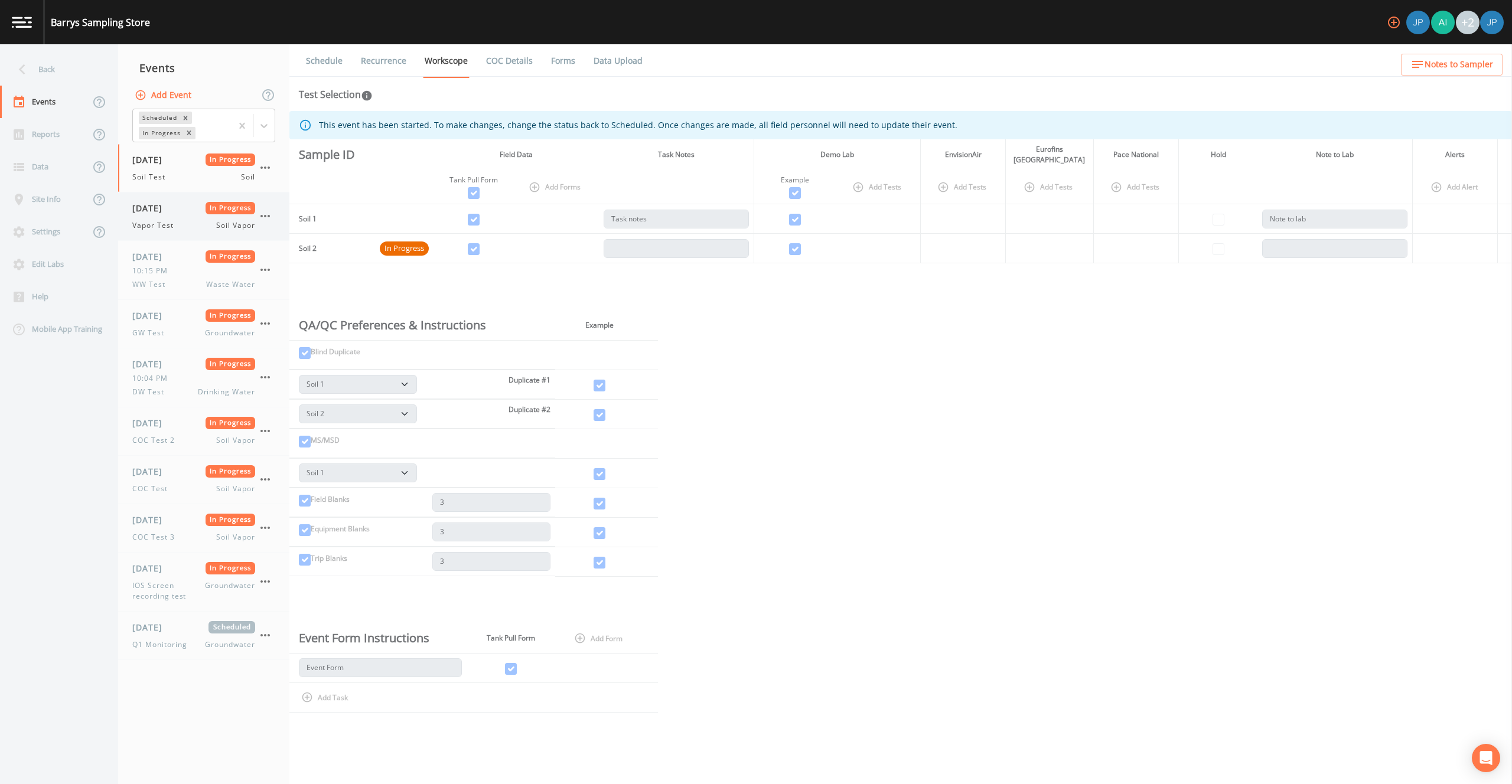
click at [187, 214] on div "07/29/2025 In Progress Vapor Test Soil Vapor" at bounding box center [194, 216] width 123 height 29
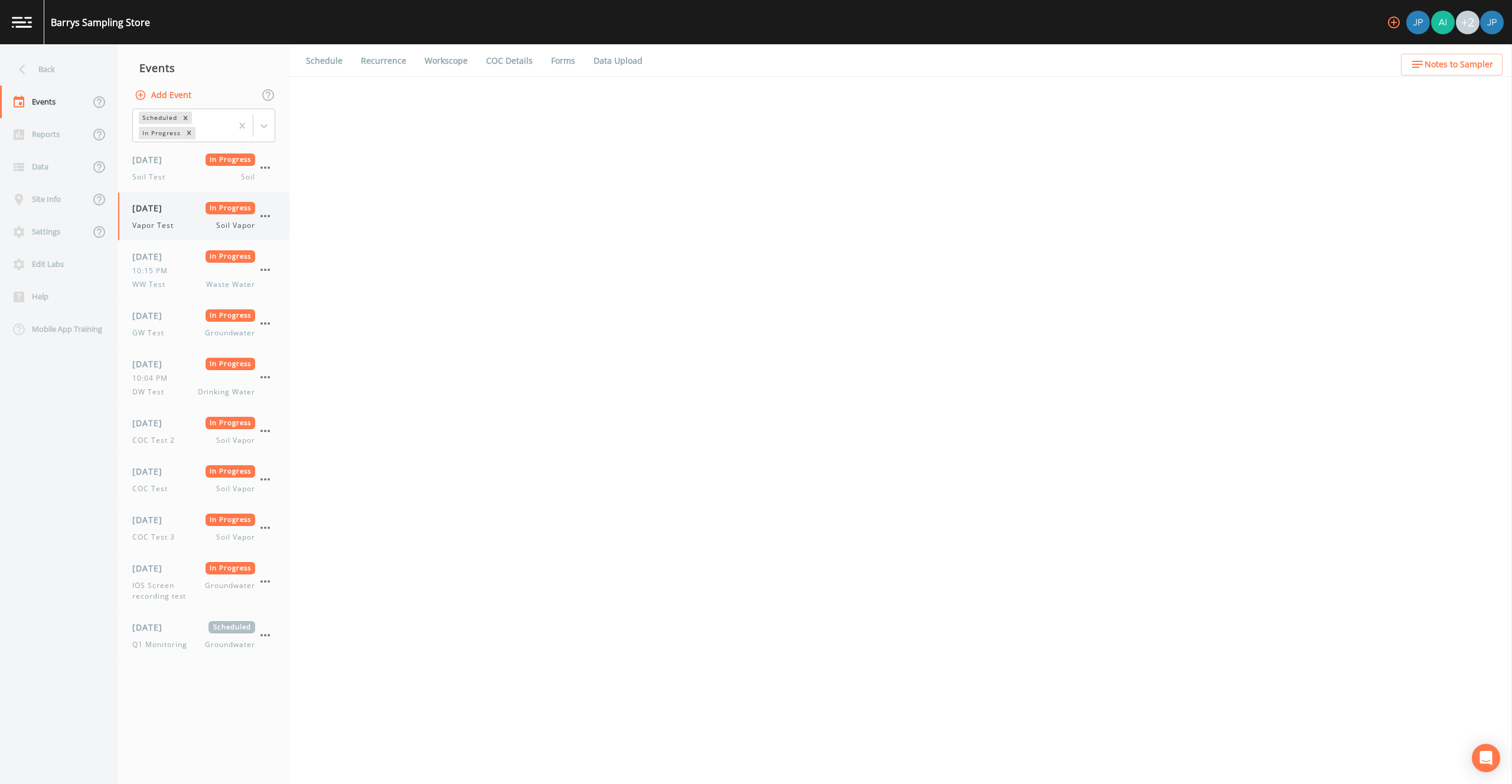
select select "c5bfc0a2-8365-4ab6-a941-dacac289f9c5"
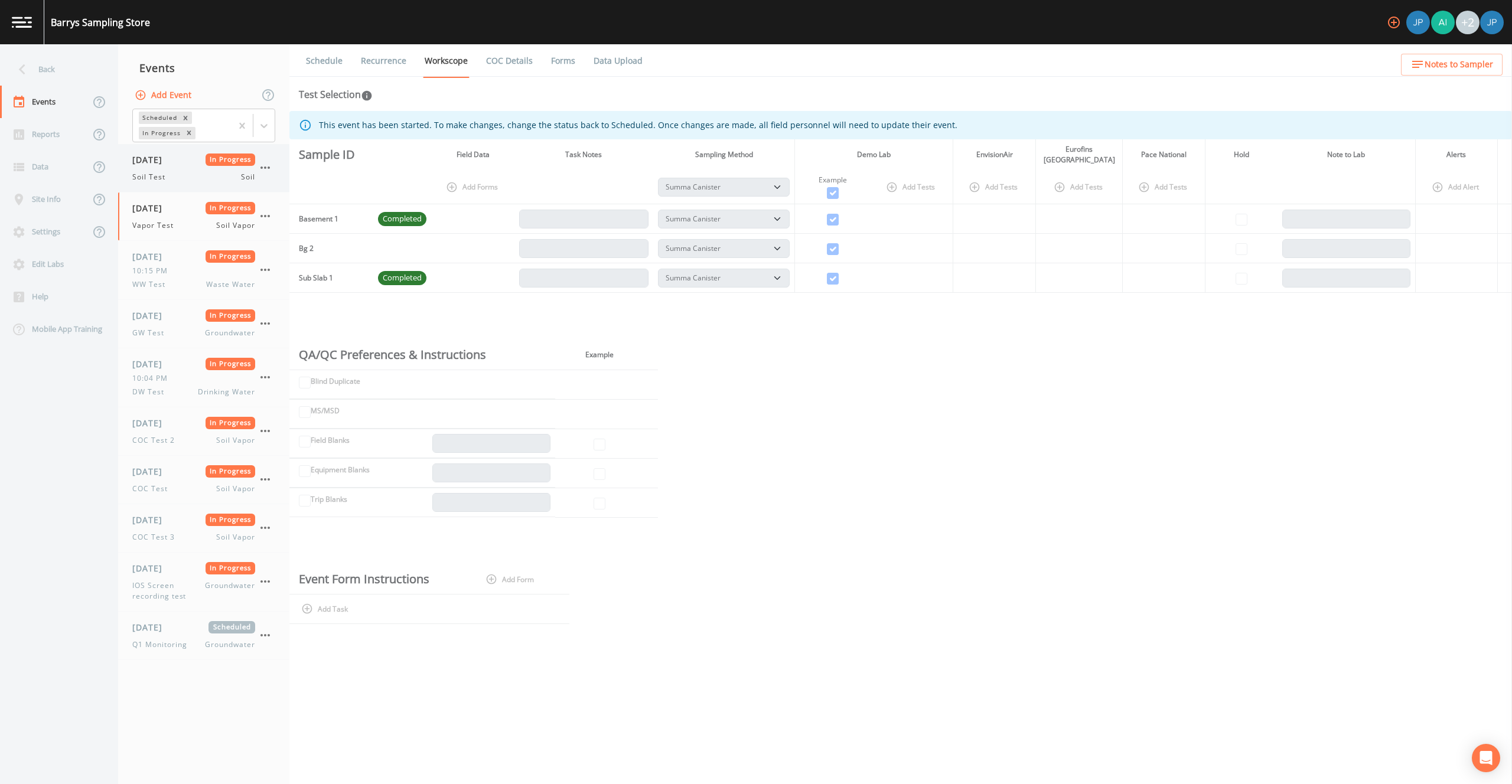
click at [191, 183] on div "07/29/2025 In Progress Soil Test Soil" at bounding box center [204, 168] width 171 height 47
select select "81f74fd7-e6e8-40d9-9112-20912b776671"
select select "bd59903d-d878-48f2-a48b-25dbed2cbb1f"
select select "81f74fd7-e6e8-40d9-9112-20912b776671"
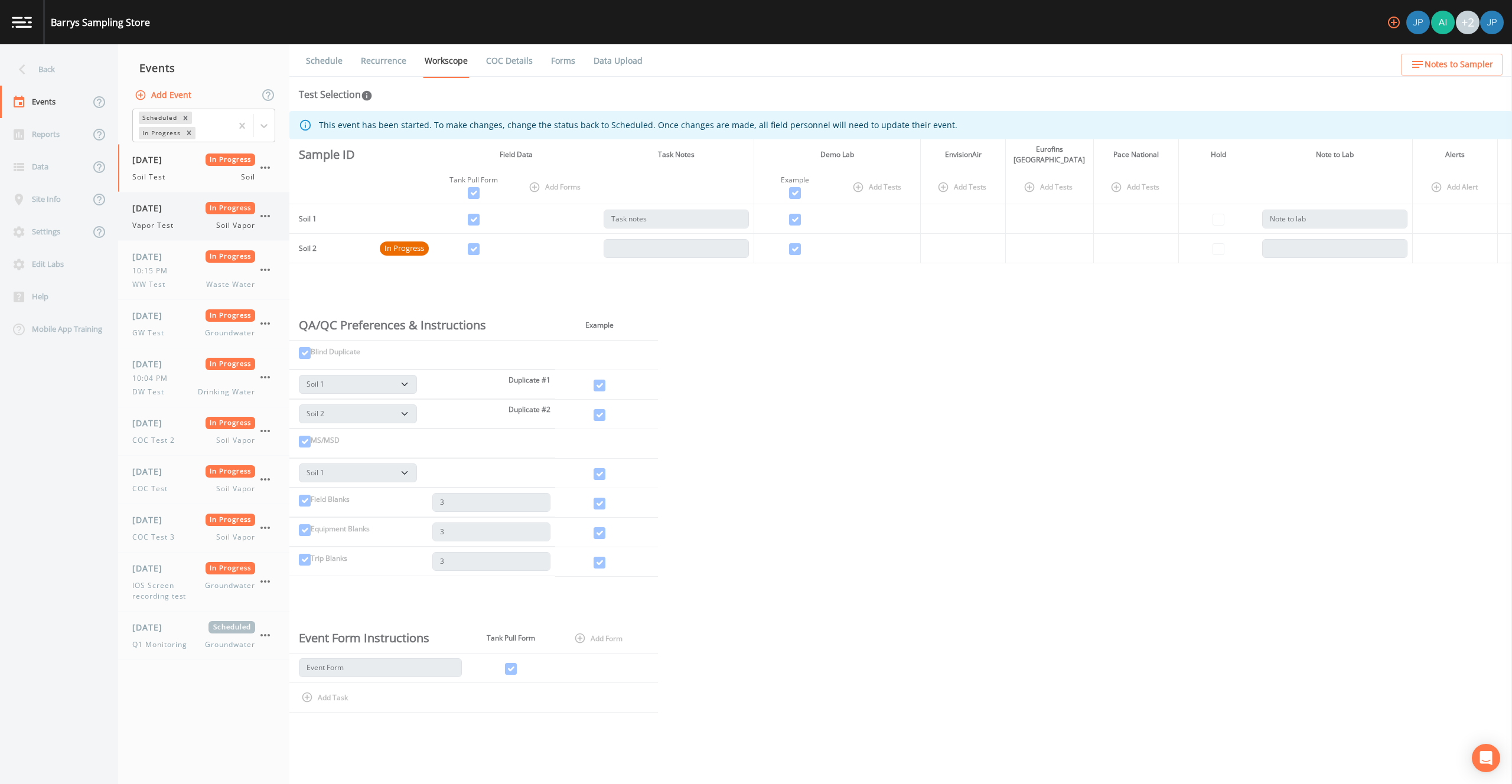
click at [189, 232] on div "07/29/2025 In Progress Vapor Test Soil Vapor" at bounding box center [204, 216] width 171 height 47
select select "c5bfc0a2-8365-4ab6-a941-dacac289f9c5"
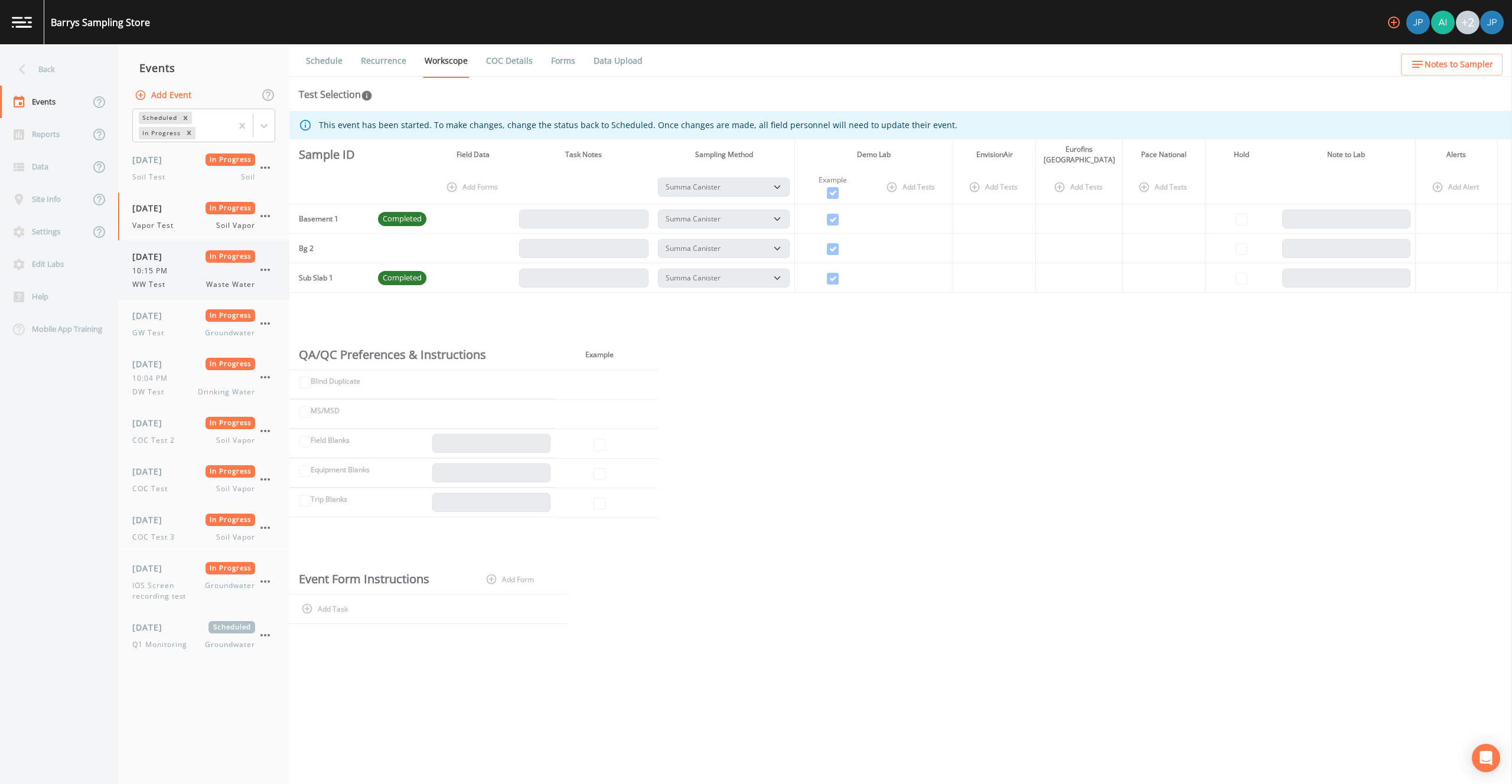
click at [194, 272] on div "10:15 PM" at bounding box center [194, 271] width 123 height 11
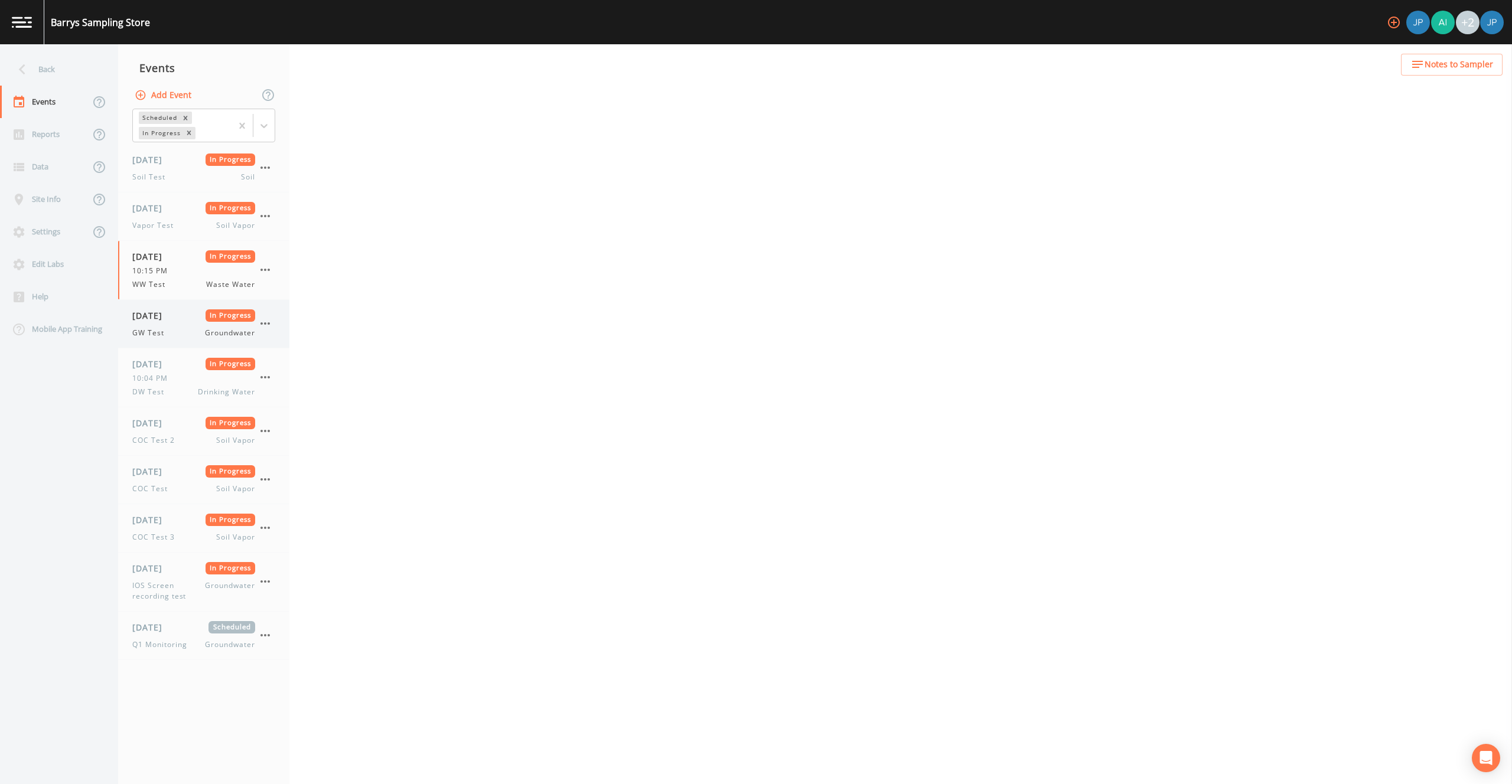
select select "b6a3c313-748b-4795-a028-792ad310bd60"
select select "092b3f94-5697-4c94-9891-da161916fdbb"
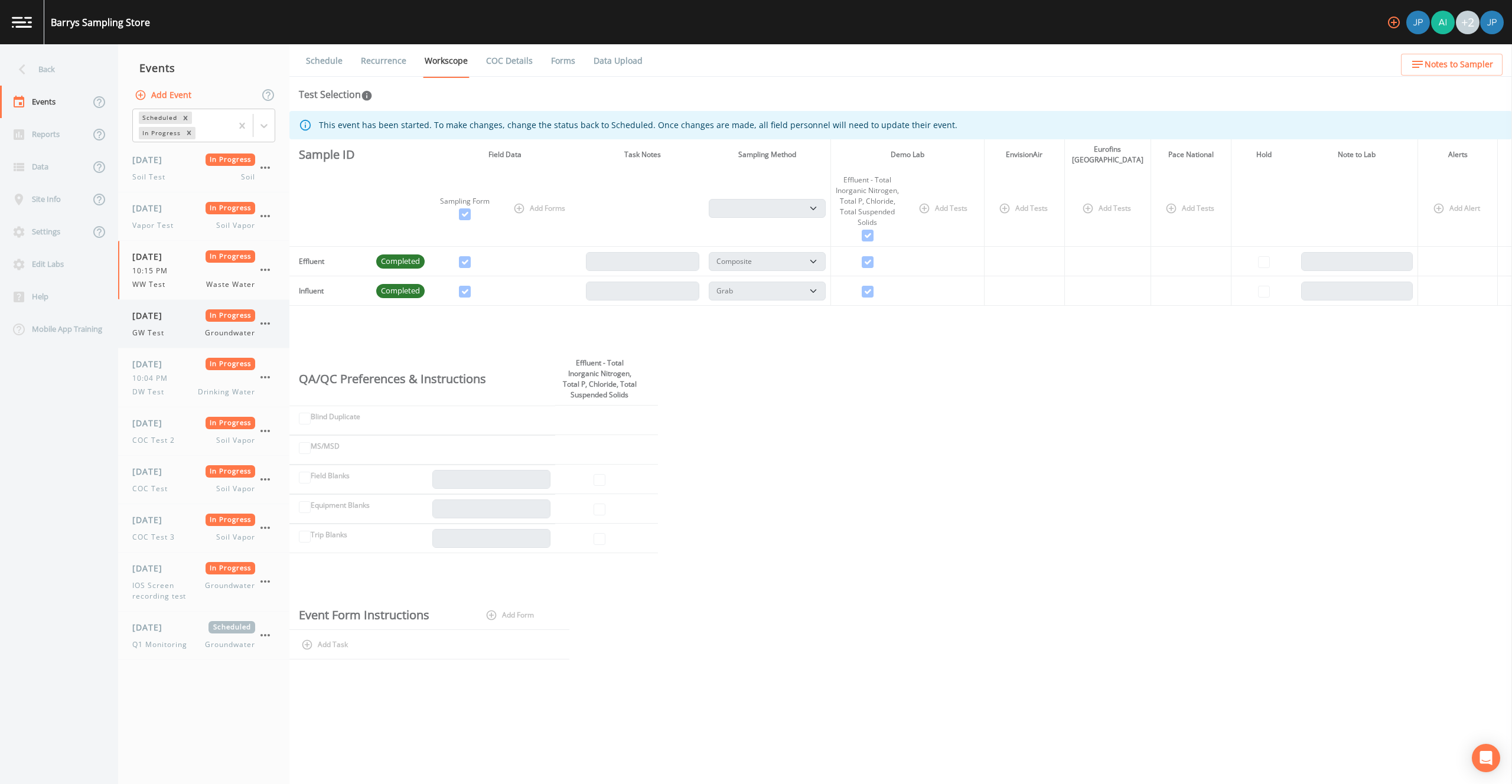
click at [189, 324] on div "07/29/2025 In Progress GW Test Groundwater" at bounding box center [194, 323] width 123 height 29
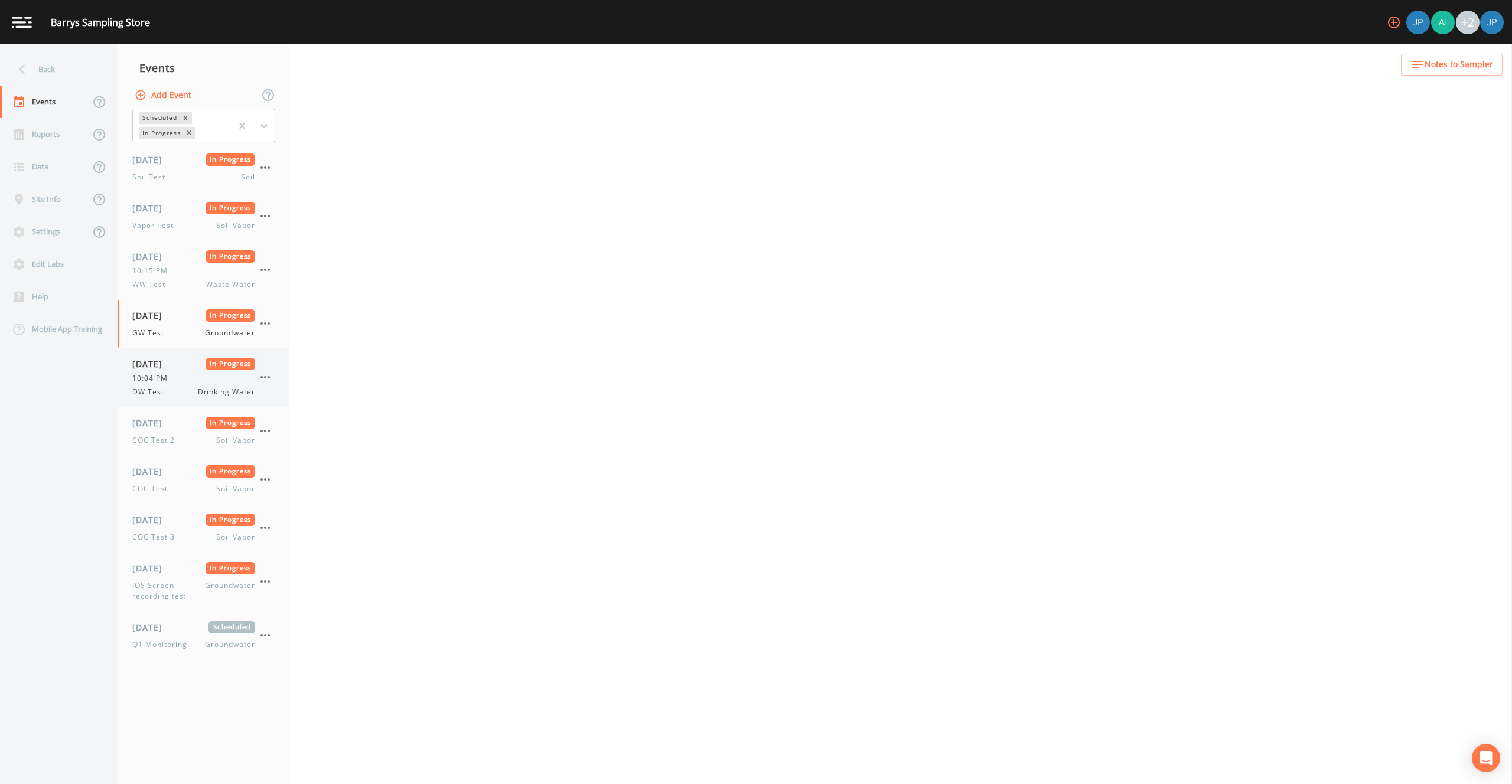
select select "0b1af911-289b-4d7b-9fdf-156f6d27a2cf"
select select "4f082be6-97a7-4f70-a81f-c26a4e896ad7"
select select "d1353bd6-e69c-47f2-b562-038a0934dacb"
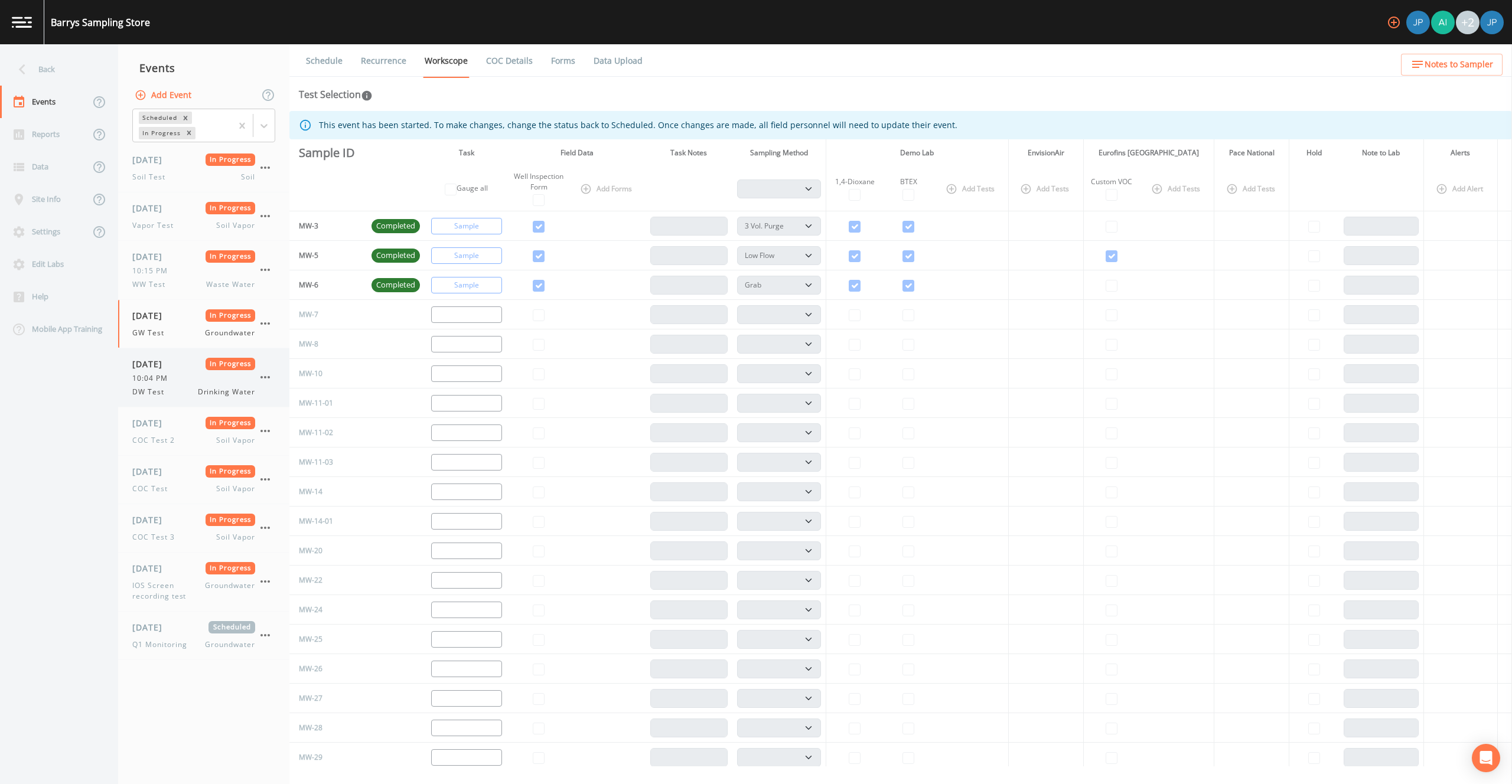
click at [182, 375] on div "10:04 PM" at bounding box center [194, 378] width 123 height 11
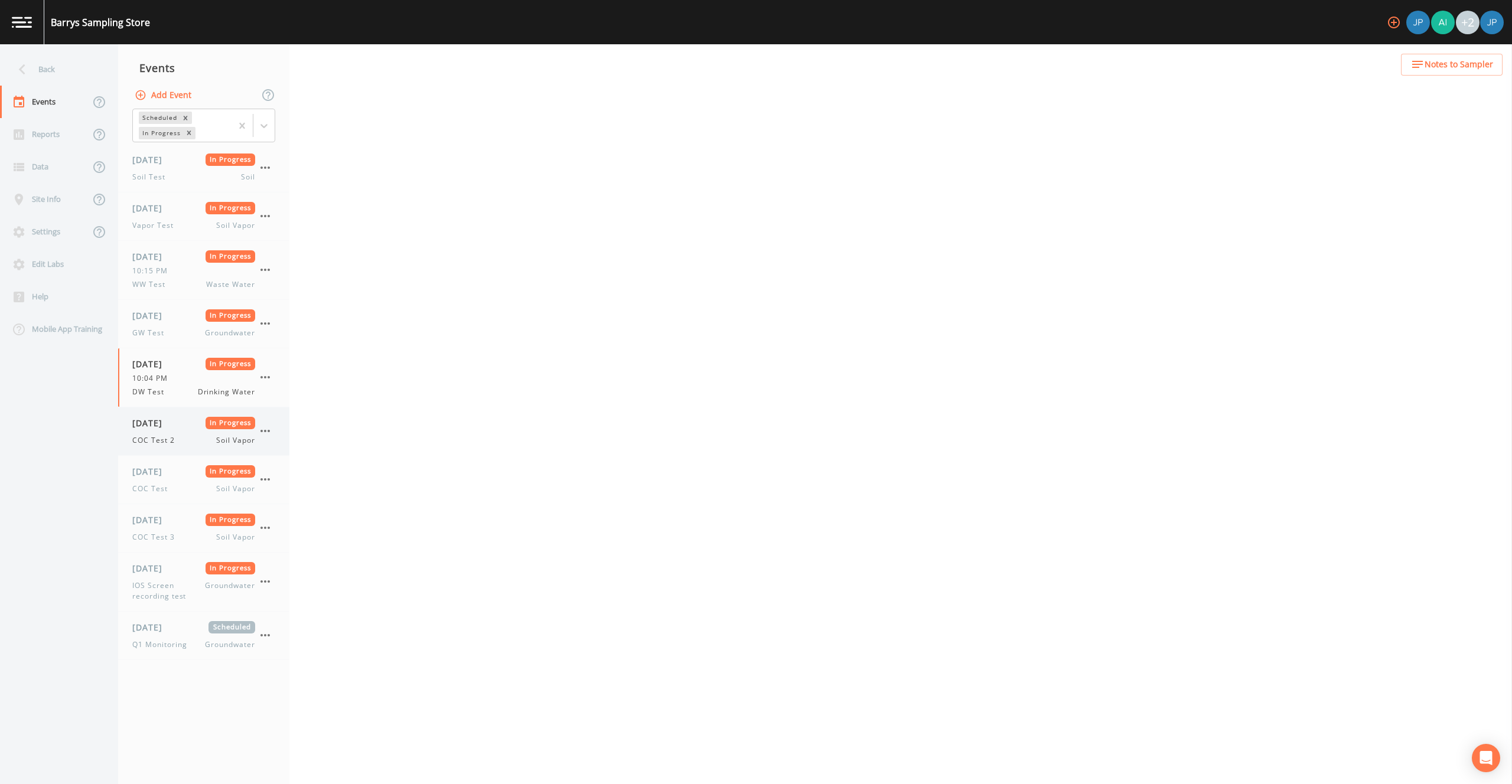
click at [180, 428] on div "08/06/2025 In Progress COC Test 2 Soil Vapor" at bounding box center [194, 431] width 123 height 29
select select "c5bfc0a2-8365-4ab6-a941-dacac289f9c5"
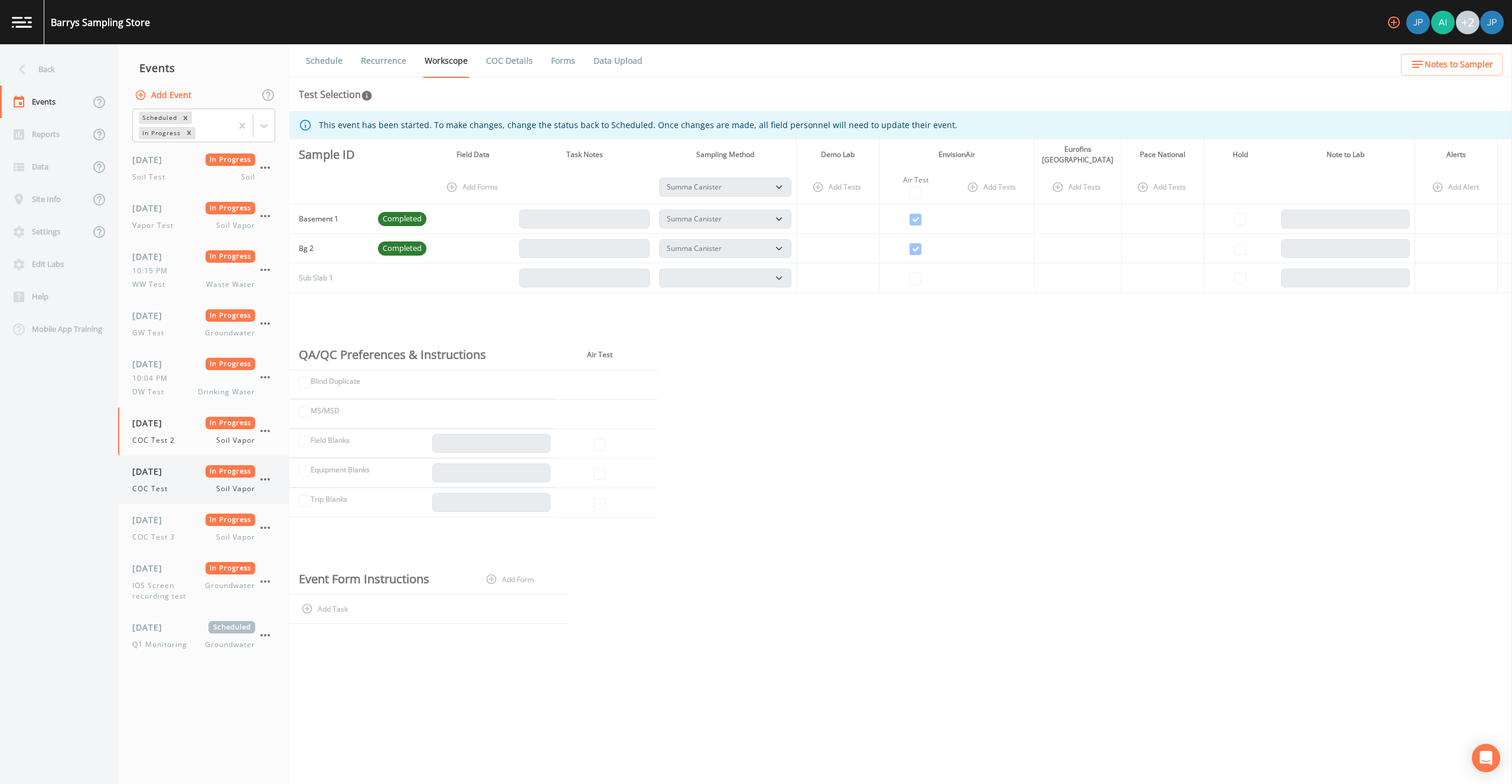
click at [189, 493] on div "COC Test Soil Vapor" at bounding box center [194, 489] width 123 height 11
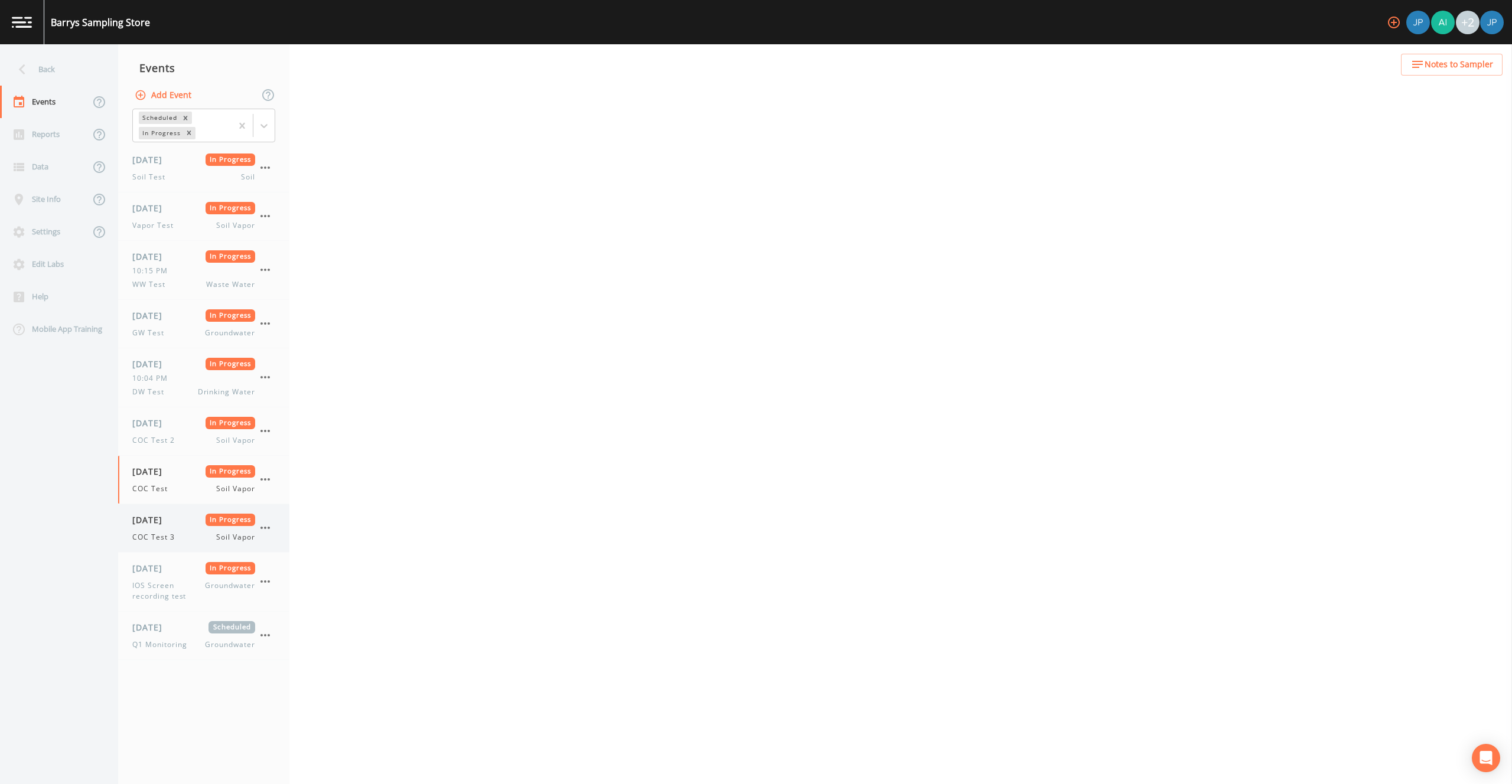
select select "c5bfc0a2-8365-4ab6-a941-dacac289f9c5"
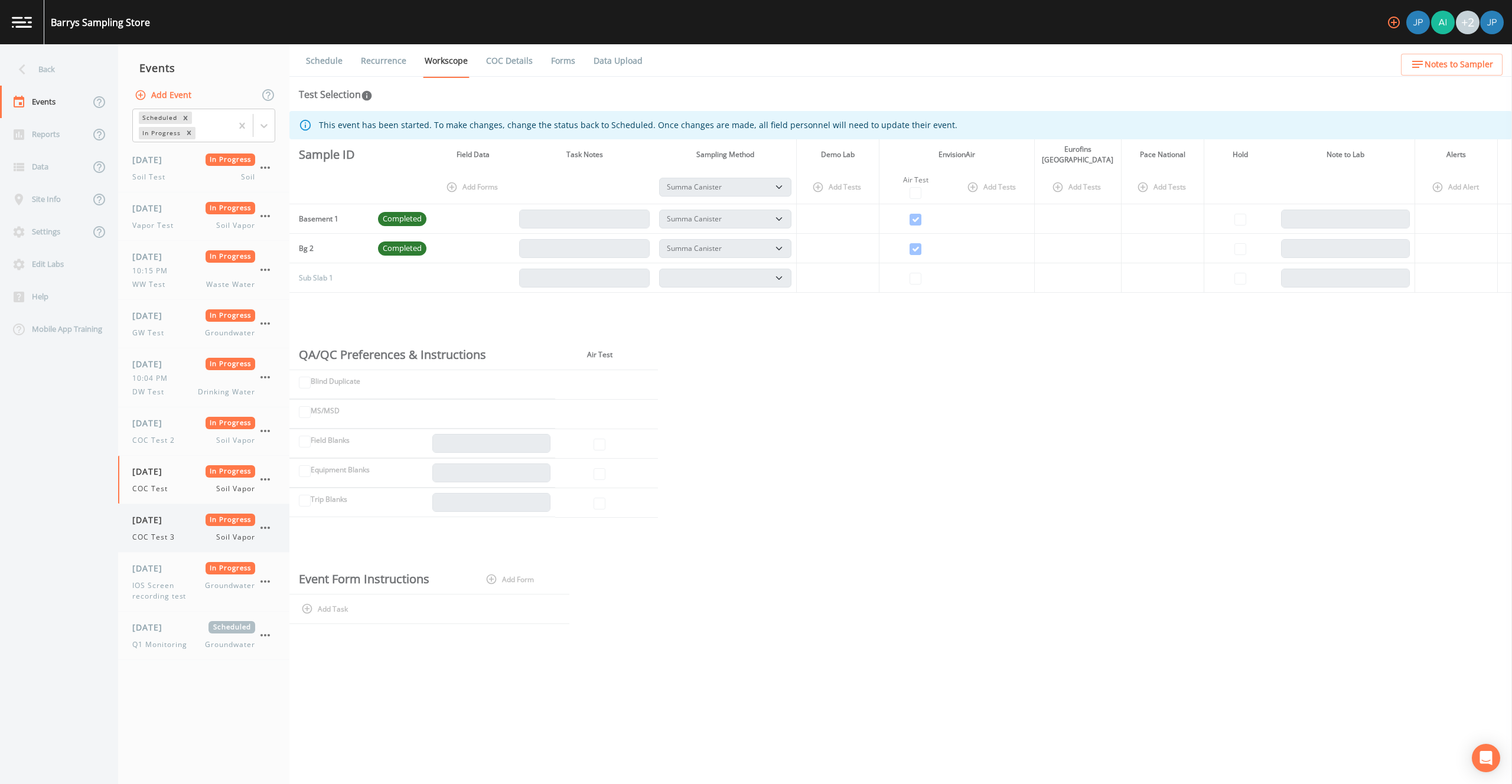
click at [170, 521] on span "08/06/2025" at bounding box center [152, 520] width 39 height 12
select select "c5bfc0a2-8365-4ab6-a941-dacac289f9c5"
click at [186, 486] on div "COC Test Soil Vapor" at bounding box center [194, 489] width 123 height 11
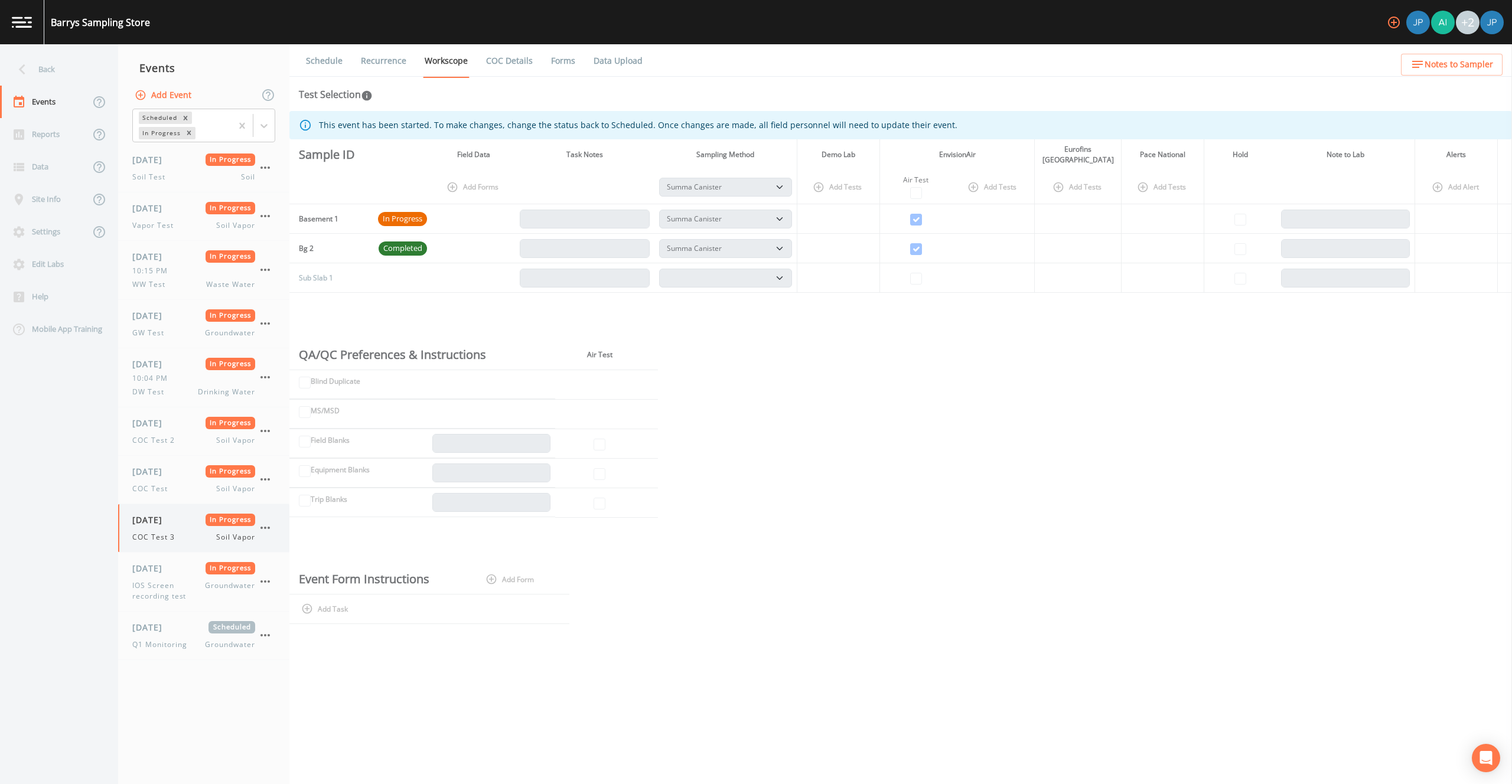
select select "c5bfc0a2-8365-4ab6-a941-dacac289f9c5"
click at [185, 544] on div "08/06/2025 In Progress COC Test 3 Soil Vapor" at bounding box center [204, 528] width 171 height 47
select select "c5bfc0a2-8365-4ab6-a941-dacac289f9c5"
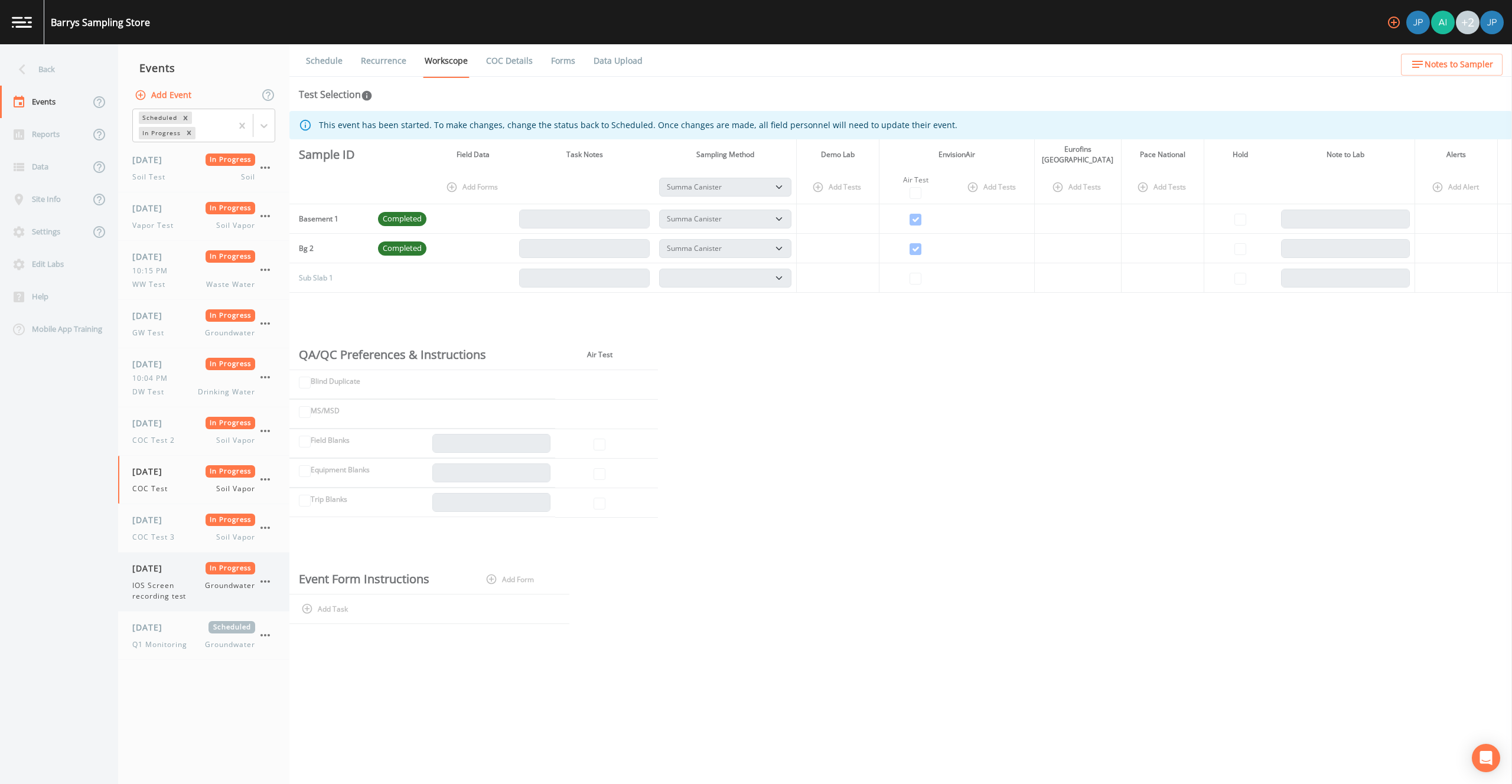
select select "c5bfc0a2-8365-4ab6-a941-dacac289f9c5"
click at [185, 488] on div "COC Test Soil Vapor" at bounding box center [194, 489] width 123 height 11
select select "c5bfc0a2-8365-4ab6-a941-dacac289f9c5"
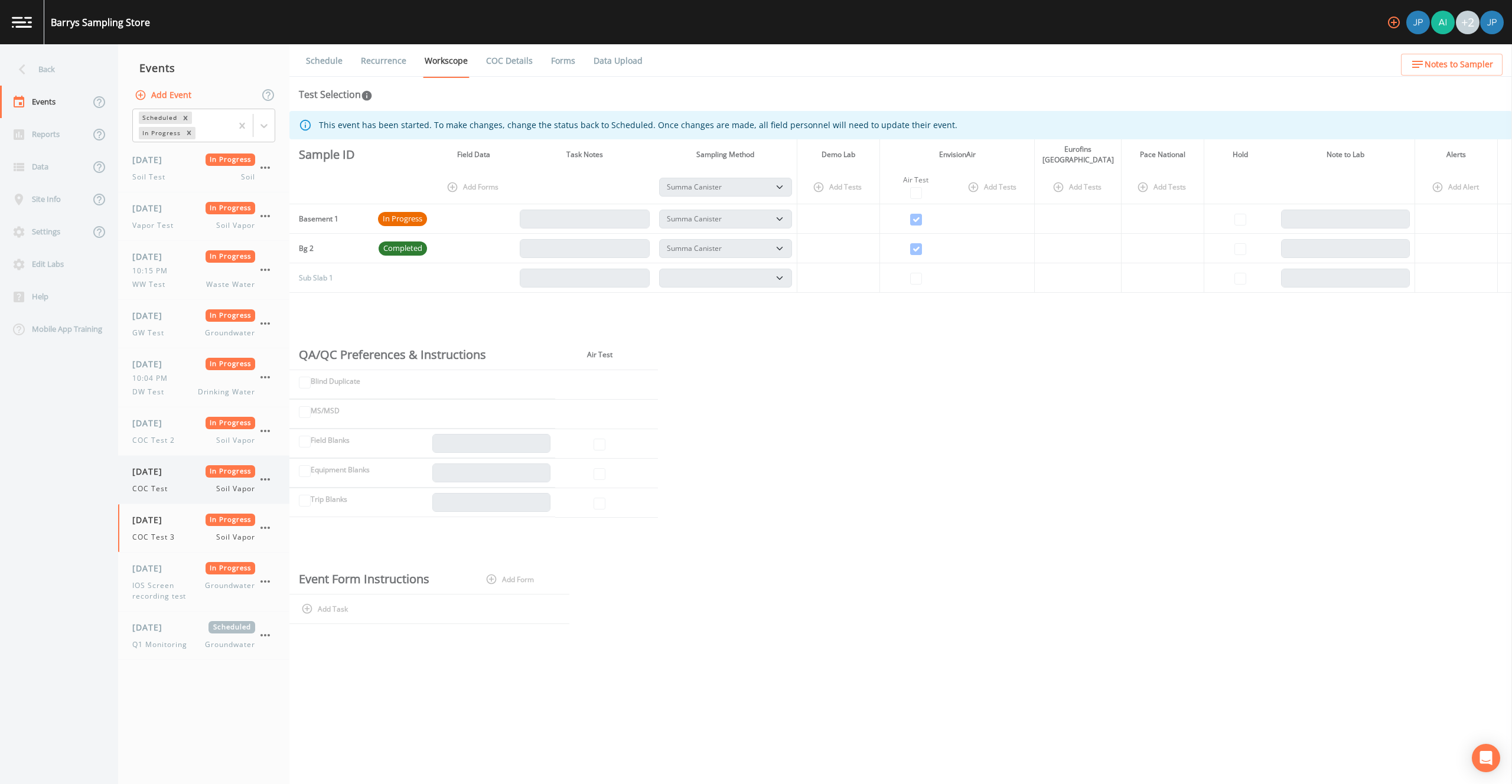
select select "c5bfc0a2-8365-4ab6-a941-dacac289f9c5"
click at [177, 450] on div "08/06/2025 In Progress COC Test 2 Soil Vapor" at bounding box center [204, 431] width 171 height 47
select select "c5bfc0a2-8365-4ab6-a941-dacac289f9c5"
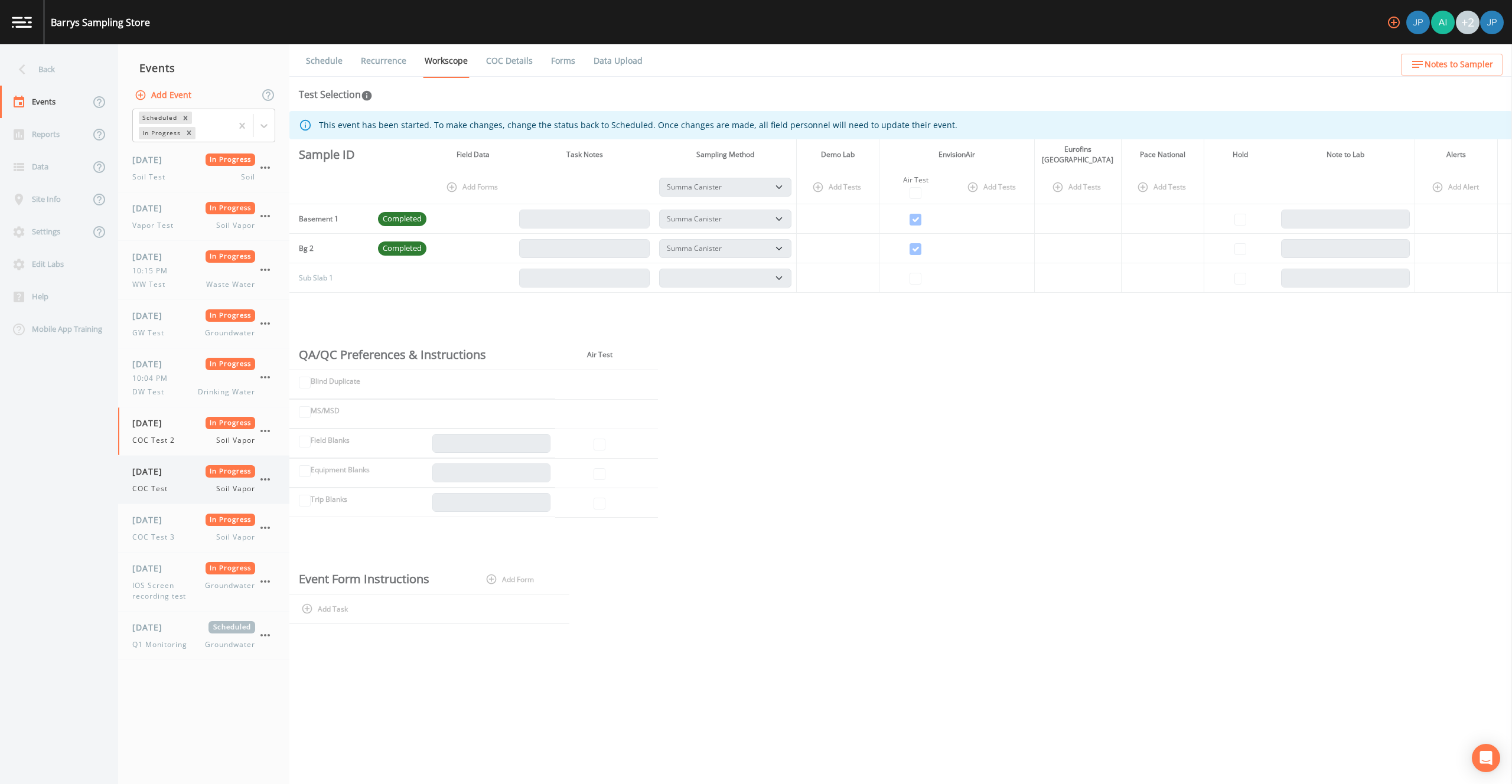
click at [176, 480] on div "08/06/2025 In Progress COC Test Soil Vapor" at bounding box center [194, 479] width 123 height 29
select select "c5bfc0a2-8365-4ab6-a941-dacac289f9c5"
click at [170, 520] on span "08/06/2025" at bounding box center [152, 520] width 39 height 12
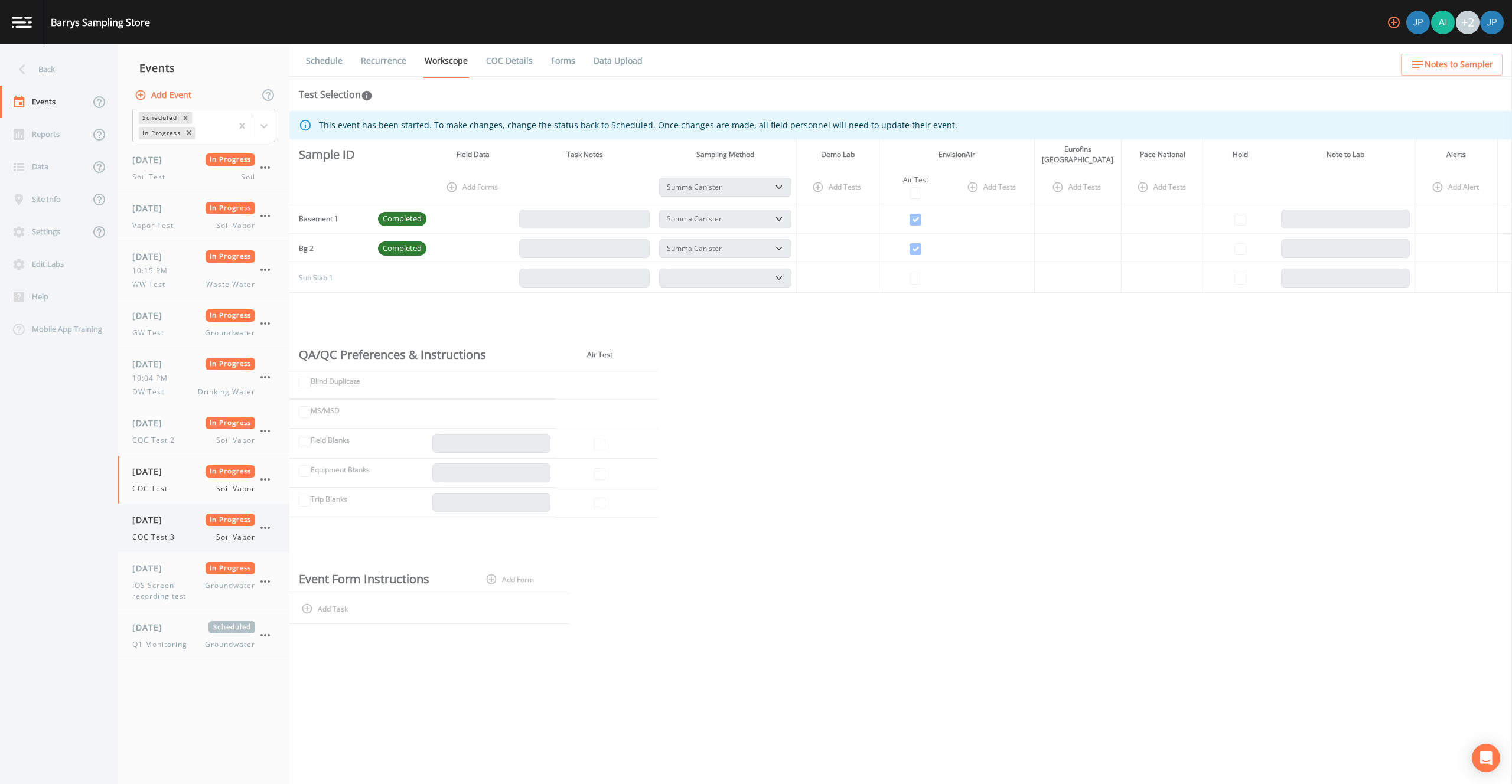
select select "c5bfc0a2-8365-4ab6-a941-dacac289f9c5"
click at [182, 490] on div "COC Test Soil Vapor" at bounding box center [194, 489] width 123 height 11
select select "c5bfc0a2-8365-4ab6-a941-dacac289f9c5"
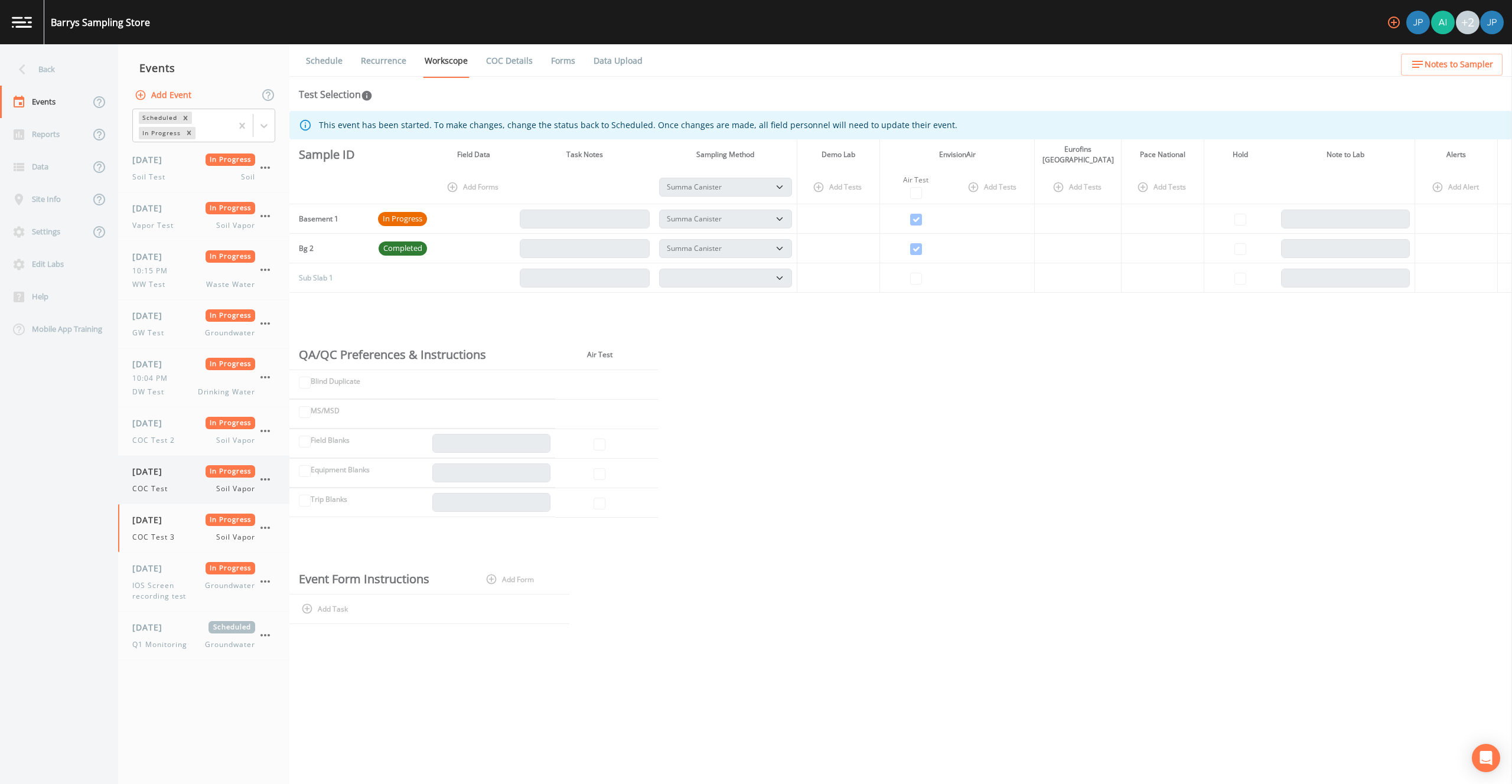
select select "c5bfc0a2-8365-4ab6-a941-dacac289f9c5"
click at [179, 436] on span "COC Test 2" at bounding box center [157, 441] width 50 height 11
select select "c5bfc0a2-8365-4ab6-a941-dacac289f9c5"
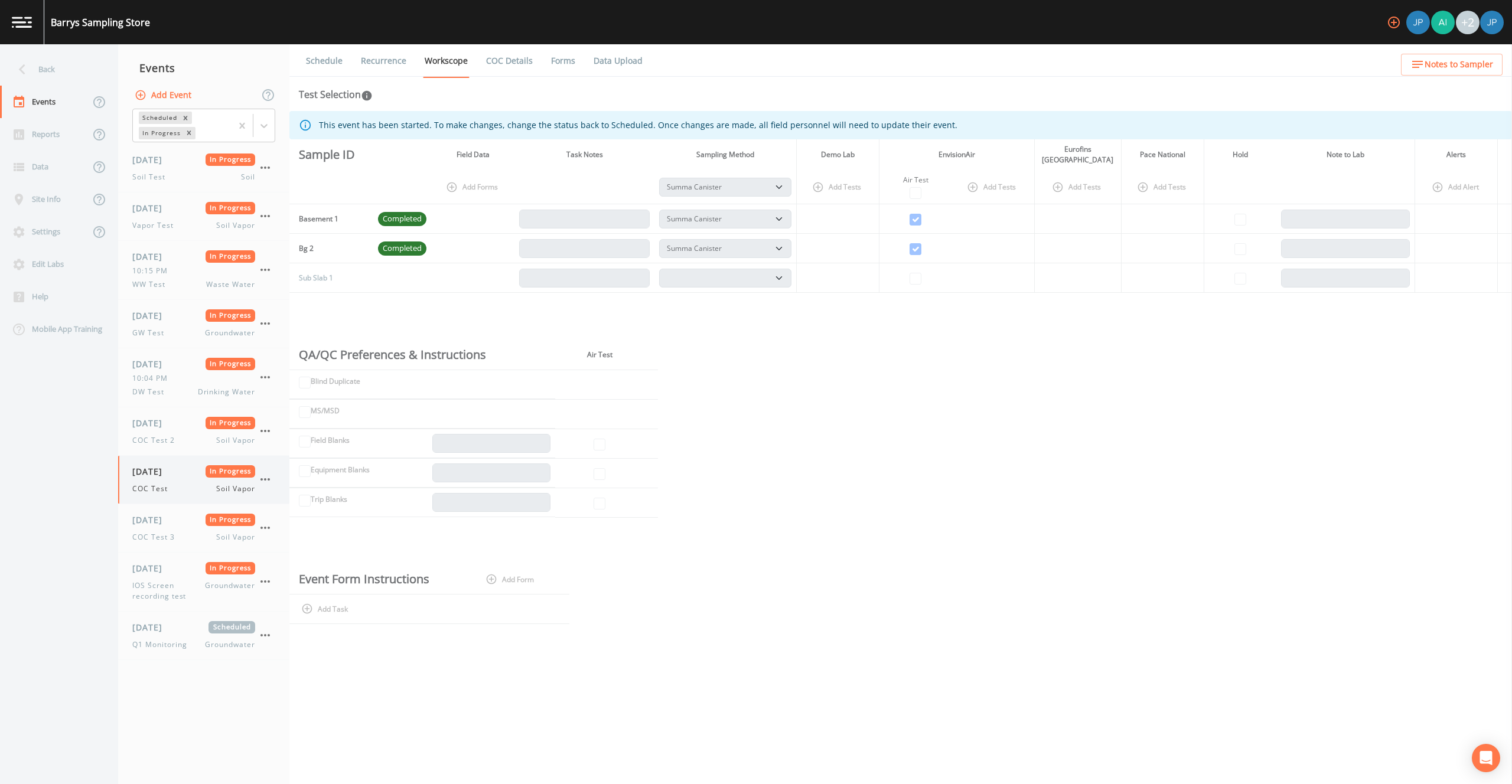
select select "c5bfc0a2-8365-4ab6-a941-dacac289f9c5"
click at [184, 502] on div "08/06/2025 In Progress COC Test Soil Vapor" at bounding box center [204, 479] width 171 height 47
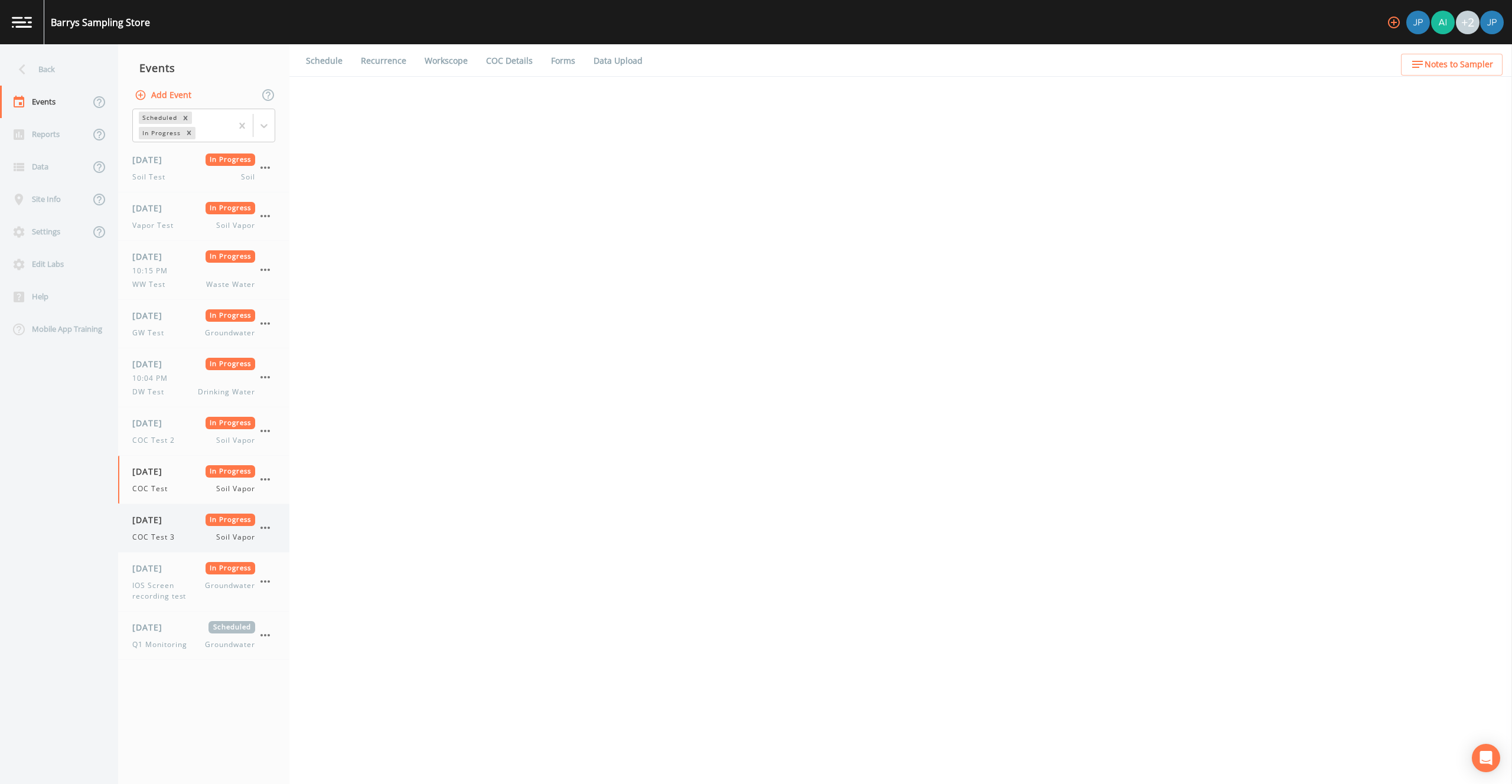
select select "c5bfc0a2-8365-4ab6-a941-dacac289f9c5"
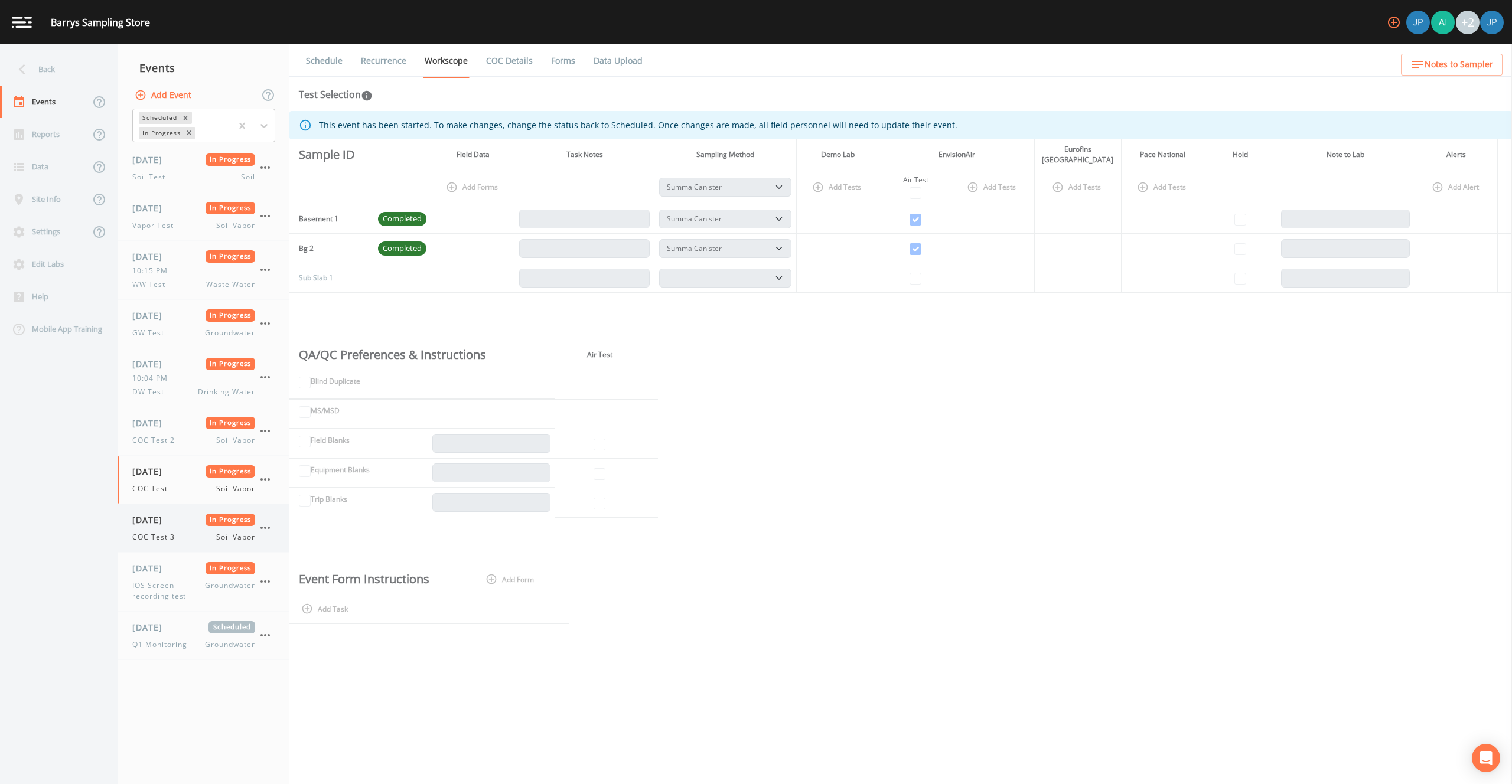
click at [170, 521] on span "08/06/2025" at bounding box center [152, 520] width 39 height 12
select select "c5bfc0a2-8365-4ab6-a941-dacac289f9c5"
click at [187, 490] on div "COC Test Soil Vapor" at bounding box center [194, 489] width 123 height 11
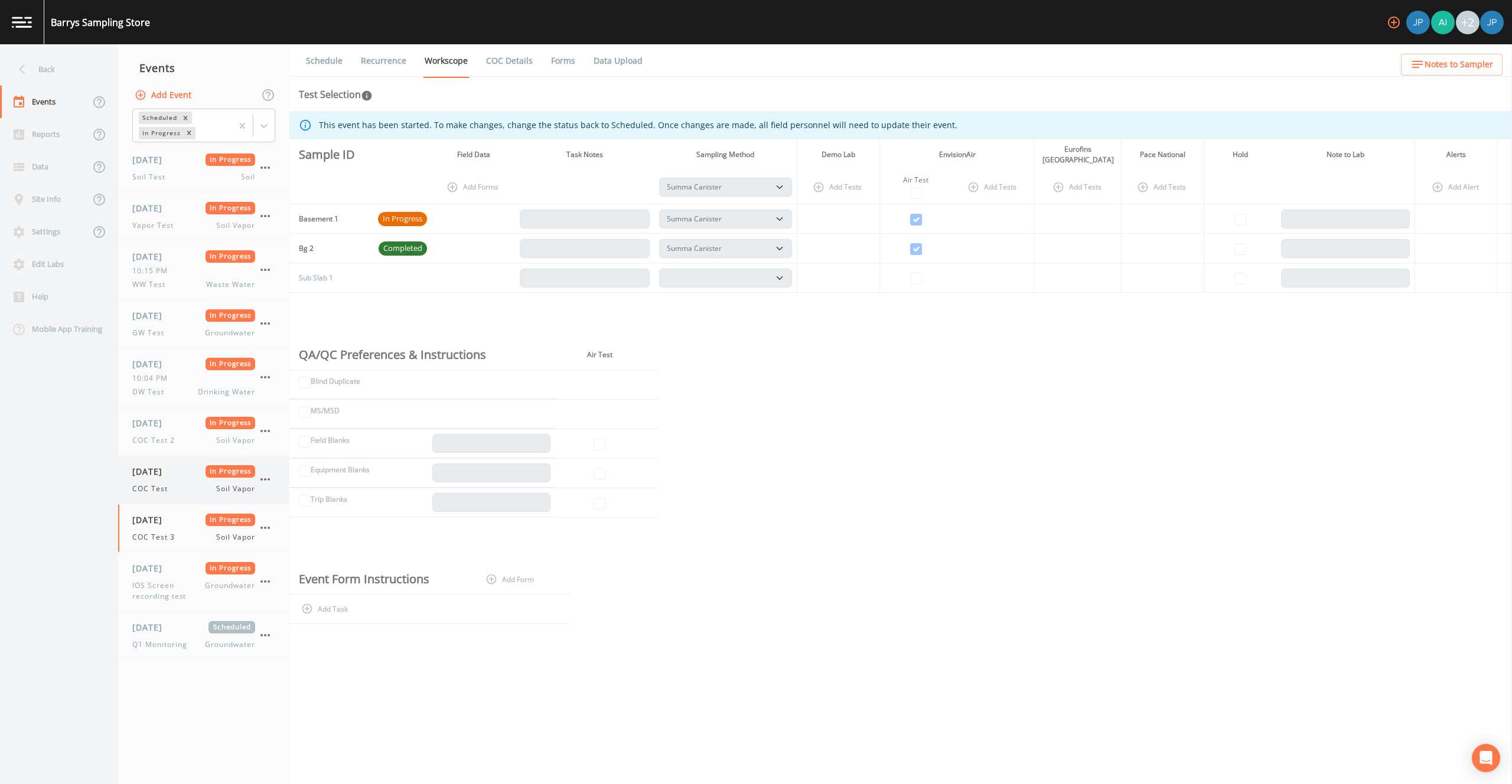
select select "c5bfc0a2-8365-4ab6-a941-dacac289f9c5"
click at [187, 445] on div "COC Test 2 Soil Vapor" at bounding box center [194, 441] width 123 height 11
select select "c5bfc0a2-8365-4ab6-a941-dacac289f9c5"
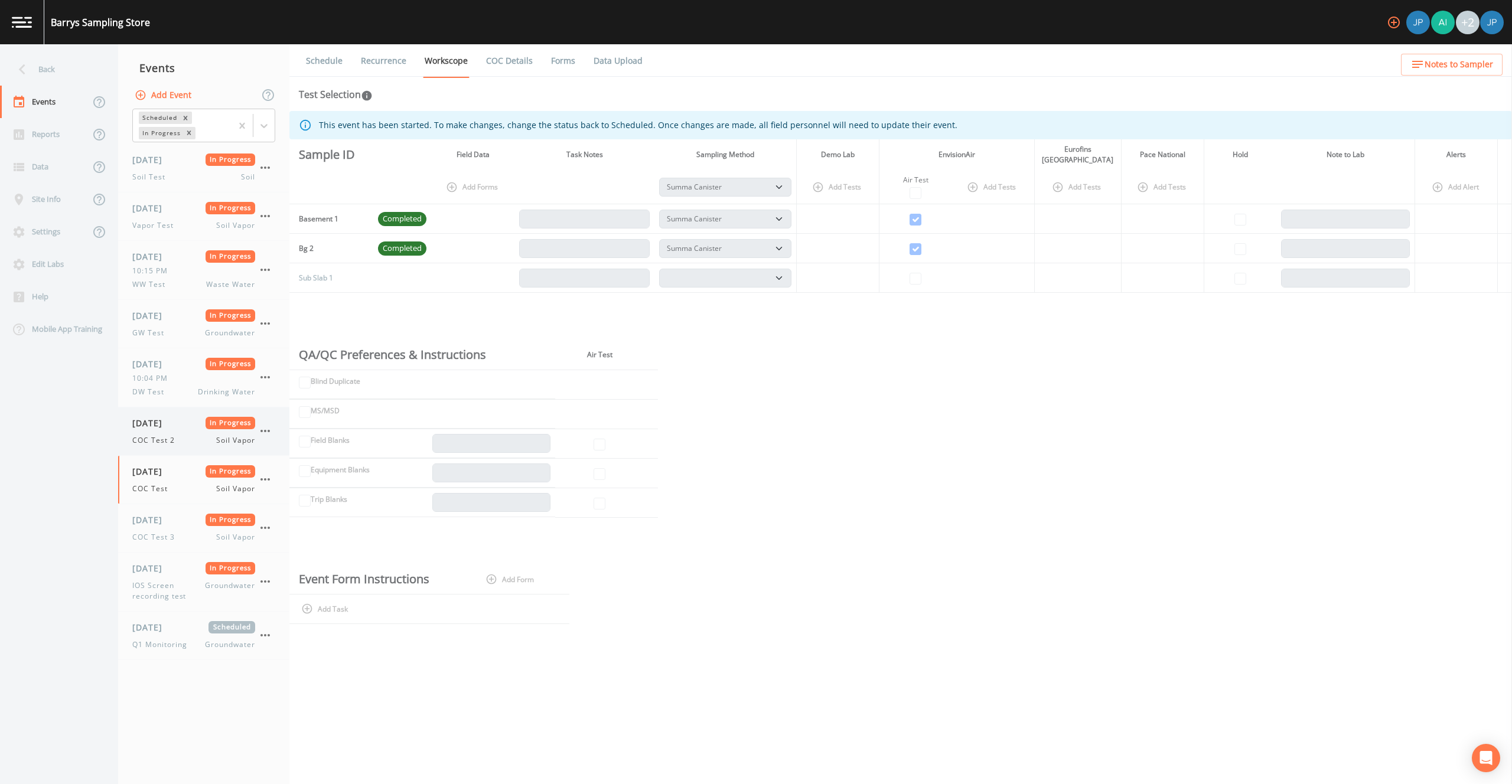
select select "c5bfc0a2-8365-4ab6-a941-dacac289f9c5"
click at [191, 480] on div "08/06/2025 In Progress COC Test Soil Vapor" at bounding box center [194, 479] width 123 height 29
select select "c5bfc0a2-8365-4ab6-a941-dacac289f9c5"
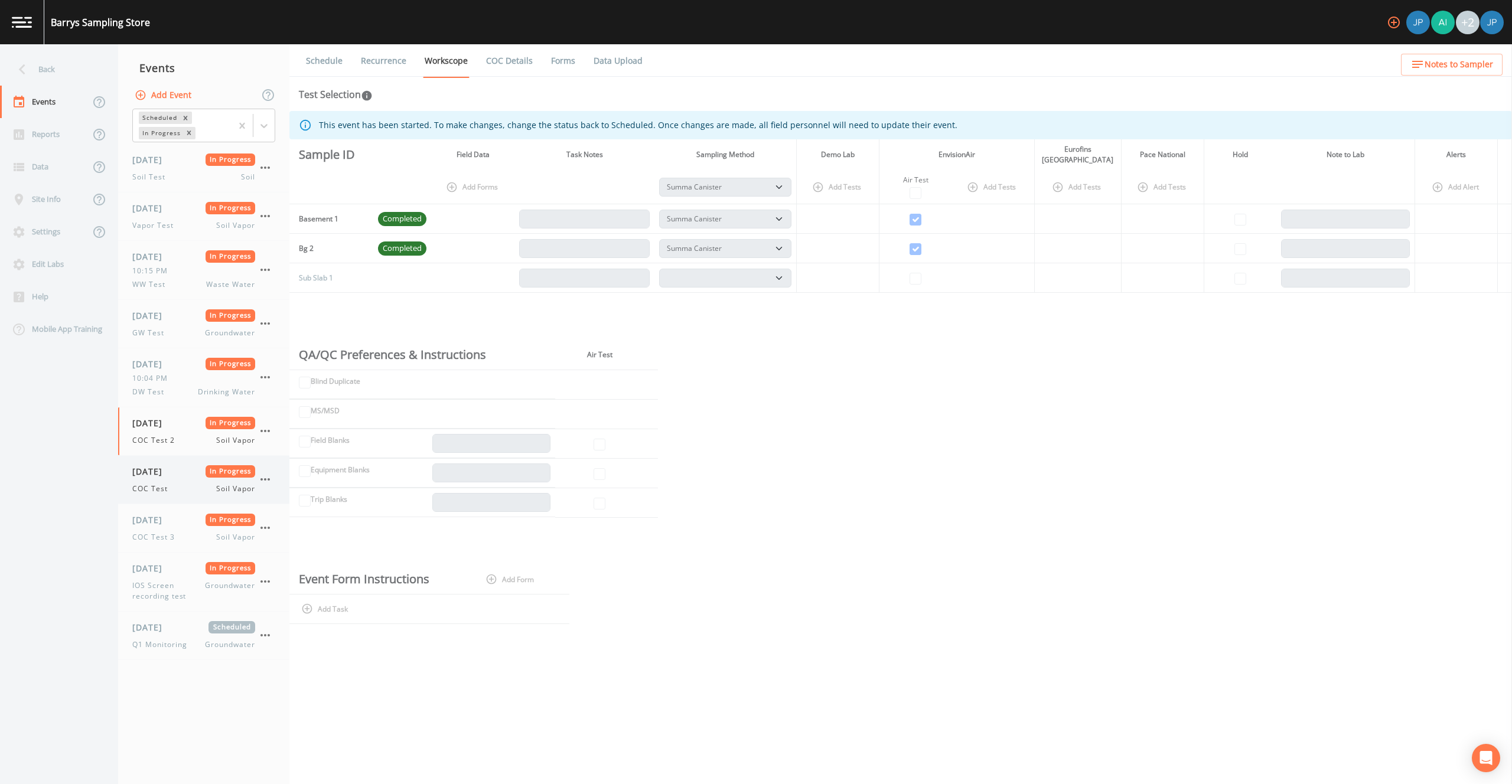
select select "c5bfc0a2-8365-4ab6-a941-dacac289f9c5"
click at [191, 517] on div "08/06/2025 In Progress" at bounding box center [194, 520] width 123 height 12
select select "c5bfc0a2-8365-4ab6-a941-dacac289f9c5"
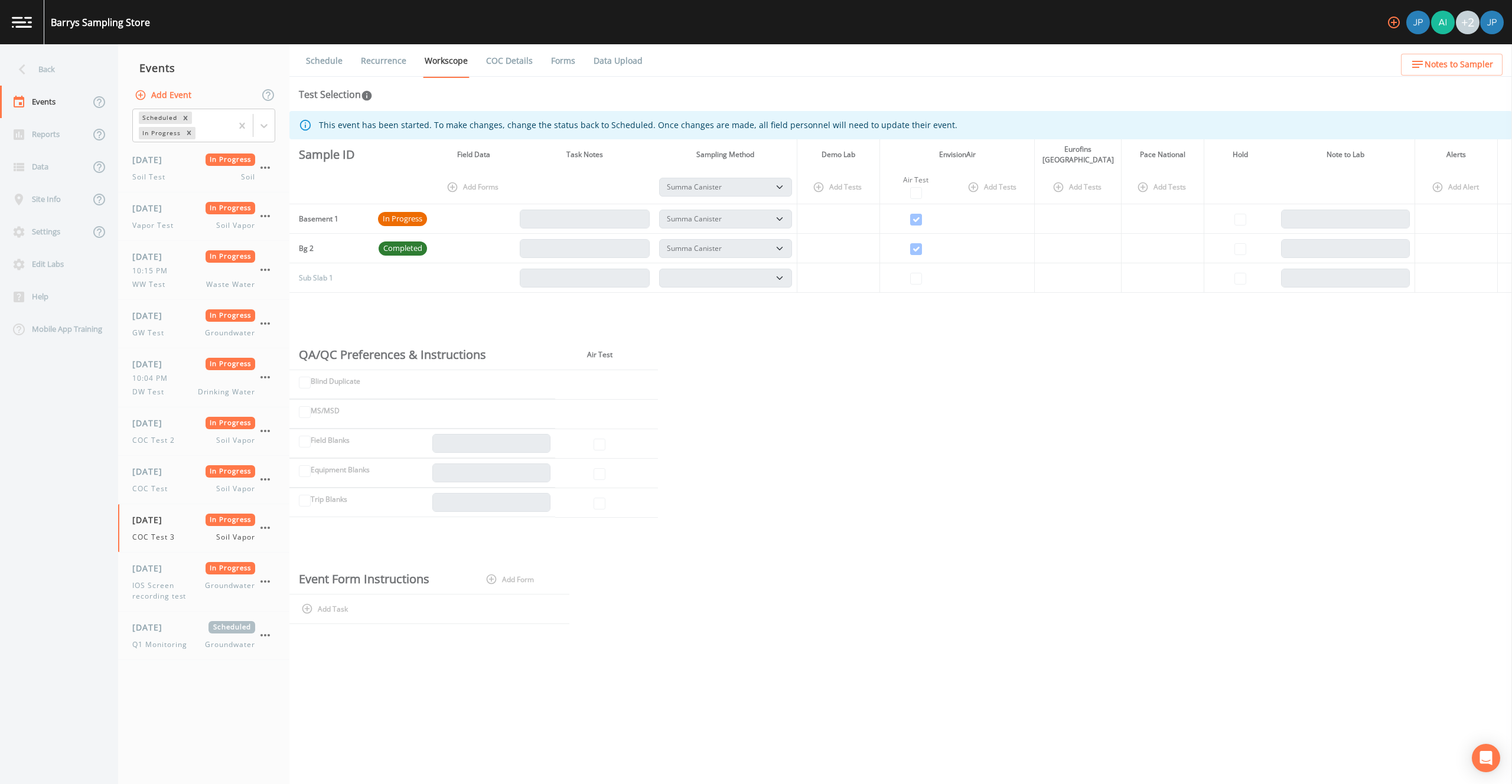
click at [676, 369] on div "This event has been started. To make changes, change the status back to Schedul…" at bounding box center [901, 438] width 1222 height 656
drag, startPoint x: 612, startPoint y: 350, endPoint x: 580, endPoint y: 349, distance: 32.0
click at [580, 349] on th "Air Test" at bounding box center [599, 355] width 89 height 30
click at [580, 355] on th "Air Test" at bounding box center [599, 355] width 89 height 30
drag, startPoint x: 587, startPoint y: 351, endPoint x: 628, endPoint y: 352, distance: 41.0
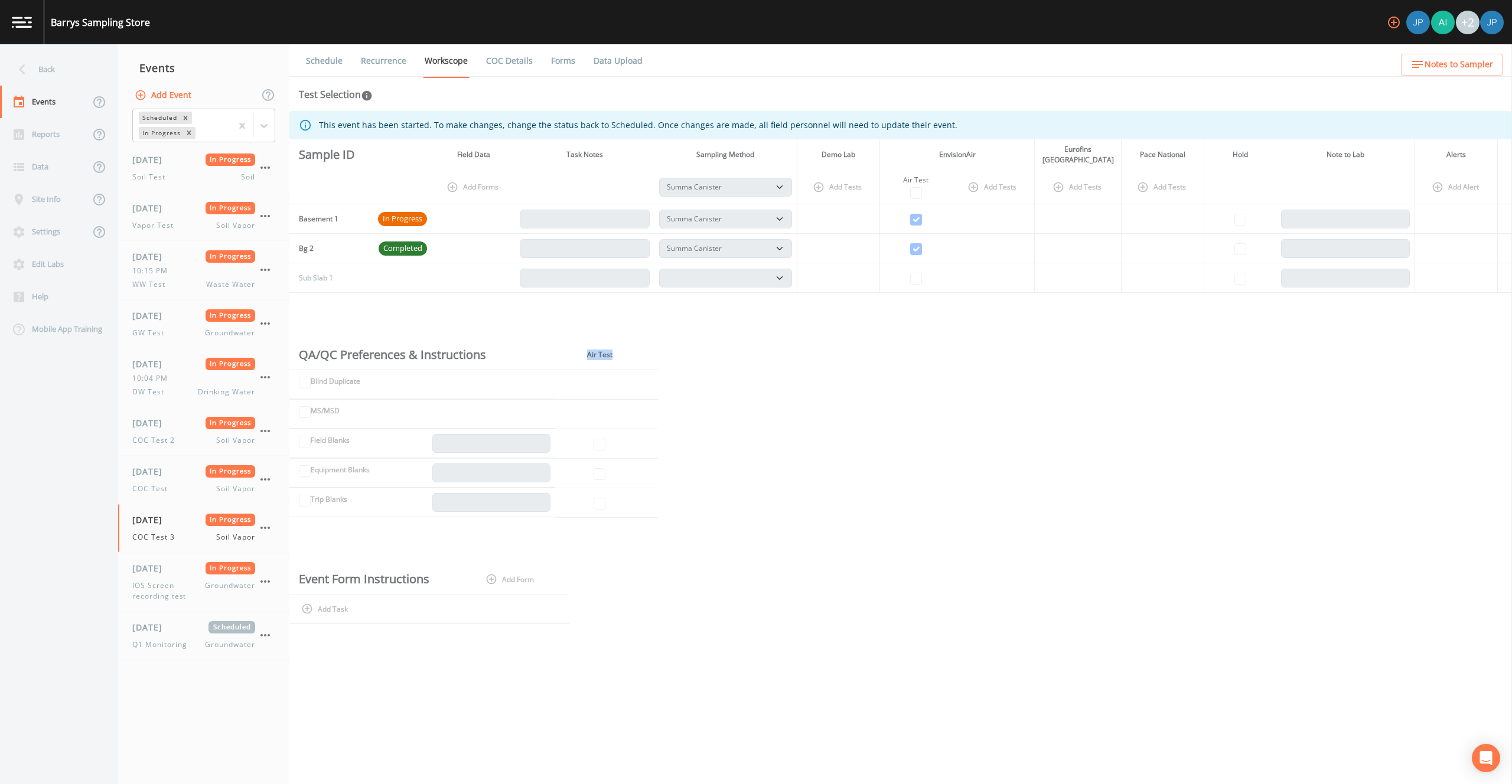
click at [627, 352] on th "Air Test" at bounding box center [599, 355] width 89 height 30
click at [630, 352] on th "Air Test" at bounding box center [599, 355] width 89 height 30
drag, startPoint x: 619, startPoint y: 352, endPoint x: 560, endPoint y: 347, distance: 59.2
click at [560, 347] on th "Air Test" at bounding box center [599, 355] width 89 height 30
click at [567, 349] on th "Air Test" at bounding box center [599, 355] width 89 height 30
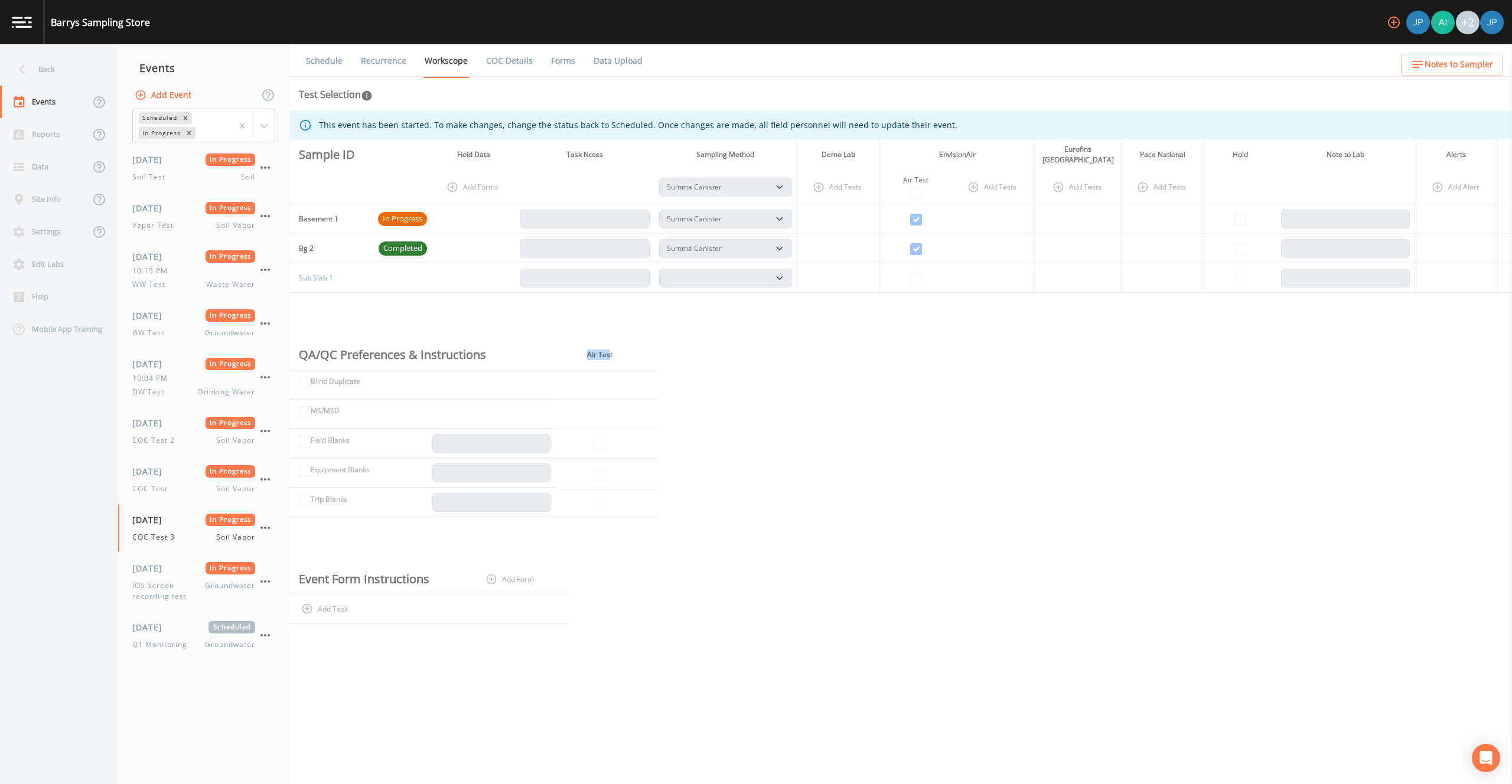
drag, startPoint x: 587, startPoint y: 350, endPoint x: 615, endPoint y: 350, distance: 28.0
click at [609, 350] on th "Air Test" at bounding box center [599, 355] width 89 height 30
click at [617, 350] on th "Air Test" at bounding box center [599, 355] width 89 height 30
drag, startPoint x: 611, startPoint y: 351, endPoint x: 581, endPoint y: 351, distance: 30.0
click at [581, 351] on th "Air Test" at bounding box center [599, 355] width 89 height 30
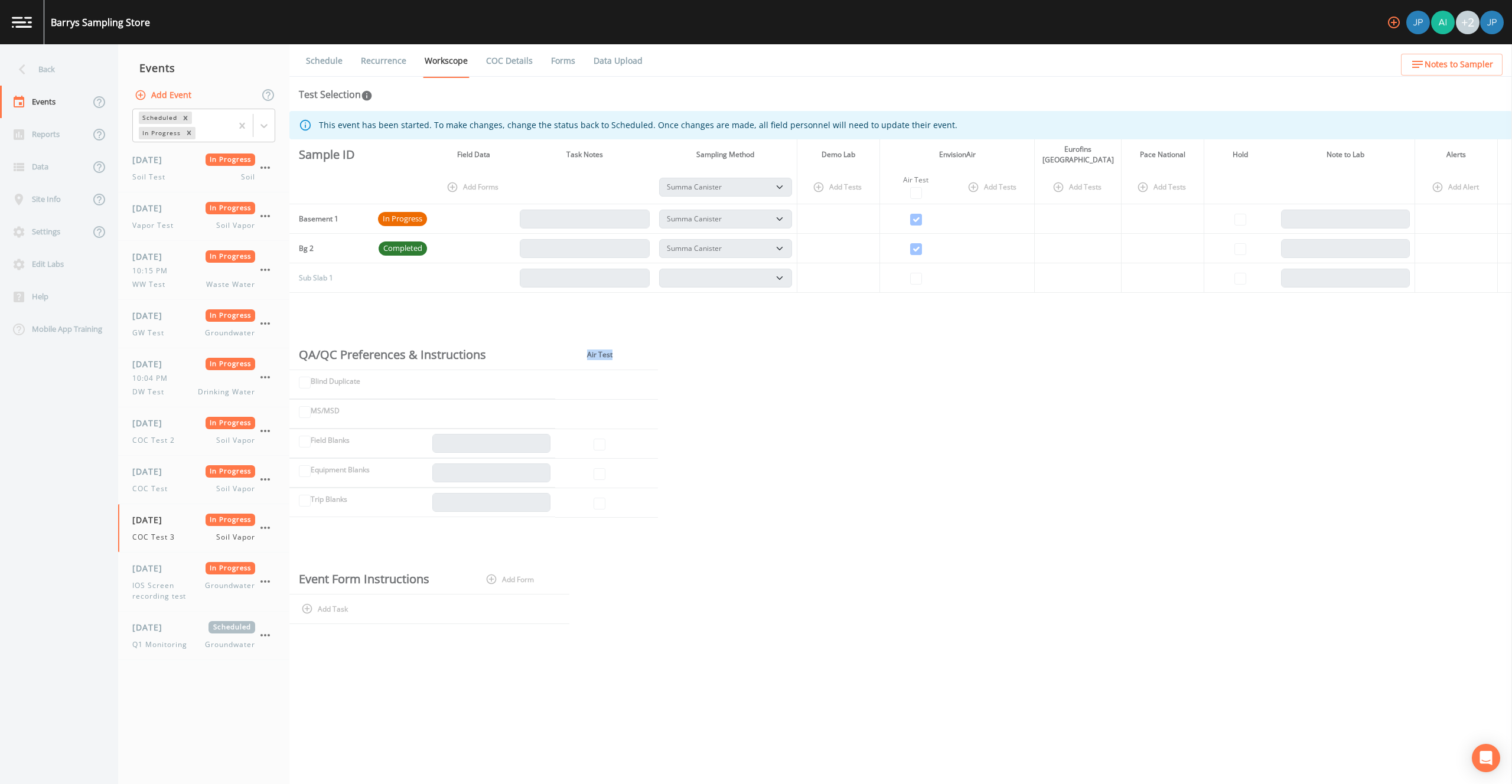
click at [580, 351] on th "Air Test" at bounding box center [599, 355] width 89 height 30
drag, startPoint x: 587, startPoint y: 353, endPoint x: 619, endPoint y: 351, distance: 32.1
click at [617, 351] on th "Air Test" at bounding box center [599, 355] width 89 height 30
click at [622, 351] on th "Air Test" at bounding box center [599, 355] width 89 height 30
drag, startPoint x: 616, startPoint y: 351, endPoint x: 579, endPoint y: 351, distance: 37.0
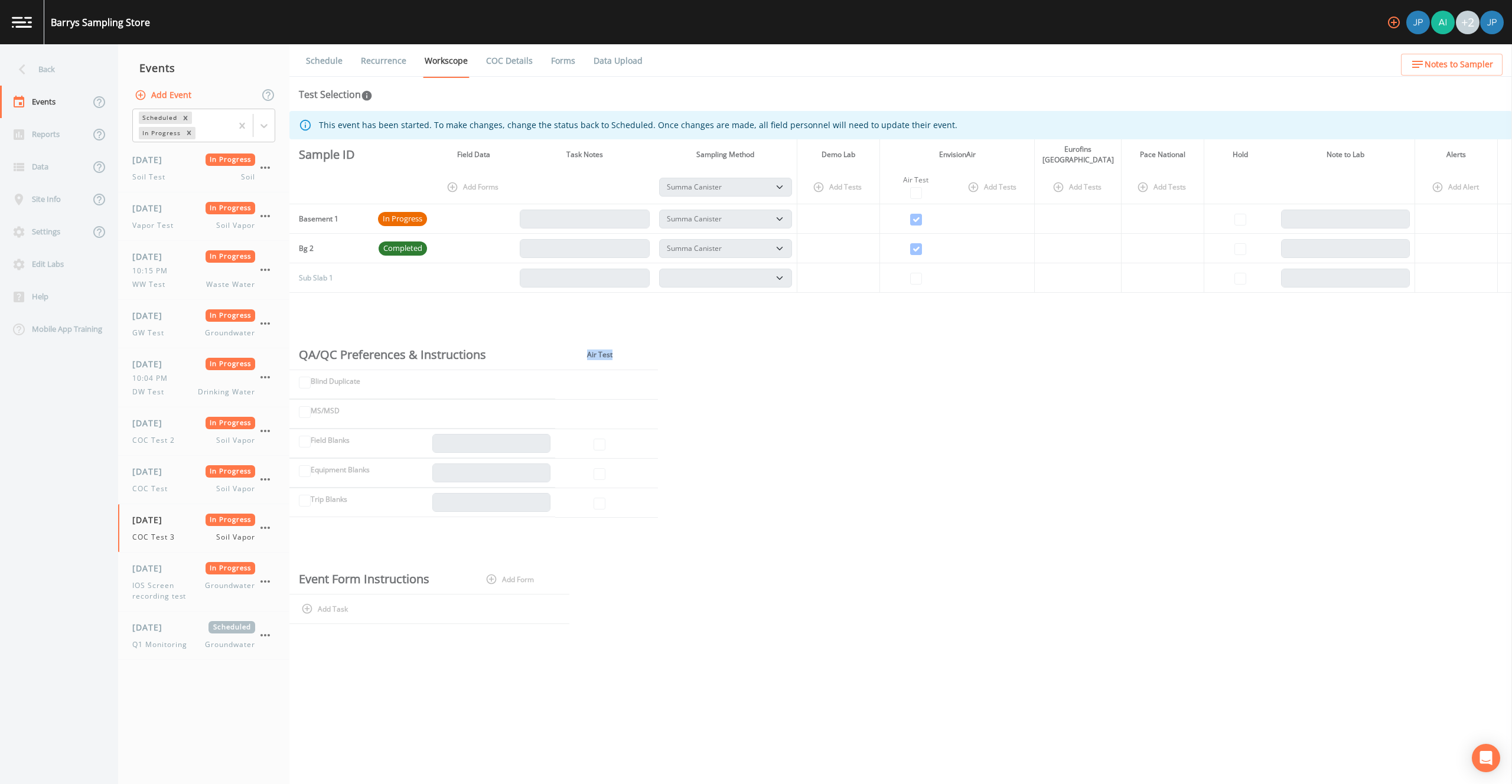
click at [579, 351] on th "Air Test" at bounding box center [599, 355] width 89 height 30
click at [581, 352] on th "Air Test" at bounding box center [599, 355] width 89 height 30
drag, startPoint x: 612, startPoint y: 351, endPoint x: 586, endPoint y: 350, distance: 26.0
click at [586, 350] on th "Air Test" at bounding box center [599, 355] width 89 height 30
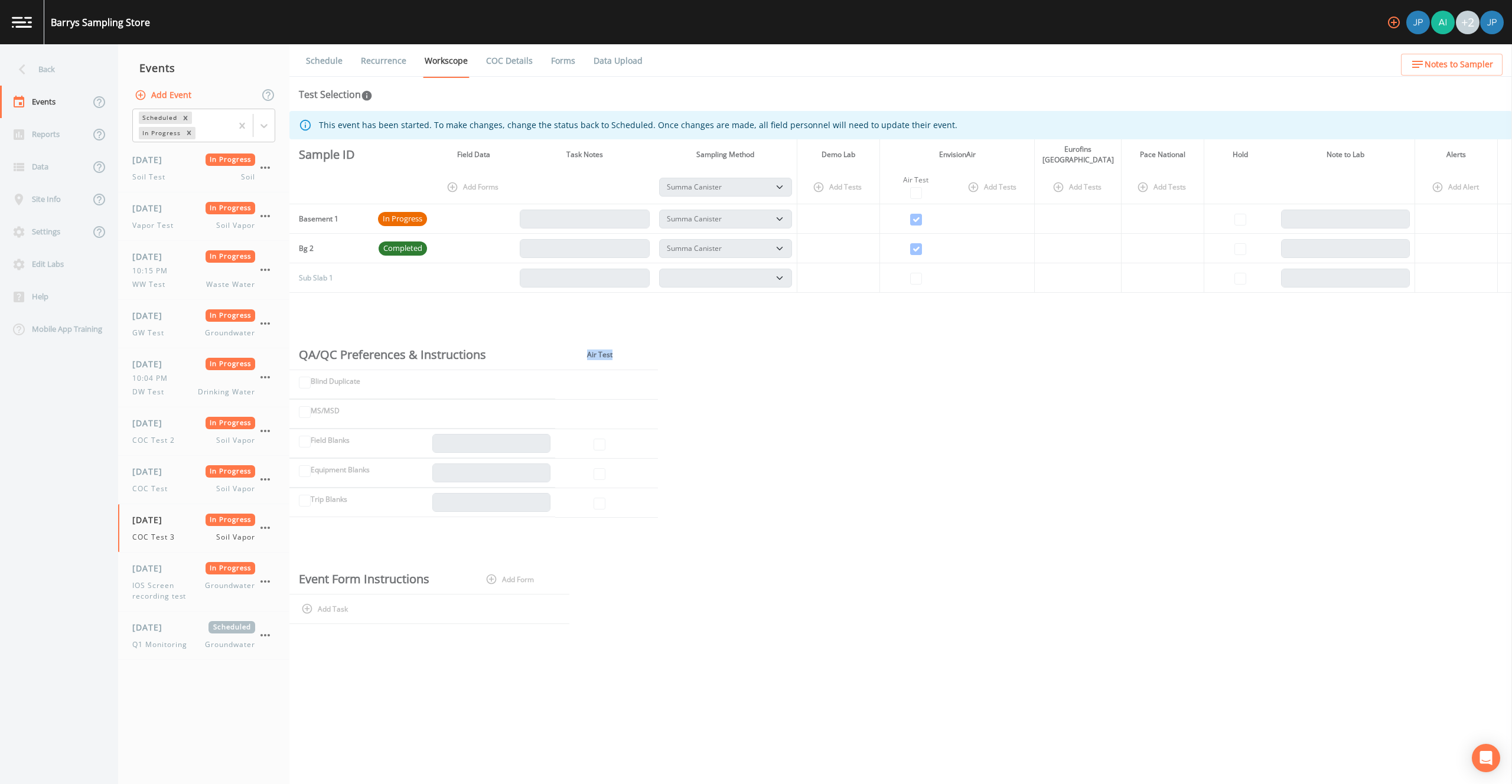
click at [587, 351] on th "Air Test" at bounding box center [599, 355] width 89 height 30
drag, startPoint x: 587, startPoint y: 351, endPoint x: 616, endPoint y: 350, distance: 29.0
click at [615, 350] on th "Air Test" at bounding box center [599, 355] width 89 height 30
click at [618, 350] on th "Air Test" at bounding box center [599, 355] width 89 height 30
drag, startPoint x: 615, startPoint y: 351, endPoint x: 586, endPoint y: 351, distance: 29.0
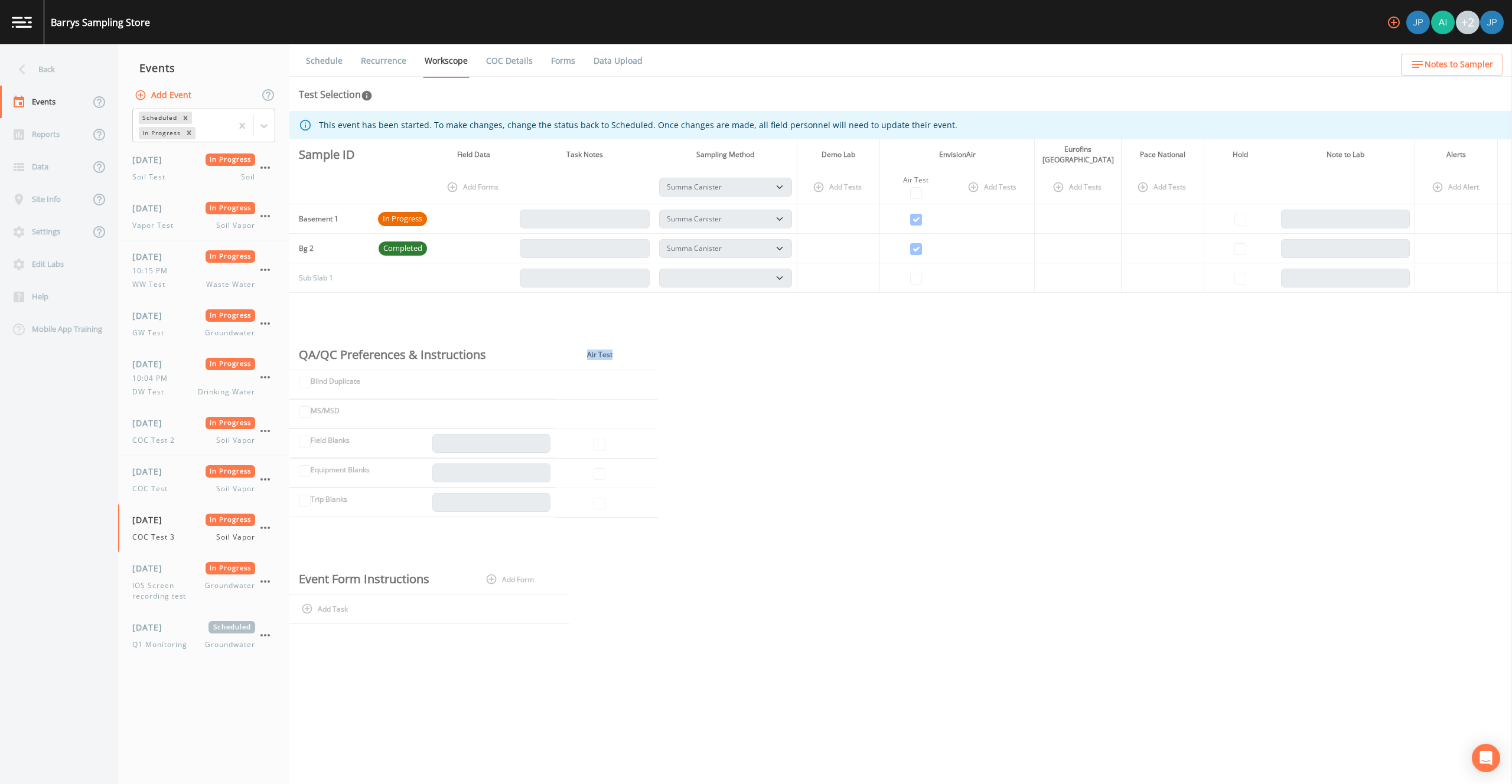
click at [586, 351] on th "Air Test" at bounding box center [599, 355] width 89 height 30
click at [586, 352] on th "Air Test" at bounding box center [599, 355] width 89 height 30
drag, startPoint x: 586, startPoint y: 352, endPoint x: 616, endPoint y: 349, distance: 30.1
click at [616, 349] on th "Air Test" at bounding box center [599, 355] width 89 height 30
click at [619, 350] on th "Air Test" at bounding box center [599, 355] width 89 height 30
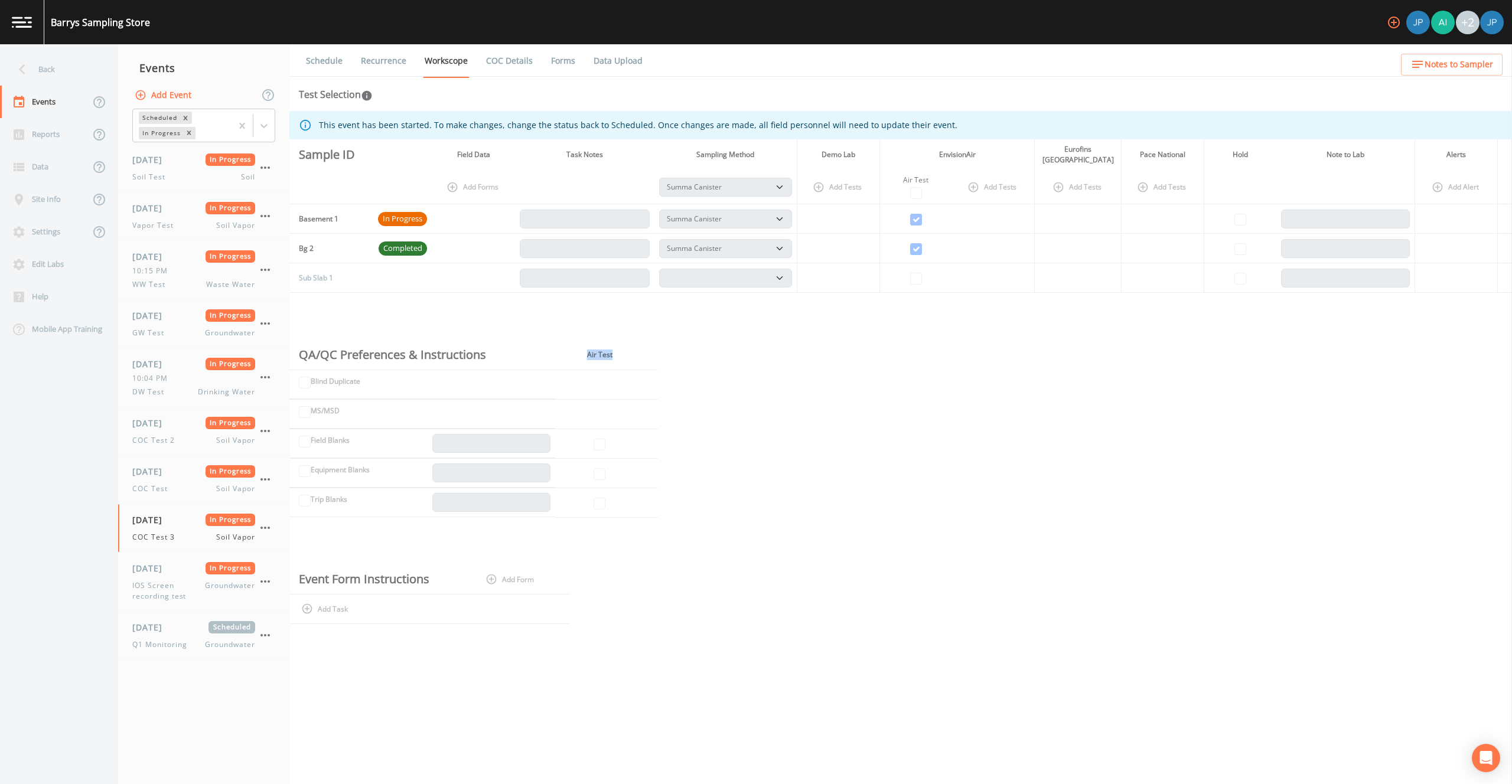
drag, startPoint x: 616, startPoint y: 351, endPoint x: 587, endPoint y: 353, distance: 29.1
click at [587, 353] on th "Air Test" at bounding box center [599, 355] width 89 height 30
click at [584, 353] on th "Air Test" at bounding box center [599, 355] width 89 height 30
click at [629, 90] on div "Test Selection" at bounding box center [900, 95] width 1204 height 14
click at [772, 409] on div "This event has been started. To make changes, change the status back to Schedul…" at bounding box center [901, 438] width 1222 height 656
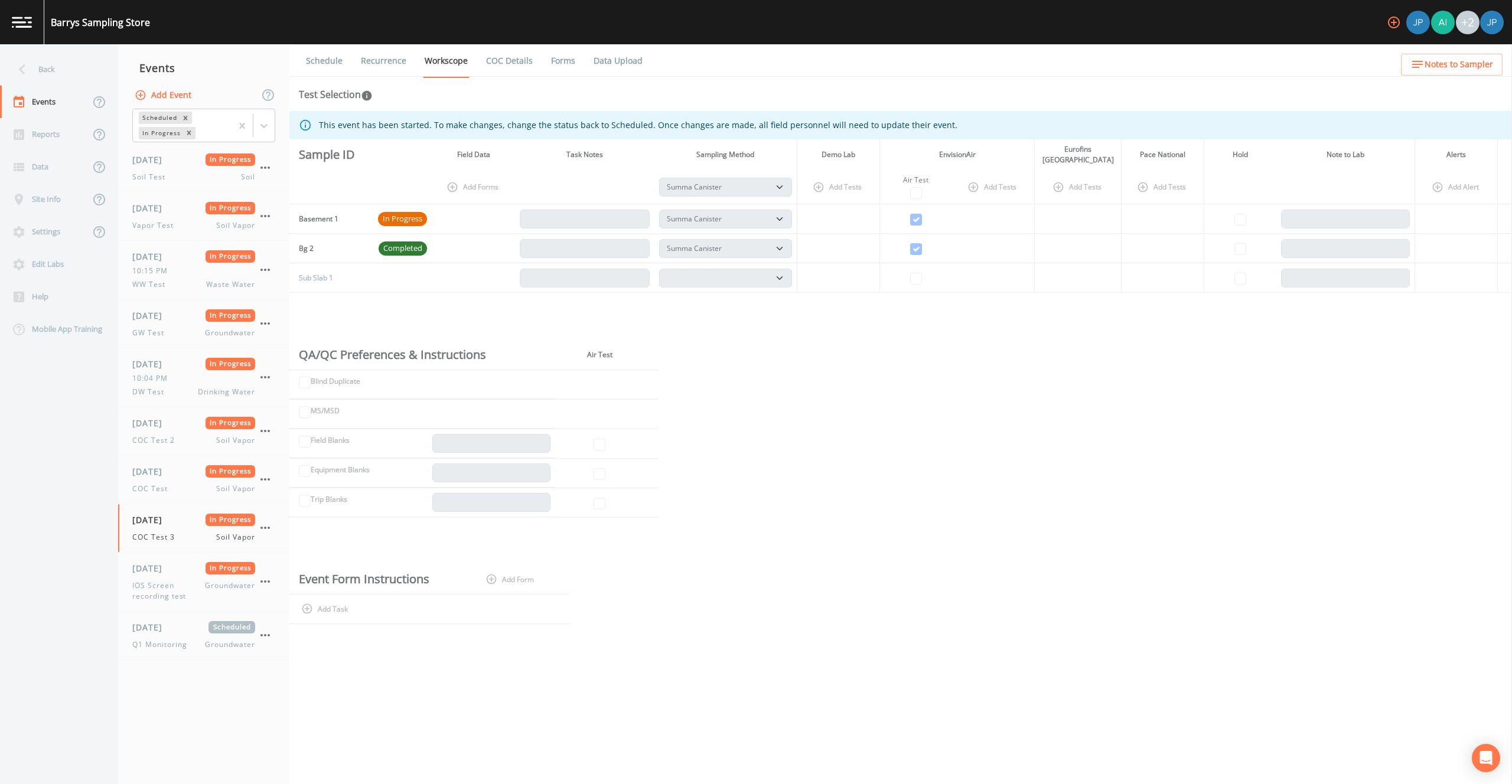
click at [784, 349] on div "This event has been started. To make changes, change the status back to Schedul…" at bounding box center [901, 438] width 1222 height 656
click at [560, 58] on link "Forms" at bounding box center [564, 61] width 28 height 33
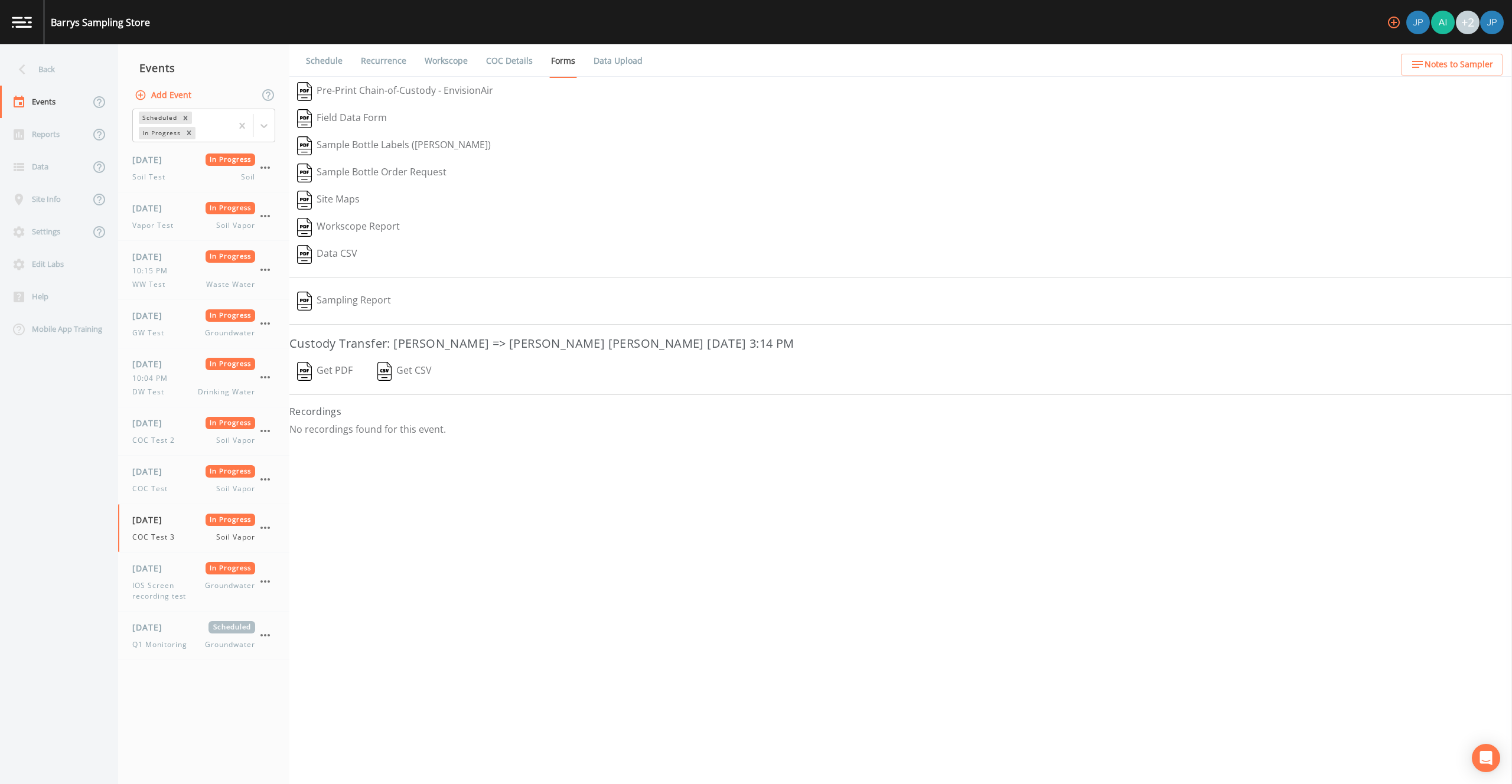
click at [601, 63] on link "Data Upload" at bounding box center [618, 61] width 53 height 33
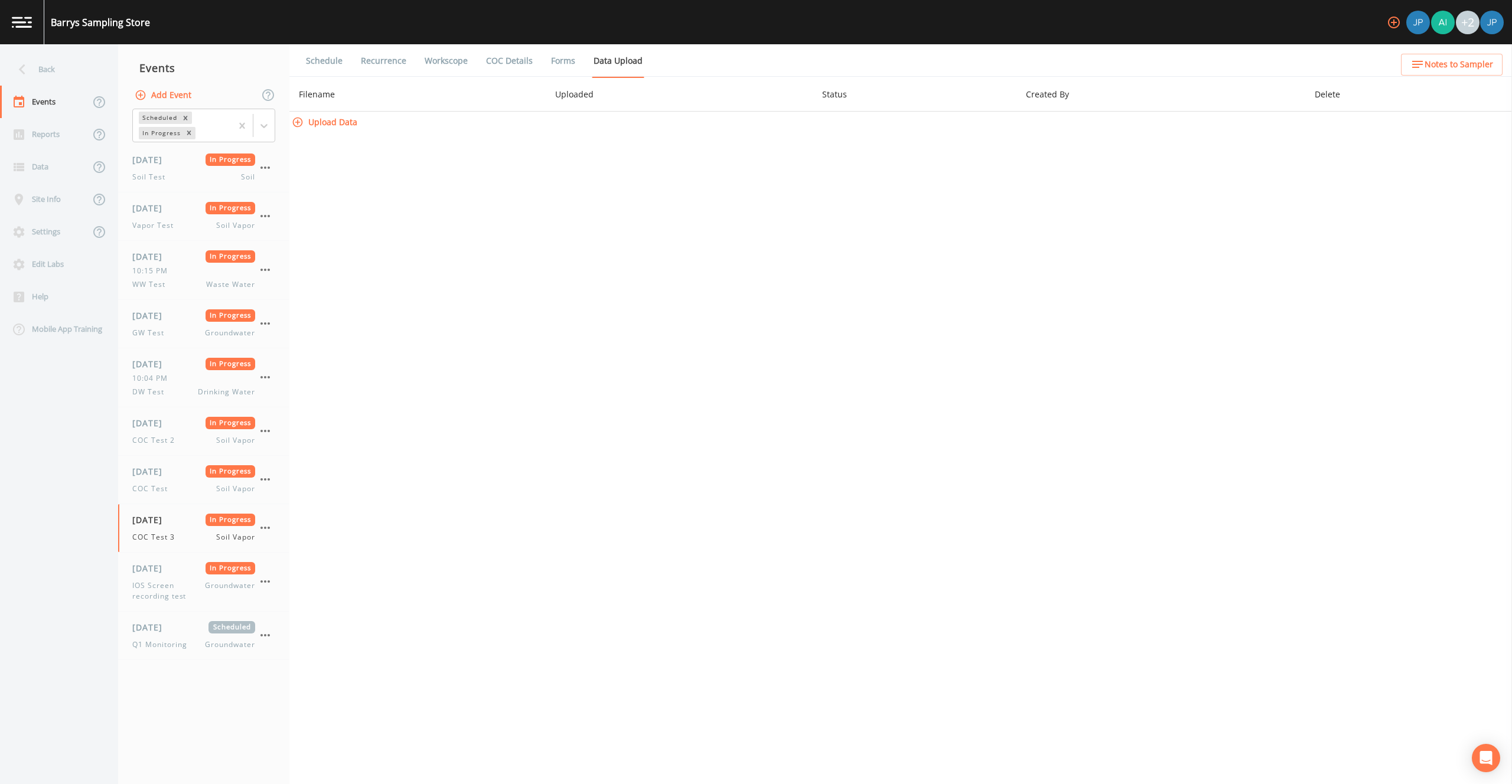
click at [558, 66] on link "Forms" at bounding box center [564, 61] width 28 height 33
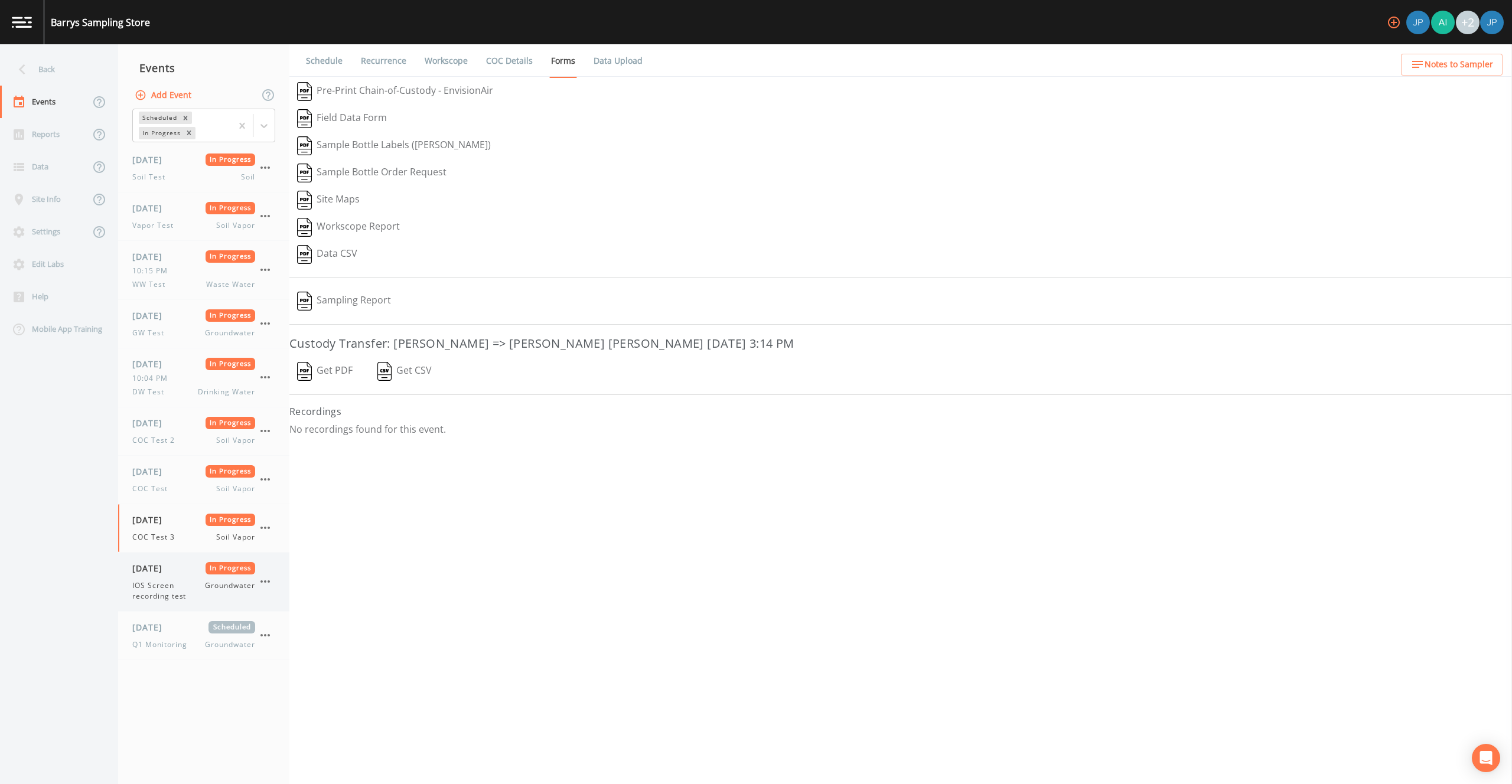
click at [178, 599] on span "IOS Screen recording test" at bounding box center [169, 591] width 73 height 21
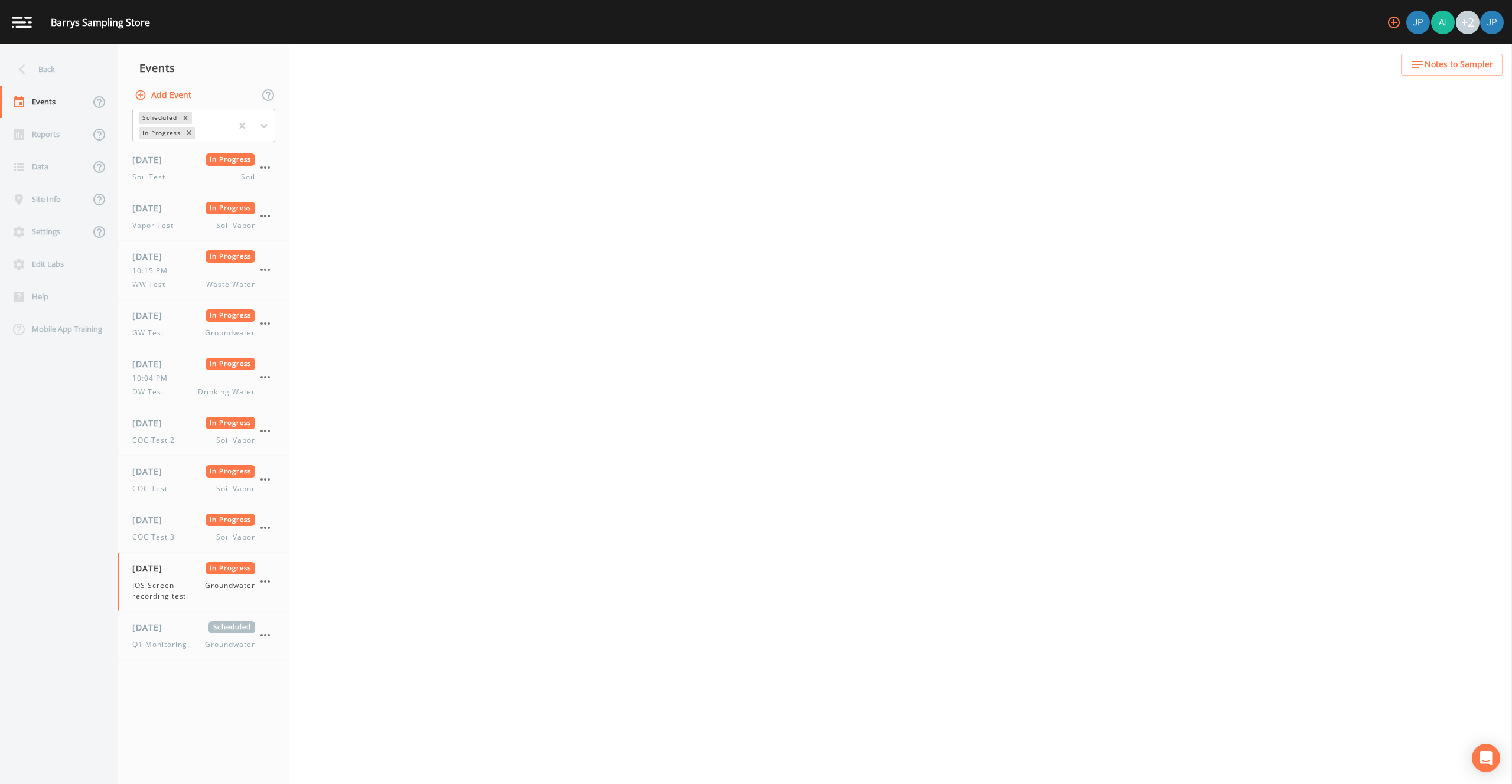
select select "0b1af911-289b-4d7b-9fdf-156f6d27a2cf"
select select "4f082be6-97a7-4f70-a81f-c26a4e896ad7"
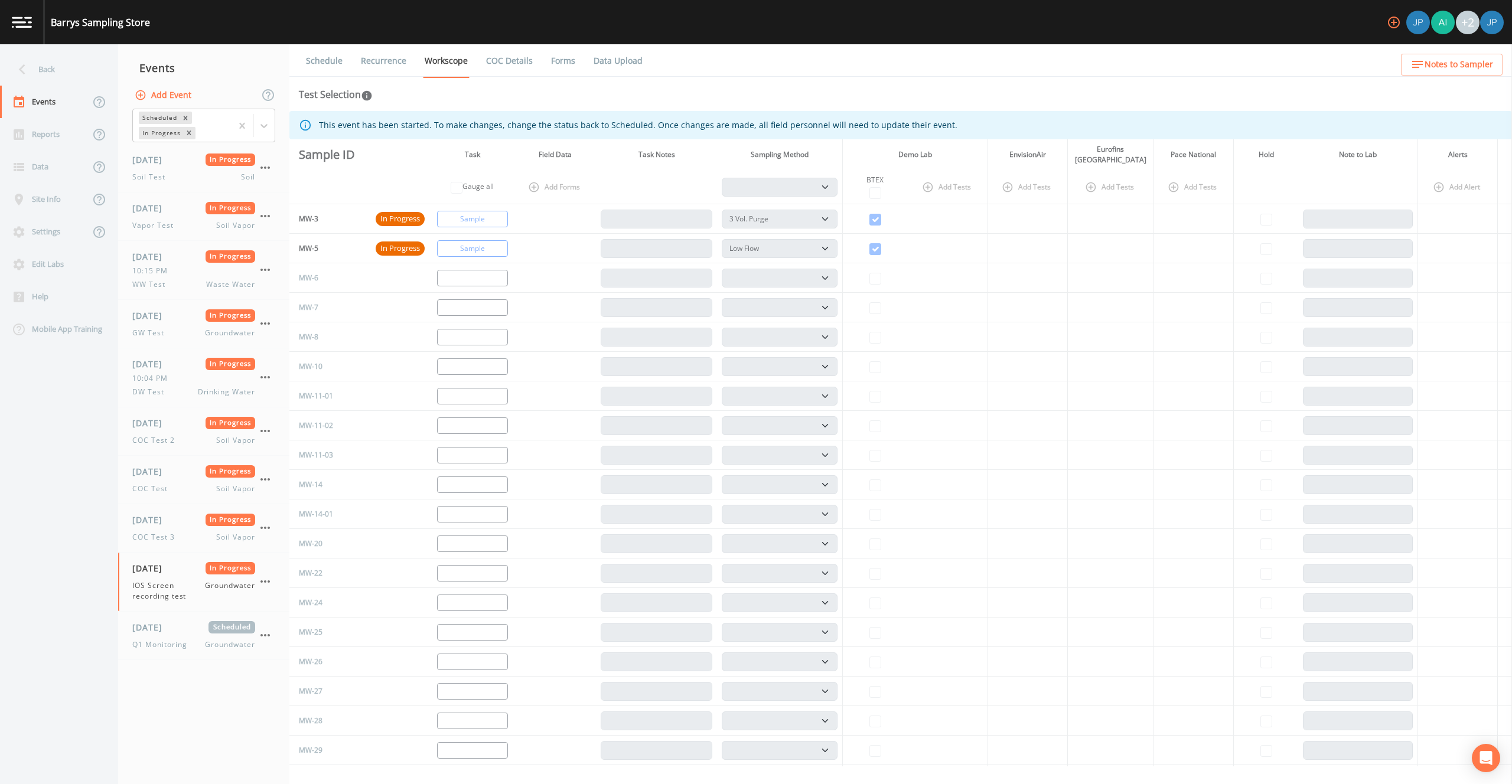
click at [556, 62] on link "Forms" at bounding box center [564, 61] width 28 height 33
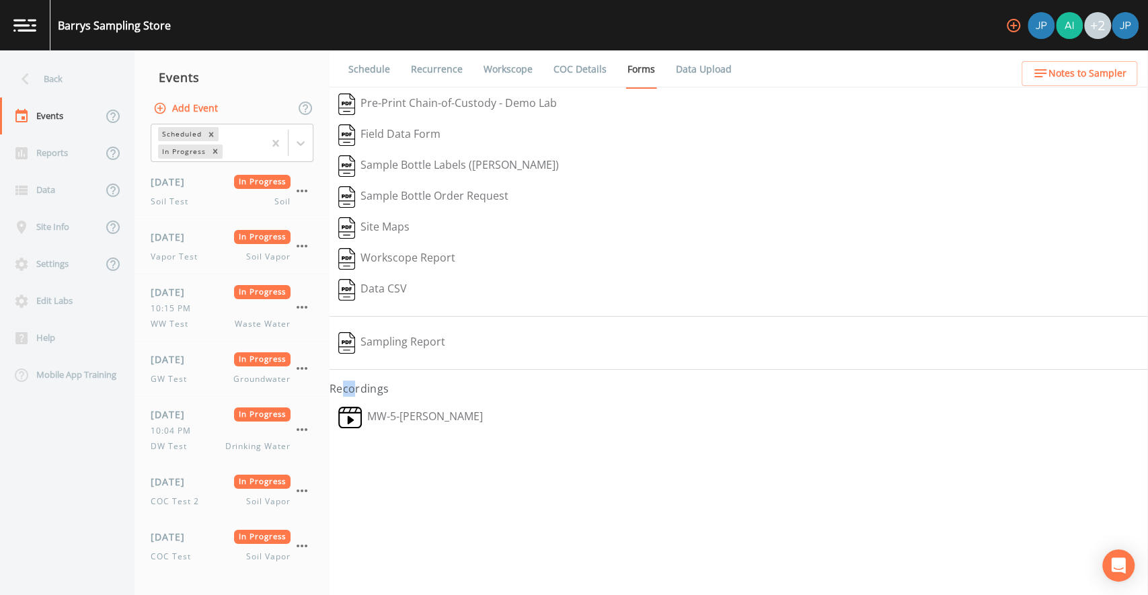
drag, startPoint x: 346, startPoint y: 379, endPoint x: 358, endPoint y: 379, distance: 12.1
click at [358, 381] on h4 "Recordings" at bounding box center [739, 389] width 819 height 16
click at [383, 385] on h4 "Recordings" at bounding box center [739, 389] width 819 height 16
click at [362, 414] on img at bounding box center [350, 418] width 24 height 22
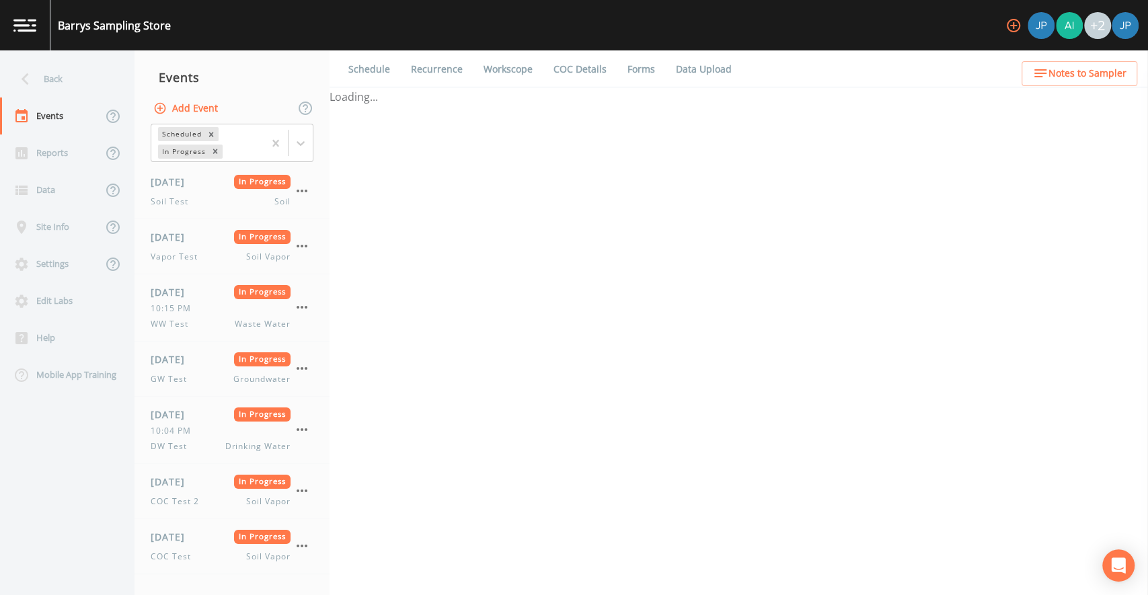
select select "1"
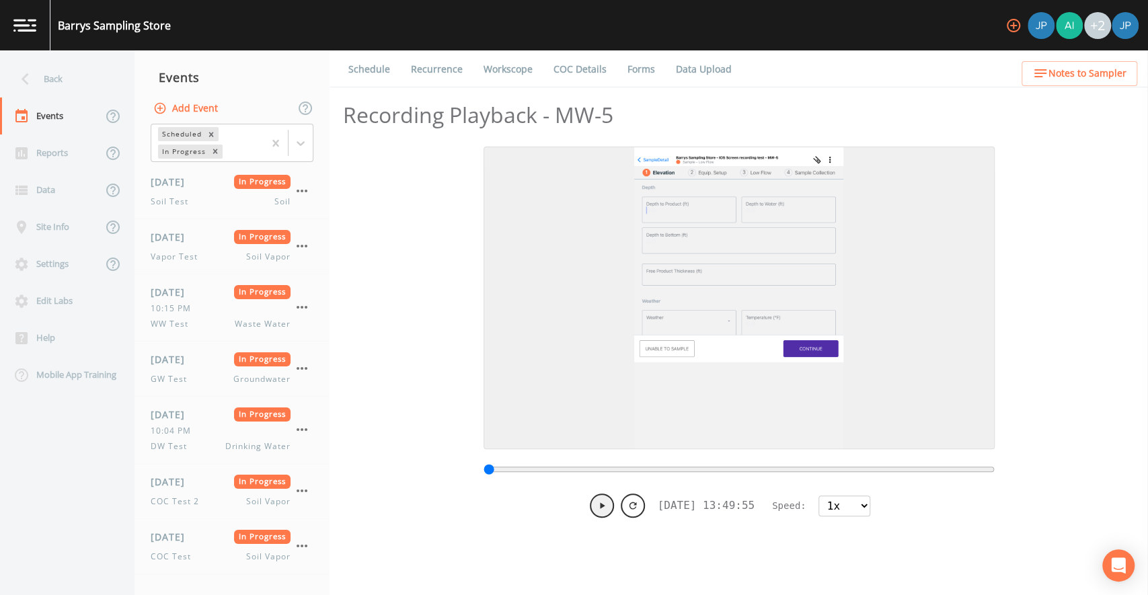
click at [597, 507] on icon at bounding box center [602, 505] width 11 height 11
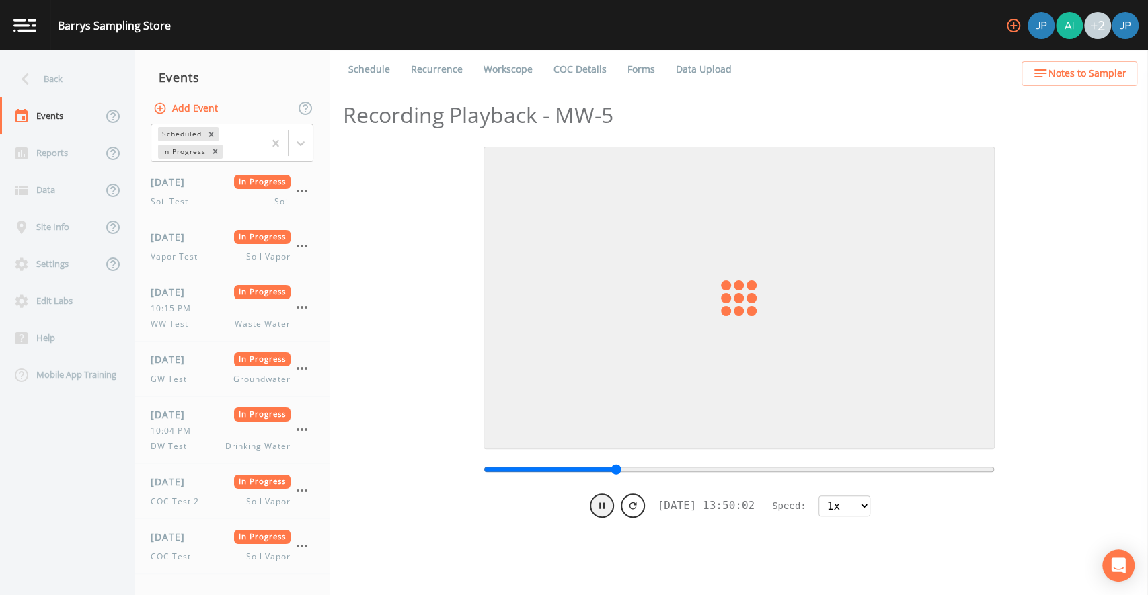
click at [618, 468] on input "range" at bounding box center [739, 469] width 511 height 11
click at [662, 463] on div at bounding box center [739, 471] width 511 height 30
click at [680, 464] on input "range" at bounding box center [739, 469] width 511 height 11
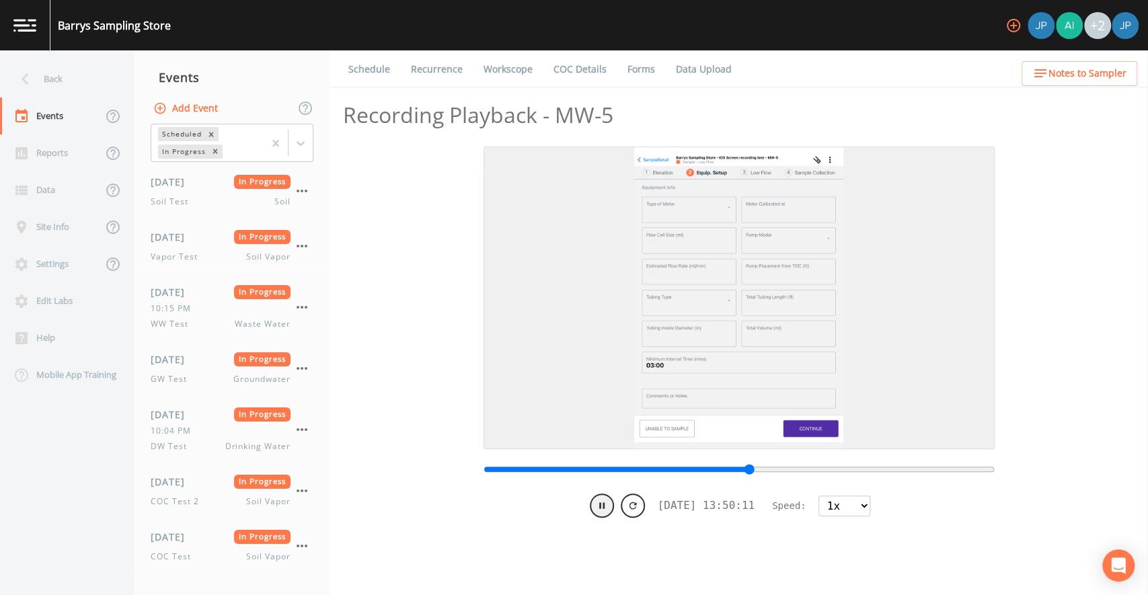
click at [751, 466] on input "range" at bounding box center [739, 469] width 511 height 11
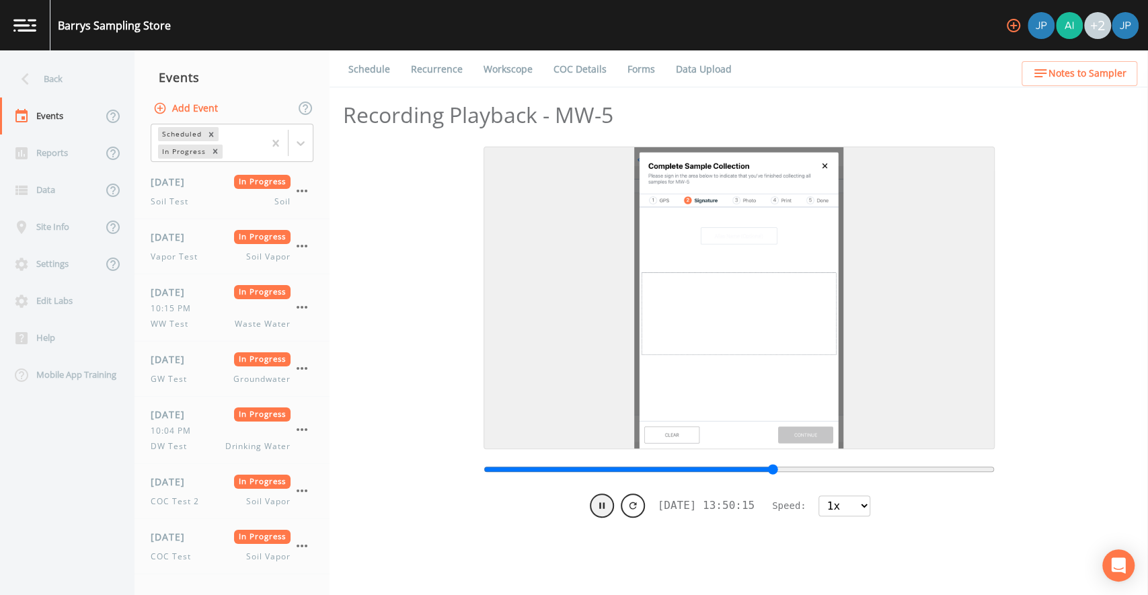
click at [775, 466] on input "range" at bounding box center [739, 469] width 511 height 11
click at [800, 465] on input "range" at bounding box center [739, 469] width 511 height 11
click at [835, 465] on input "range" at bounding box center [739, 469] width 511 height 11
click at [862, 466] on input "range" at bounding box center [739, 469] width 511 height 11
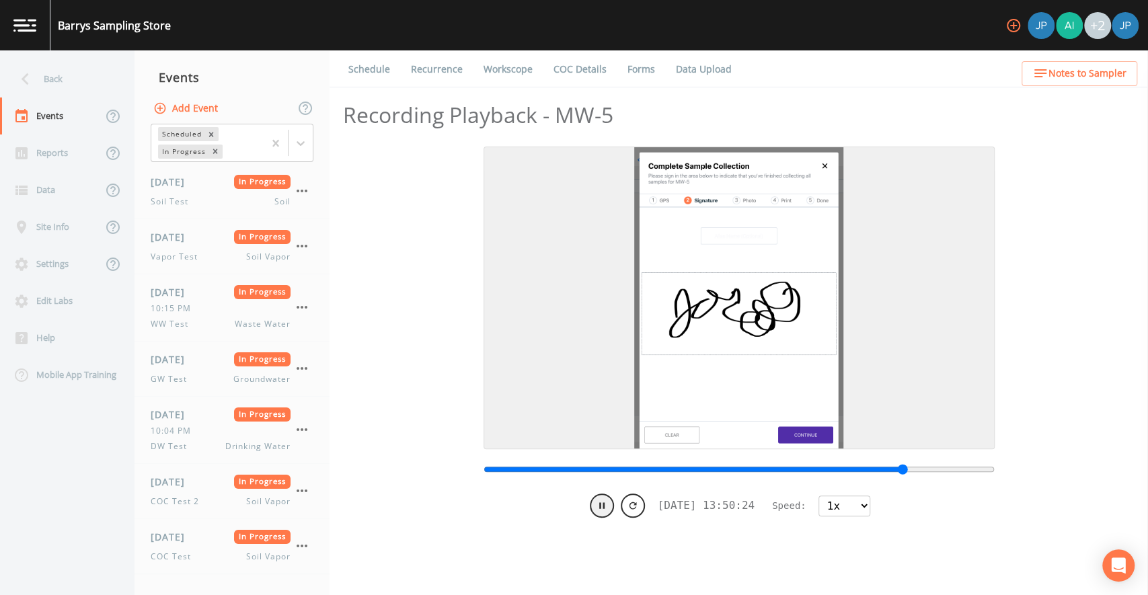
click at [904, 468] on input "range" at bounding box center [739, 469] width 511 height 11
click at [932, 468] on input "range" at bounding box center [739, 469] width 511 height 11
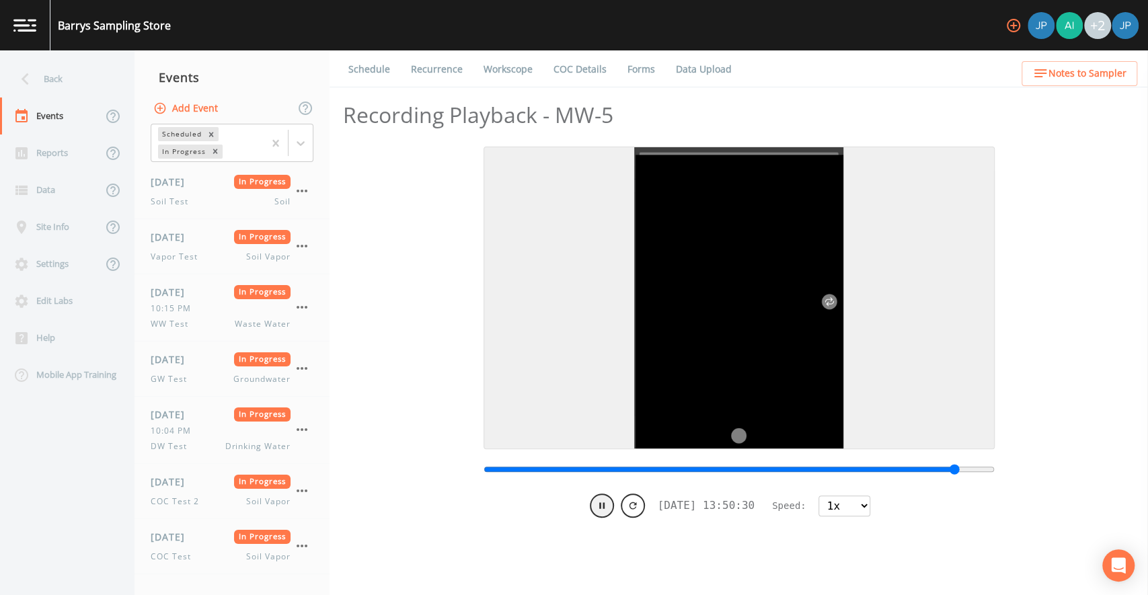
click at [956, 468] on input "range" at bounding box center [739, 469] width 511 height 11
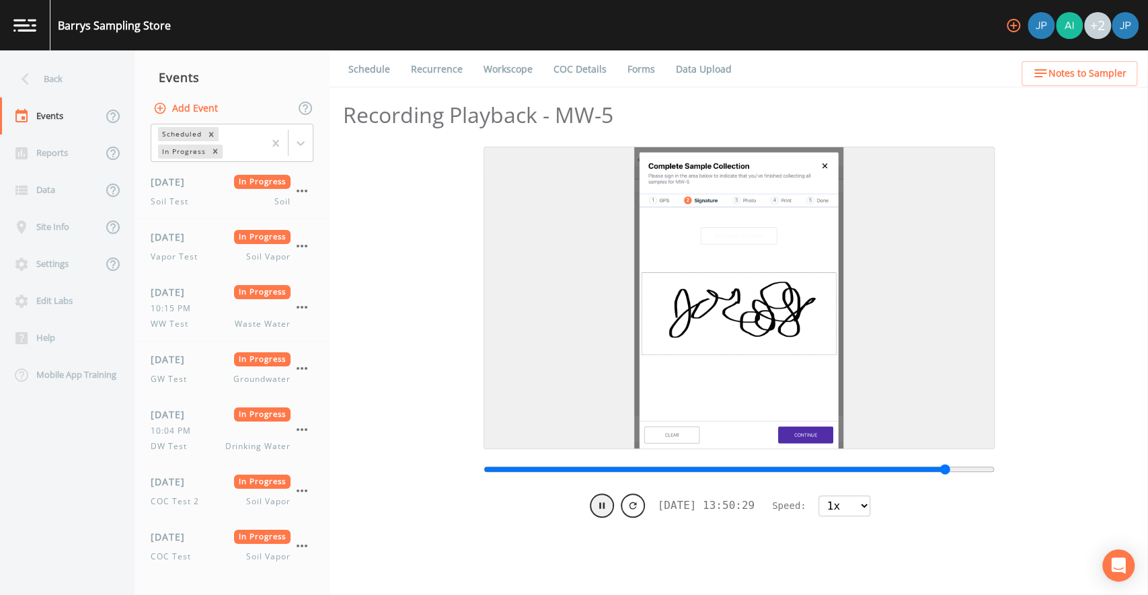
click at [946, 469] on input "range" at bounding box center [739, 469] width 511 height 11
click at [809, 470] on input "range" at bounding box center [739, 469] width 511 height 11
click at [587, 470] on input "range" at bounding box center [739, 469] width 511 height 11
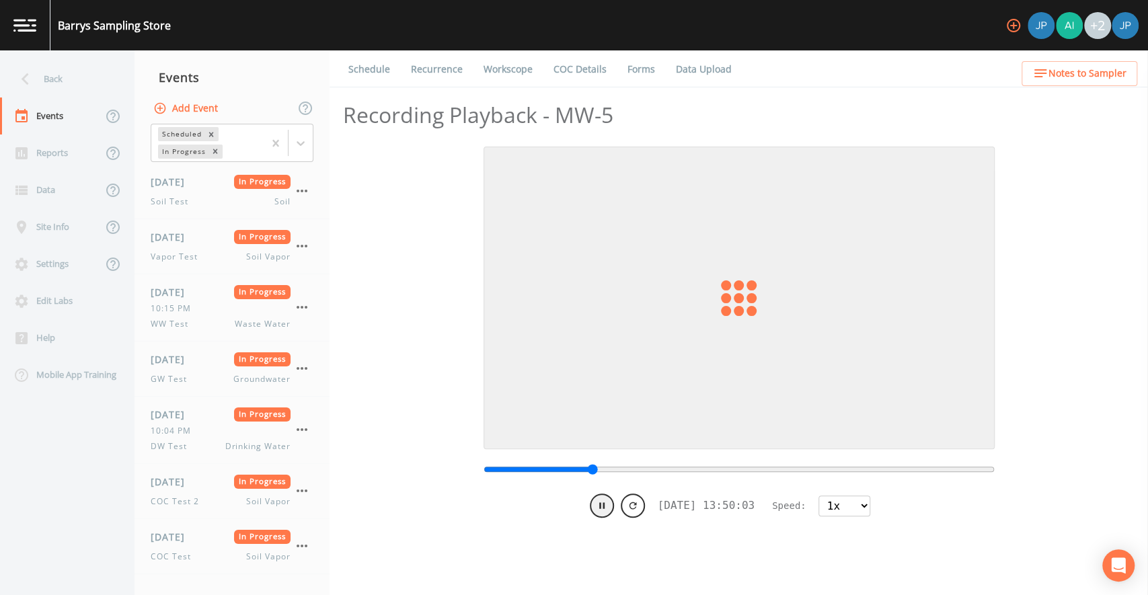
click at [597, 501] on icon at bounding box center [602, 505] width 11 height 11
type input "1755021003486"
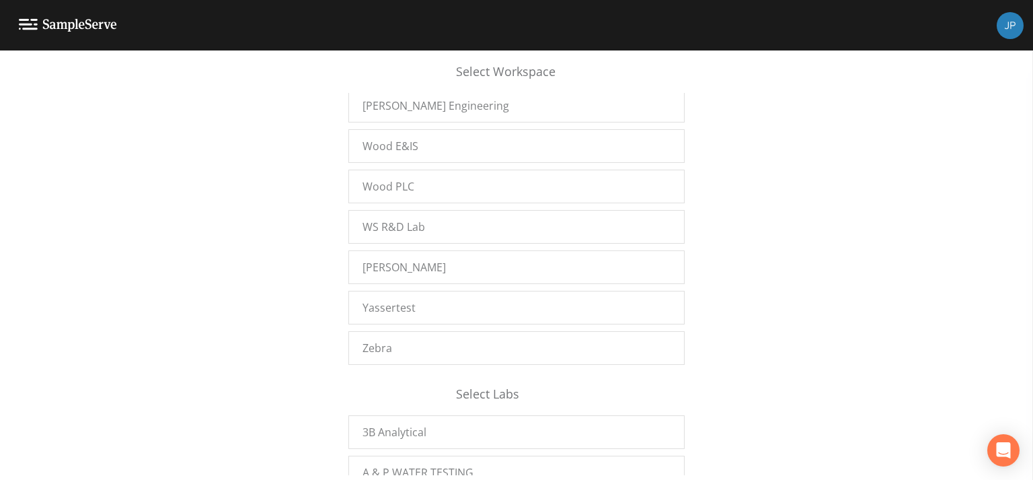
click at [276, 175] on div "Select Workspace Amereco Engineering, Inc. 'Namgis First Nation 20Fathoms A+V G…" at bounding box center [516, 269] width 1033 height 412
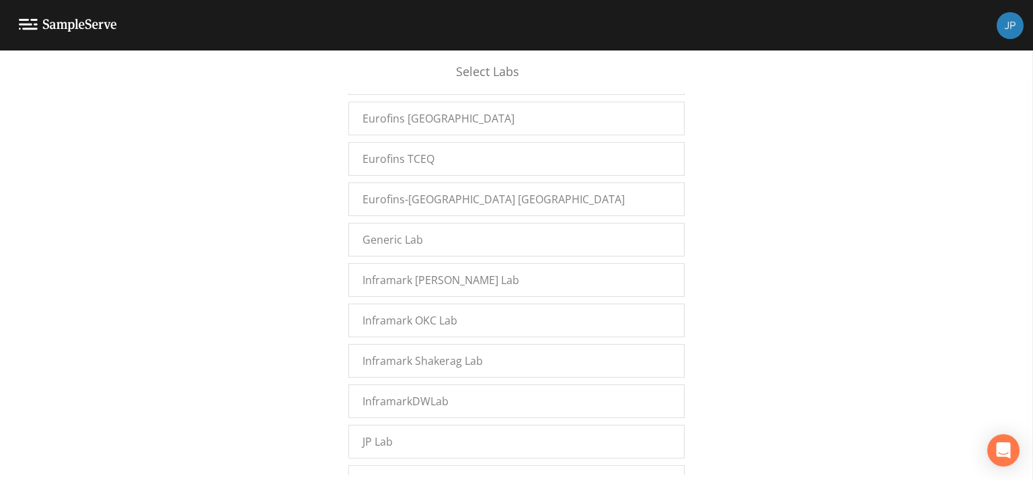
scroll to position [22574, 0]
